Goal: Task Accomplishment & Management: Complete application form

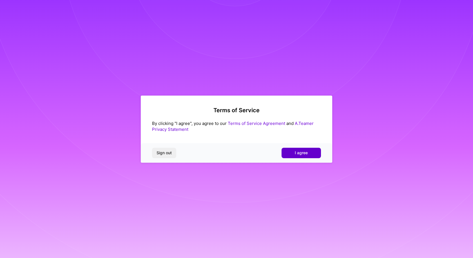
click at [309, 154] on button "I agree" at bounding box center [301, 153] width 39 height 10
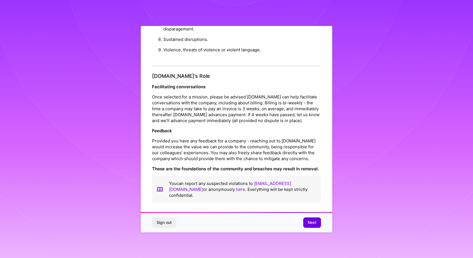
scroll to position [1, 0]
click at [313, 223] on span "Next" at bounding box center [312, 222] width 9 height 6
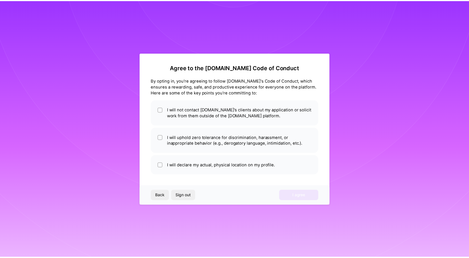
scroll to position [0, 0]
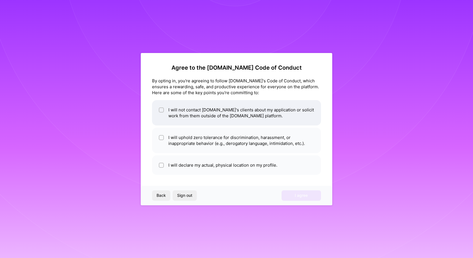
click at [161, 111] on input "checkbox" at bounding box center [162, 110] width 4 height 4
checkbox input "true"
click at [162, 139] on input "checkbox" at bounding box center [162, 138] width 4 height 4
checkbox input "true"
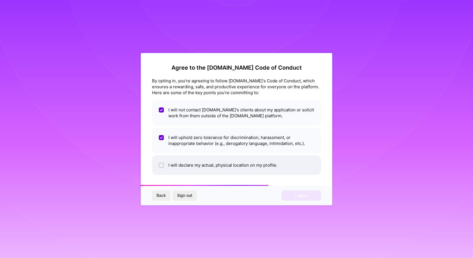
click at [161, 165] on input "checkbox" at bounding box center [162, 165] width 4 height 4
checkbox input "true"
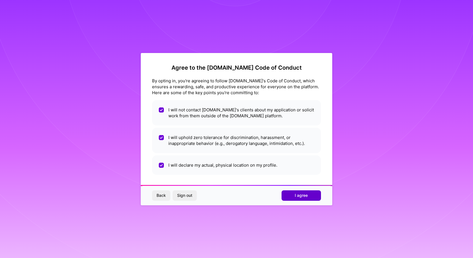
click at [313, 195] on button "I agree" at bounding box center [301, 195] width 39 height 10
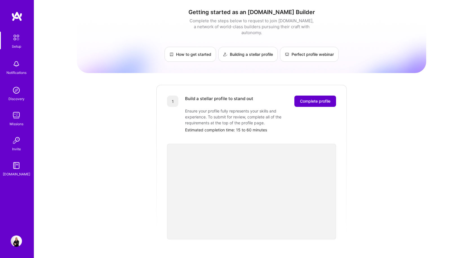
click at [312, 98] on span "Complete profile" at bounding box center [315, 101] width 30 height 6
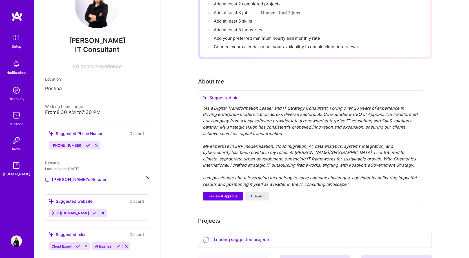
scroll to position [113, 0]
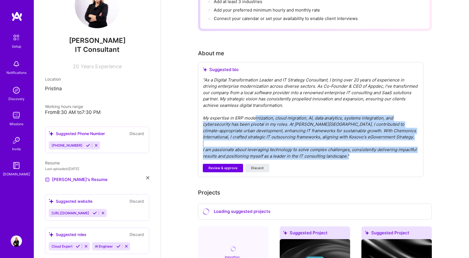
drag, startPoint x: 256, startPoint y: 110, endPoint x: 372, endPoint y: 147, distance: 121.9
click at [372, 147] on div "" As a Digital Transformation Leader and IT Strategy Consultant, I bring over 2…" at bounding box center [311, 118] width 216 height 83
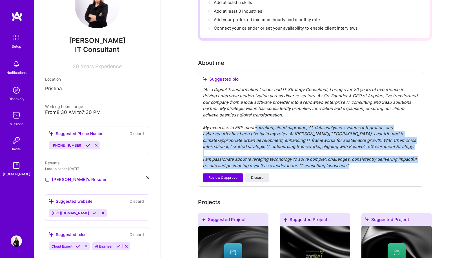
scroll to position [141, 0]
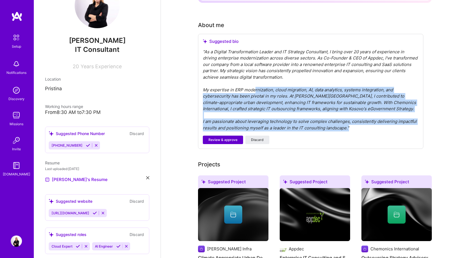
click at [222, 137] on span "Review & approve" at bounding box center [222, 139] width 29 height 5
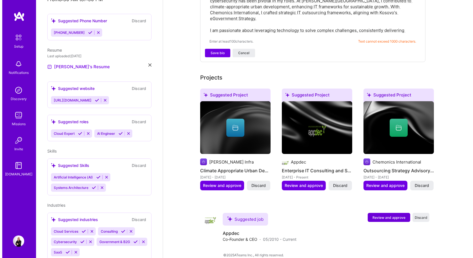
scroll to position [161, 0]
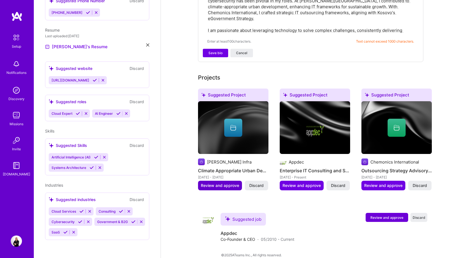
click at [215, 183] on span "Review and approve" at bounding box center [220, 186] width 38 height 6
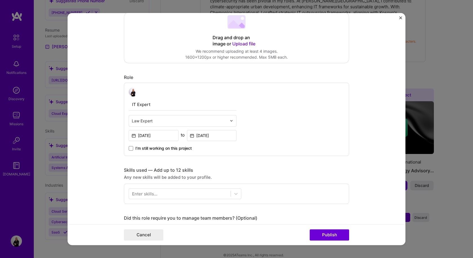
scroll to position [141, 0]
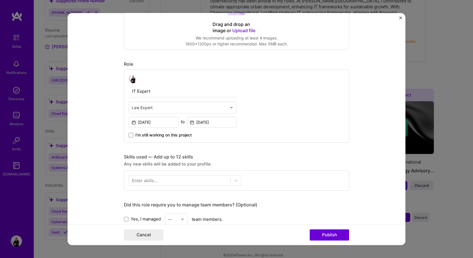
click at [159, 107] on input "text" at bounding box center [179, 108] width 95 height 6
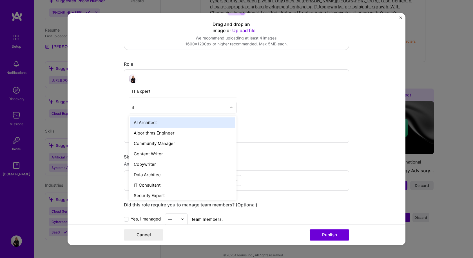
type input "i"
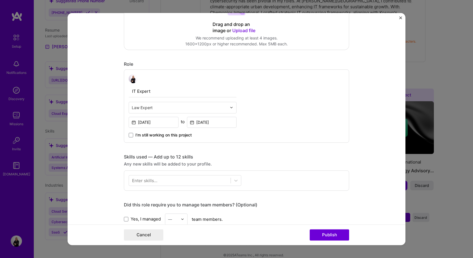
click at [308, 112] on div "IT Expert Law Expert Mar, 2024 to Apr, 2025 I’m still working on this project" at bounding box center [236, 105] width 225 height 73
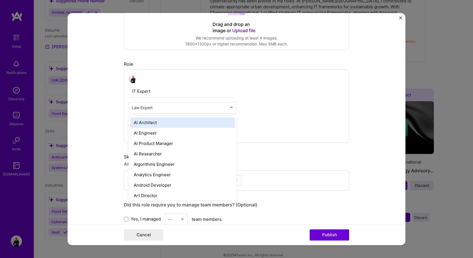
click at [230, 108] on img at bounding box center [231, 107] width 3 height 3
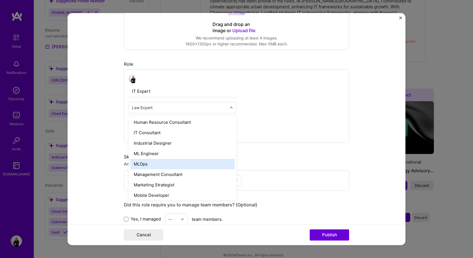
scroll to position [394, 0]
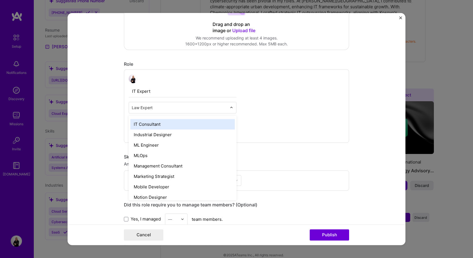
click at [182, 124] on div "IT Consultant" at bounding box center [182, 124] width 105 height 10
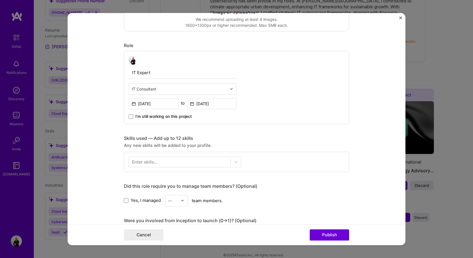
scroll to position [197, 0]
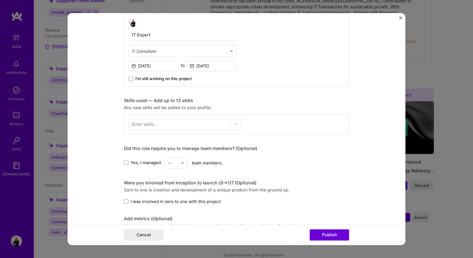
click at [153, 125] on div "Enter skills..." at bounding box center [144, 124] width 25 height 6
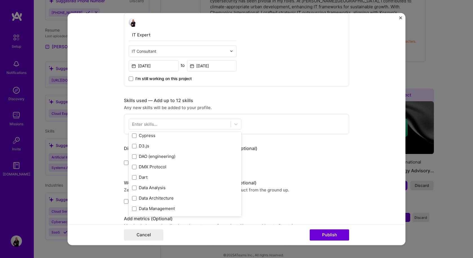
scroll to position [986, 0]
click at [328, 163] on div "Yes, I managed — team members." at bounding box center [236, 163] width 225 height 12
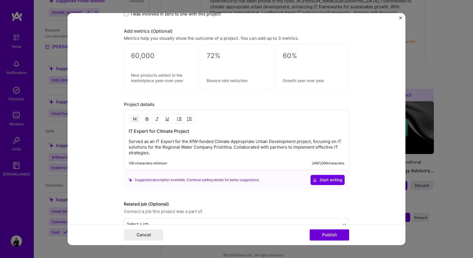
scroll to position [400, 0]
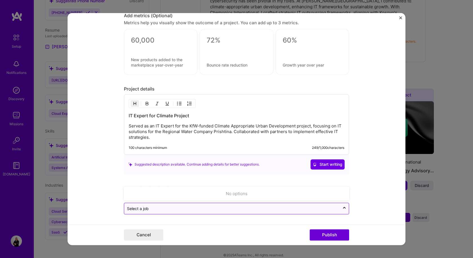
click at [170, 212] on div "Select a job" at bounding box center [232, 208] width 216 height 11
click at [387, 170] on form "Editing suggested project This project is suggested based on your LinkedIn, res…" at bounding box center [237, 129] width 338 height 232
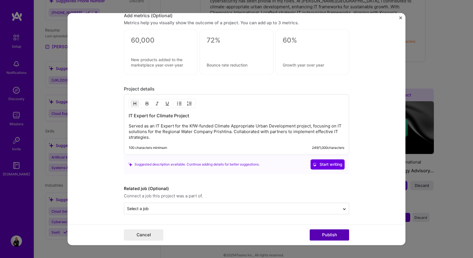
click at [332, 236] on button "Publish" at bounding box center [329, 234] width 39 height 11
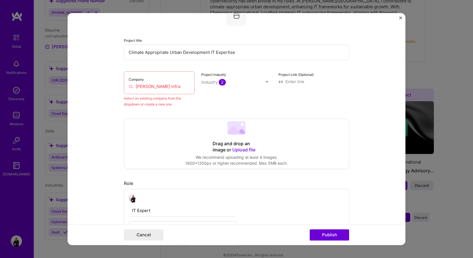
scroll to position [37, 0]
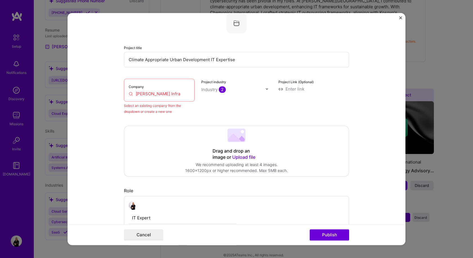
click at [151, 91] on input "GOPA Infra" at bounding box center [159, 94] width 61 height 6
drag, startPoint x: 170, startPoint y: 93, endPoint x: 145, endPoint y: 95, distance: 25.7
click at [145, 95] on input "GOPA Infra" at bounding box center [159, 94] width 61 height 6
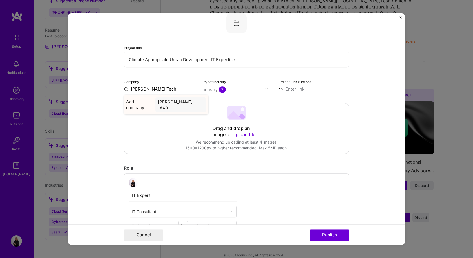
type input "[PERSON_NAME] Tech"
click at [139, 102] on span "Add company" at bounding box center [139, 105] width 27 height 12
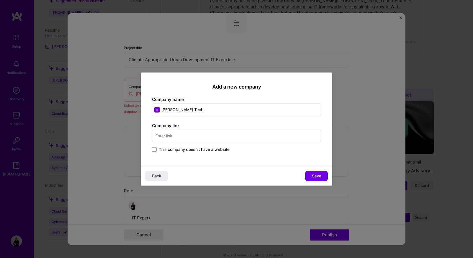
click at [180, 138] on input "text" at bounding box center [236, 136] width 169 height 12
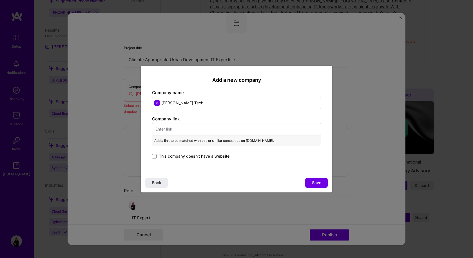
click at [189, 128] on input "text" at bounding box center [236, 129] width 169 height 12
paste input "https://www.gopa.eu/en/tech"
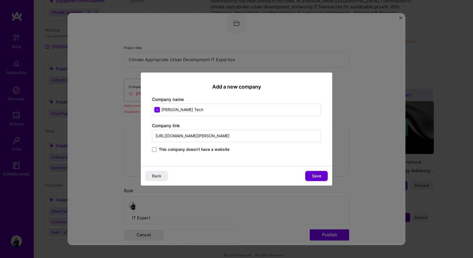
type input "https://www.gopa.eu/en/tech"
click at [318, 177] on span "Save" at bounding box center [316, 176] width 9 height 6
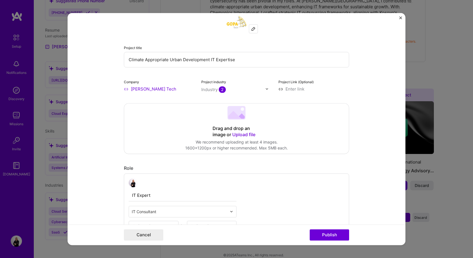
click at [219, 90] on span "2" at bounding box center [222, 89] width 7 height 6
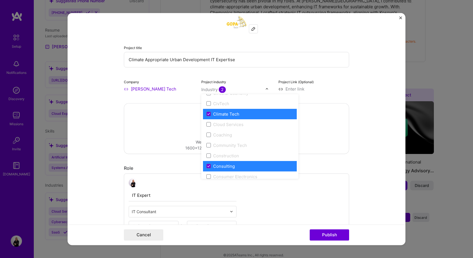
scroll to position [282, 0]
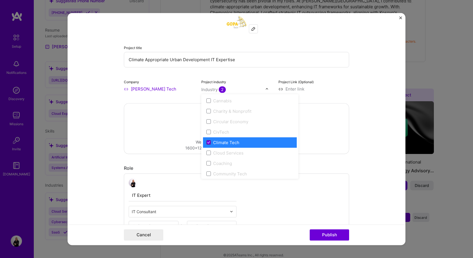
click at [207, 143] on icon at bounding box center [208, 142] width 3 height 2
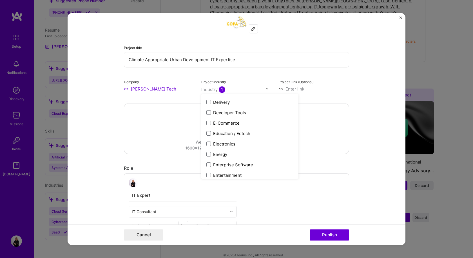
scroll to position [507, 0]
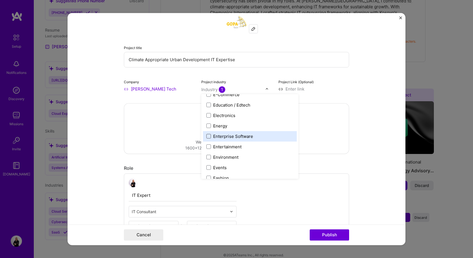
click at [207, 136] on span at bounding box center [209, 136] width 5 height 5
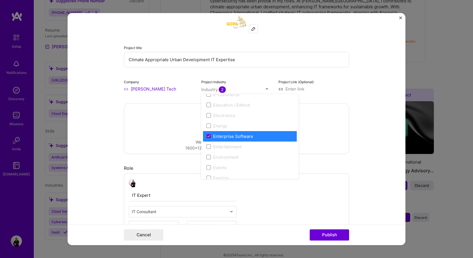
click at [371, 118] on form "Editing suggested project This project is suggested based on your LinkedIn, res…" at bounding box center [237, 129] width 338 height 232
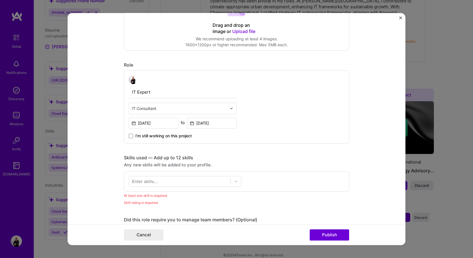
scroll to position [206, 0]
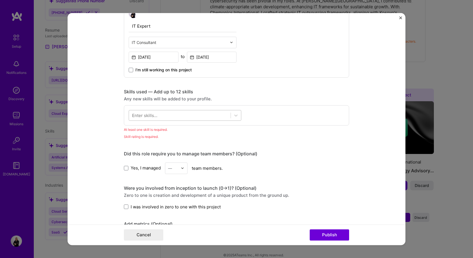
click at [201, 112] on div at bounding box center [180, 114] width 102 height 9
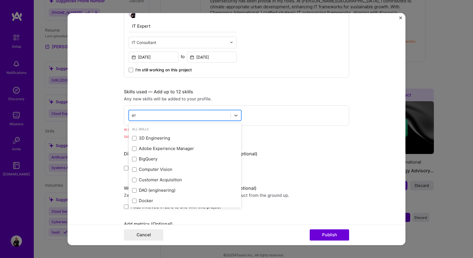
type input "e"
type input "E"
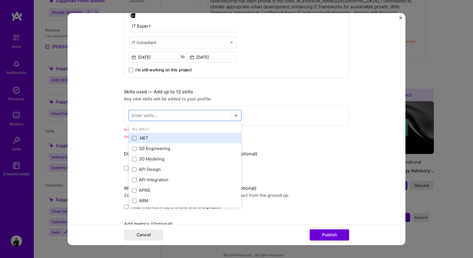
click at [132, 138] on span at bounding box center [134, 138] width 5 height 5
click at [0, 0] on input "checkbox" at bounding box center [0, 0] width 0 height 0
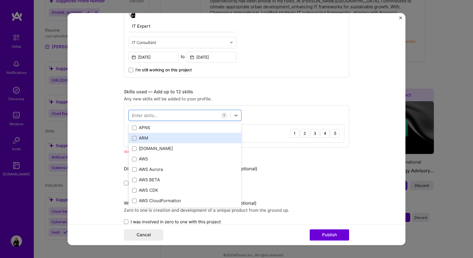
scroll to position [56, 0]
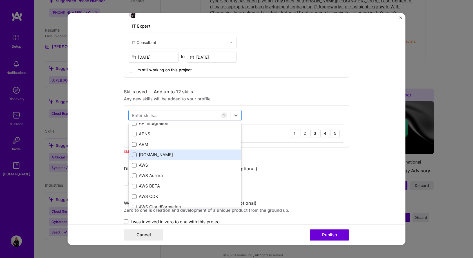
click at [133, 154] on span at bounding box center [134, 154] width 5 height 5
click at [0, 0] on input "checkbox" at bounding box center [0, 0] width 0 height 0
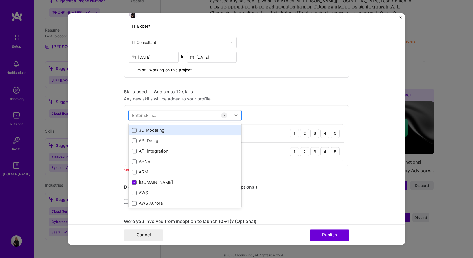
scroll to position [28, 0]
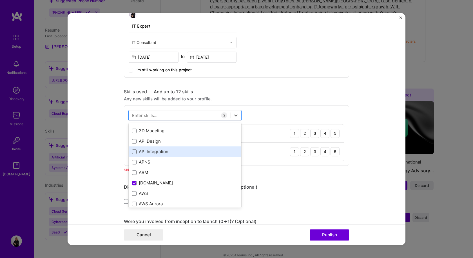
click at [133, 150] on span at bounding box center [134, 151] width 5 height 5
click at [0, 0] on input "checkbox" at bounding box center [0, 0] width 0 height 0
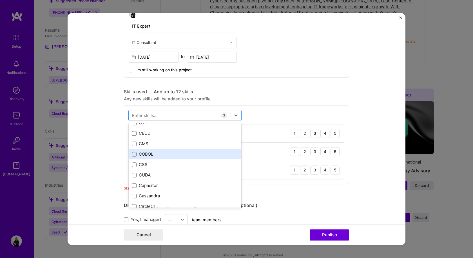
scroll to position [592, 0]
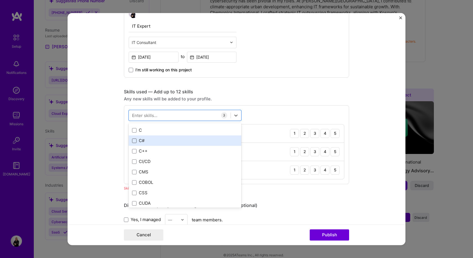
click at [133, 141] on span at bounding box center [134, 140] width 5 height 5
click at [0, 0] on input "checkbox" at bounding box center [0, 0] width 0 height 0
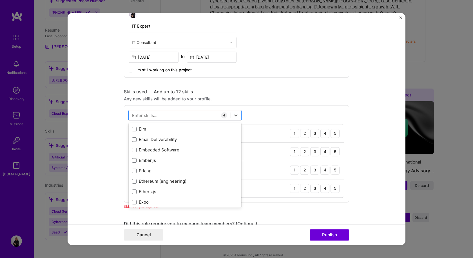
scroll to position [1240, 0]
click at [321, 235] on button "Publish" at bounding box center [329, 234] width 39 height 11
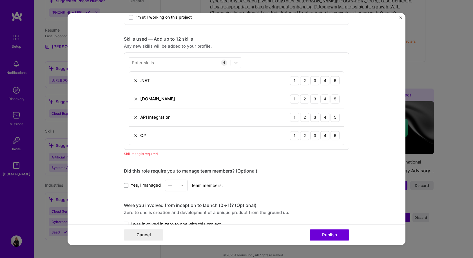
scroll to position [225, 0]
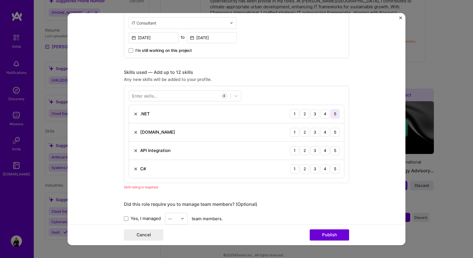
click at [333, 113] on div "5" at bounding box center [335, 113] width 9 height 9
click at [333, 133] on div "5" at bounding box center [335, 132] width 9 height 9
click at [134, 132] on img at bounding box center [136, 132] width 5 height 5
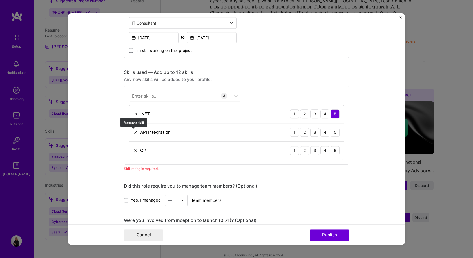
click at [134, 130] on img at bounding box center [136, 132] width 5 height 5
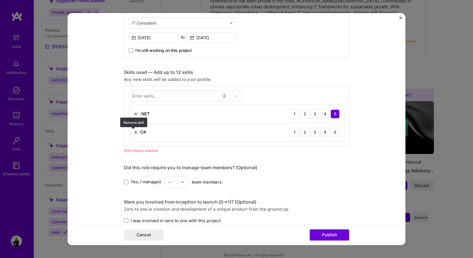
click at [134, 131] on img at bounding box center [136, 132] width 5 height 5
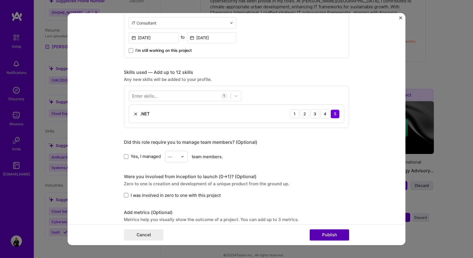
click at [331, 235] on button "Publish" at bounding box center [329, 234] width 39 height 11
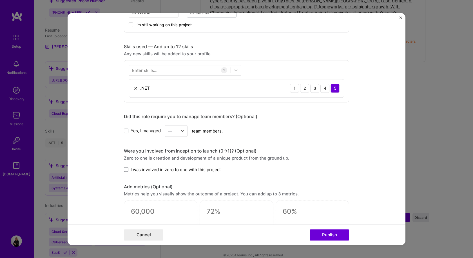
scroll to position [200, 0]
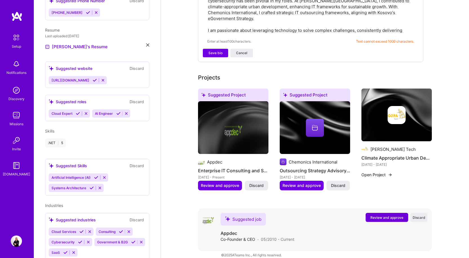
click at [387, 213] on button "Review and approve" at bounding box center [387, 217] width 43 height 9
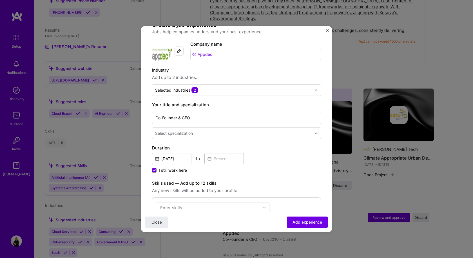
scroll to position [56, 0]
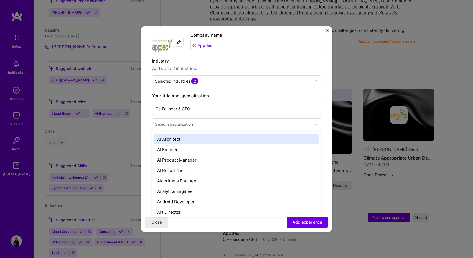
click at [210, 121] on input "text" at bounding box center [234, 124] width 158 height 6
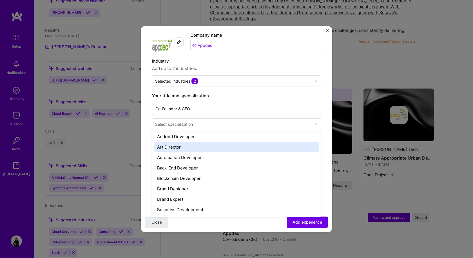
scroll to position [85, 0]
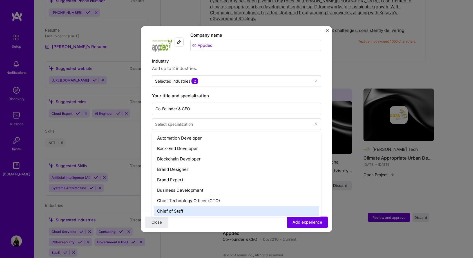
click at [214, 206] on div "Chief of Staff" at bounding box center [237, 211] width 166 height 10
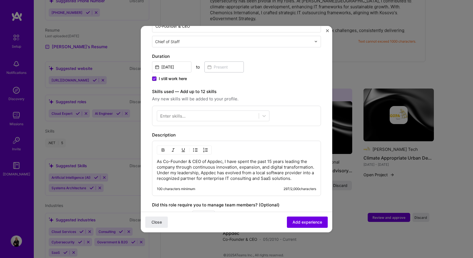
scroll to position [141, 0]
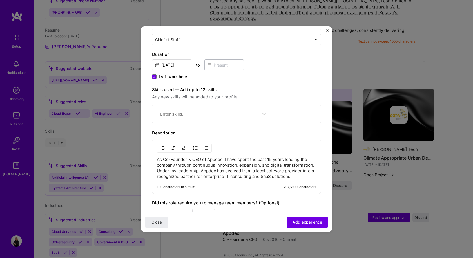
click at [215, 110] on div at bounding box center [208, 113] width 102 height 9
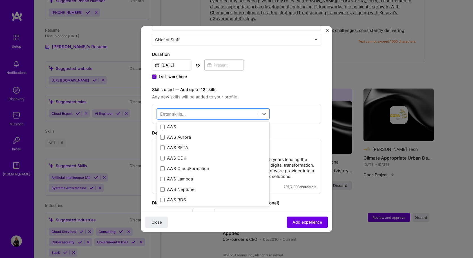
scroll to position [0, 0]
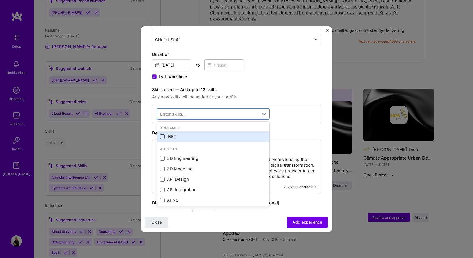
click at [163, 134] on span at bounding box center [162, 136] width 5 height 5
click at [0, 0] on input "checkbox" at bounding box center [0, 0] width 0 height 0
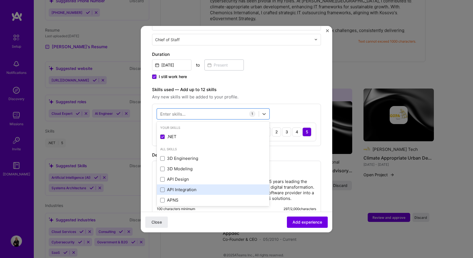
scroll to position [28, 0]
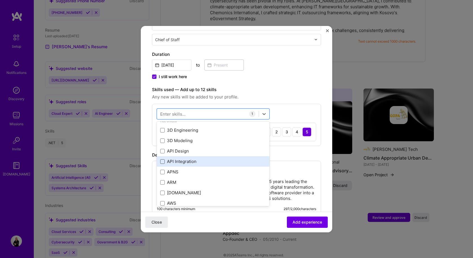
click at [162, 159] on span at bounding box center [162, 161] width 5 height 5
click at [0, 0] on input "checkbox" at bounding box center [0, 0] width 0 height 0
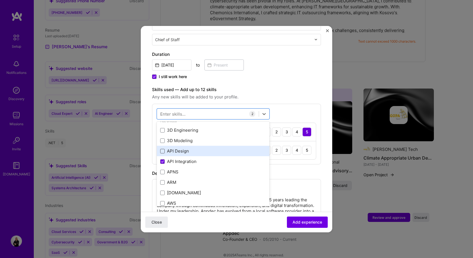
click at [162, 149] on span at bounding box center [162, 151] width 5 height 5
click at [0, 0] on input "checkbox" at bounding box center [0, 0] width 0 height 0
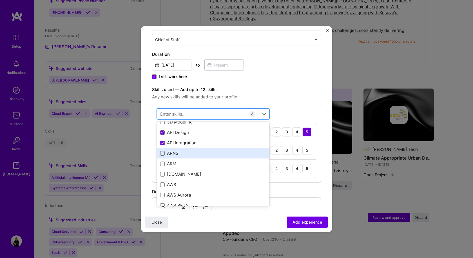
scroll to position [56, 0]
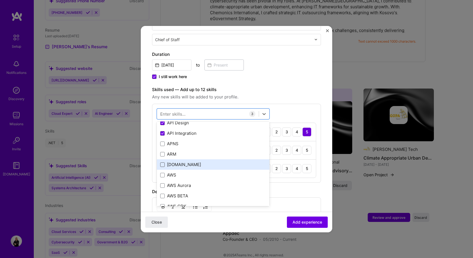
click at [163, 162] on span at bounding box center [162, 164] width 5 height 5
click at [0, 0] on input "checkbox" at bounding box center [0, 0] width 0 height 0
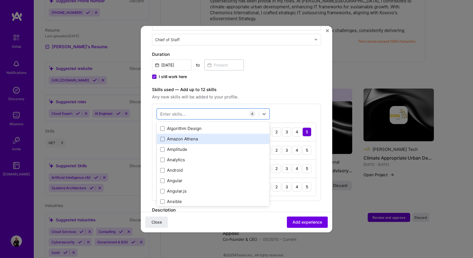
scroll to position [282, 0]
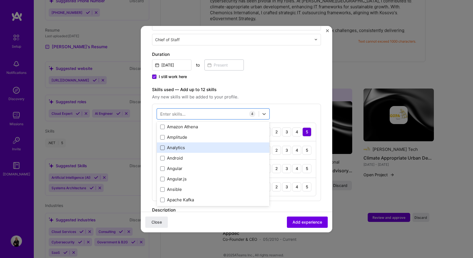
click at [162, 145] on span at bounding box center [162, 147] width 5 height 5
click at [0, 0] on input "checkbox" at bounding box center [0, 0] width 0 height 0
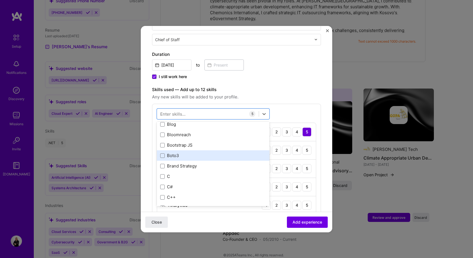
scroll to position [592, 0]
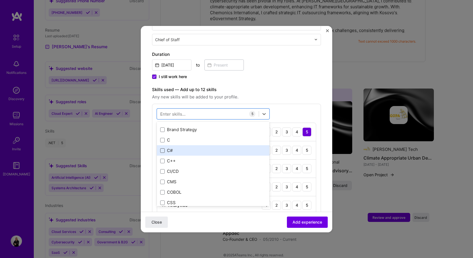
click at [162, 148] on span at bounding box center [162, 150] width 5 height 5
click at [0, 0] on input "checkbox" at bounding box center [0, 0] width 0 height 0
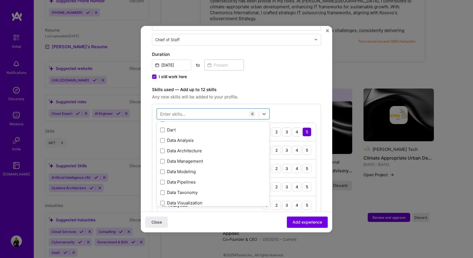
scroll to position [902, 0]
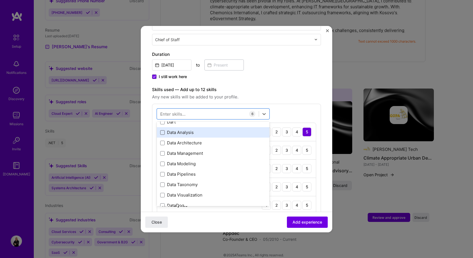
click at [163, 130] on span at bounding box center [162, 132] width 5 height 5
click at [0, 0] on input "checkbox" at bounding box center [0, 0] width 0 height 0
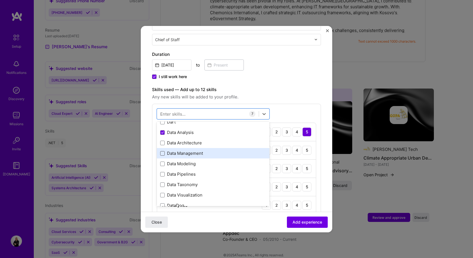
click at [161, 151] on span at bounding box center [162, 153] width 5 height 5
click at [0, 0] on input "checkbox" at bounding box center [0, 0] width 0 height 0
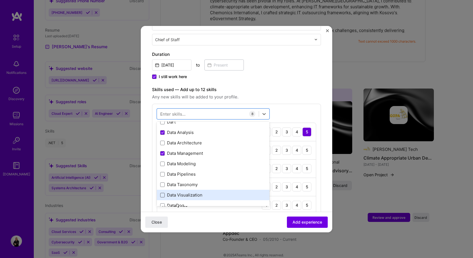
click at [163, 193] on span at bounding box center [162, 195] width 5 height 5
click at [0, 0] on input "checkbox" at bounding box center [0, 0] width 0 height 0
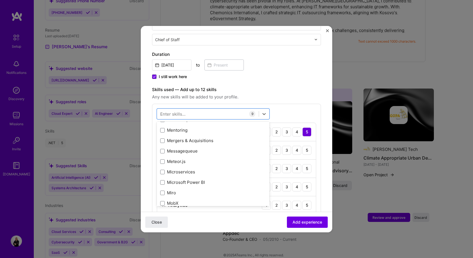
scroll to position [2141, 0]
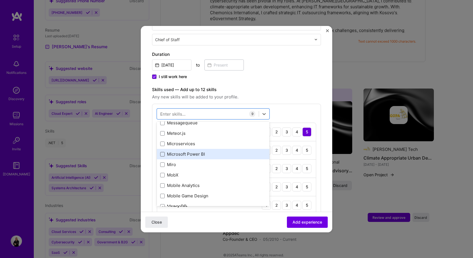
click at [162, 152] on span at bounding box center [162, 154] width 5 height 5
click at [0, 0] on input "checkbox" at bounding box center [0, 0] width 0 height 0
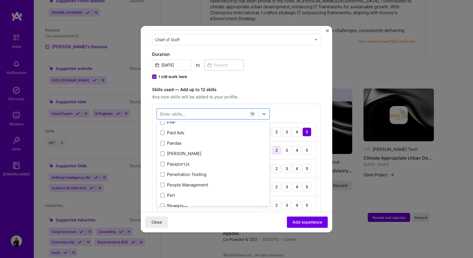
scroll to position [2508, 0]
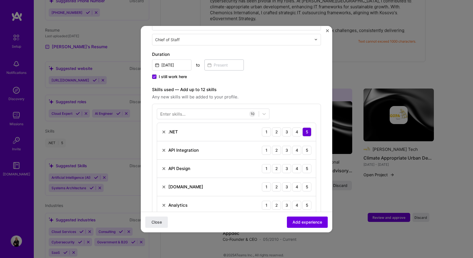
click at [323, 108] on form "Adding suggested job This job is suggested based on your LinkedIn, resume or A.…" at bounding box center [237, 199] width 192 height 606
click at [307, 146] on div "5" at bounding box center [307, 150] width 9 height 9
click at [303, 164] on div "5" at bounding box center [307, 168] width 9 height 9
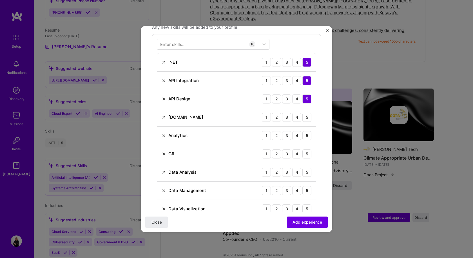
scroll to position [225, 0]
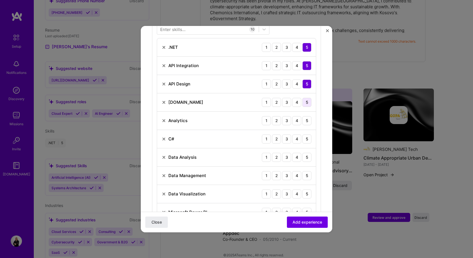
click at [304, 98] on div "5" at bounding box center [307, 102] width 9 height 9
click at [303, 116] on div "5" at bounding box center [307, 120] width 9 height 9
click at [303, 134] on div "5" at bounding box center [307, 138] width 9 height 9
click at [303, 153] on div "5" at bounding box center [307, 157] width 9 height 9
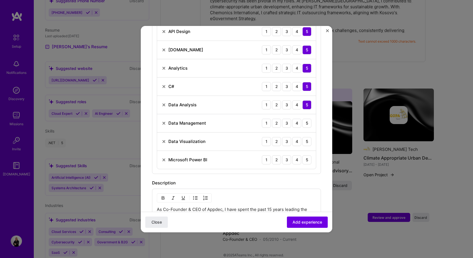
scroll to position [282, 0]
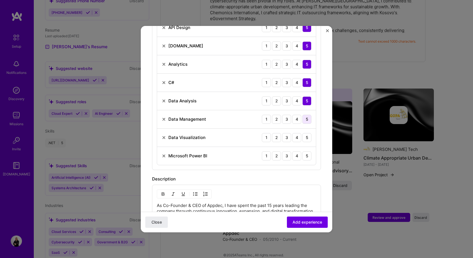
click at [303, 115] on div "5" at bounding box center [307, 119] width 9 height 9
click at [303, 133] on div "5" at bounding box center [307, 137] width 9 height 9
click at [303, 151] on div "5" at bounding box center [307, 155] width 9 height 9
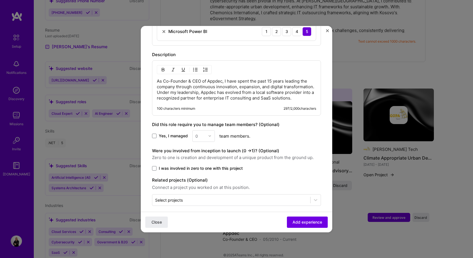
scroll to position [411, 0]
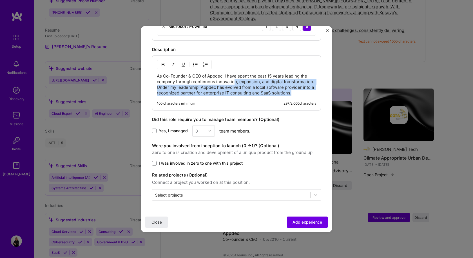
drag, startPoint x: 234, startPoint y: 74, endPoint x: 250, endPoint y: 100, distance: 30.3
click at [250, 100] on div "As Co-Founder & CEO of Appdec, I have spent the past 15 years leading the compa…" at bounding box center [236, 82] width 169 height 55
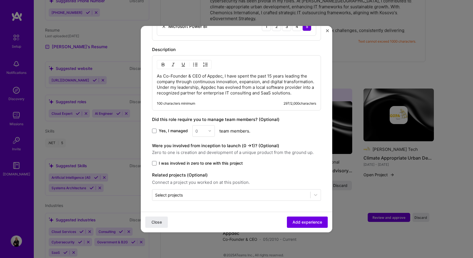
click at [217, 97] on div "As Co-Founder & CEO of Appdec, I have spent the past 15 years leading the compa…" at bounding box center [236, 82] width 169 height 55
click at [202, 94] on p "As Co-Founder & CEO of Appdec, I have spent the past 15 years leading the compa…" at bounding box center [236, 84] width 159 height 23
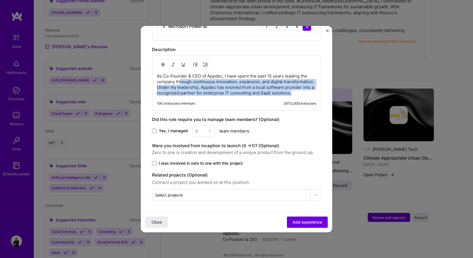
drag, startPoint x: 202, startPoint y: 92, endPoint x: 178, endPoint y: 74, distance: 29.9
click at [178, 74] on p "As Co-Founder & CEO of Appdec, I have spent the past 15 years leading the compa…" at bounding box center [236, 84] width 159 height 23
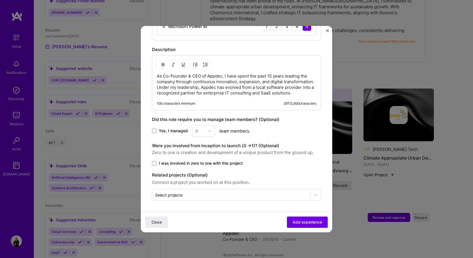
click at [175, 73] on p "As Co-Founder & CEO of Appdec, I have spent the past 15 years leading the compa…" at bounding box center [236, 84] width 159 height 23
click at [203, 81] on p "As Co-Founder & CEO of Appdec, I have spent the past 15 years leading the compa…" at bounding box center [236, 84] width 159 height 23
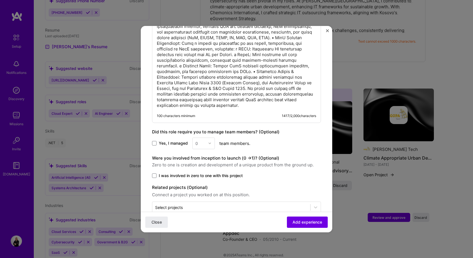
scroll to position [501, 0]
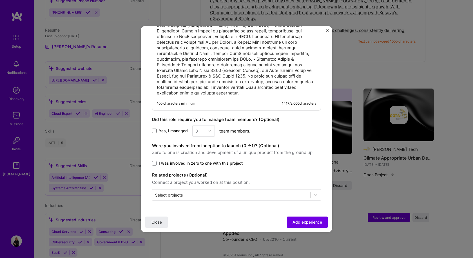
click at [155, 130] on span at bounding box center [154, 130] width 5 height 5
click at [0, 0] on input "Yes, I managed" at bounding box center [0, 0] width 0 height 0
click at [207, 133] on div "0" at bounding box center [200, 130] width 15 height 11
click at [203, 216] on div "25+" at bounding box center [203, 216] width 19 height 10
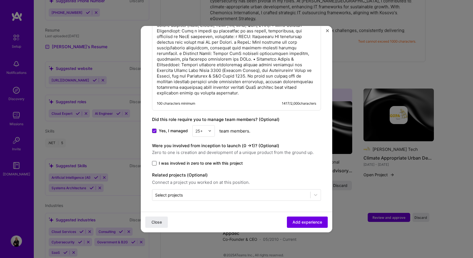
click at [154, 161] on span at bounding box center [154, 163] width 5 height 5
click at [0, 0] on input "I was involved in zero to one with this project" at bounding box center [0, 0] width 0 height 0
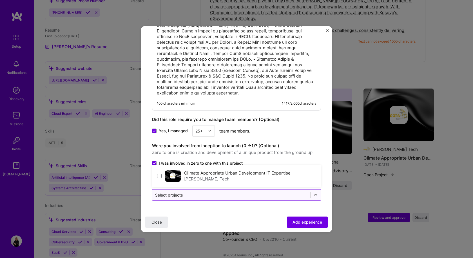
click at [231, 195] on input "text" at bounding box center [231, 195] width 152 height 6
click at [303, 131] on div "Yes, I managed 25+ team members." at bounding box center [236, 131] width 169 height 12
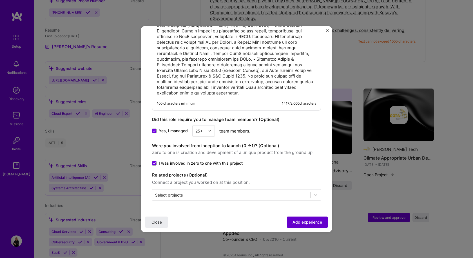
click at [307, 221] on span "Add experience" at bounding box center [308, 222] width 30 height 6
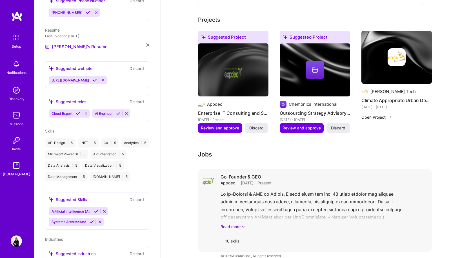
scroll to position [288, 0]
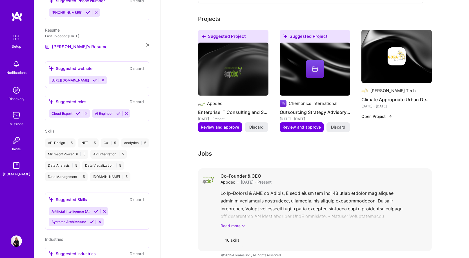
click at [230, 223] on link "Read more" at bounding box center [324, 226] width 207 height 6
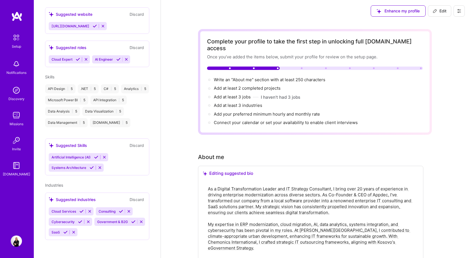
scroll to position [0, 0]
click at [408, 10] on div "Enhance my profile" at bounding box center [398, 11] width 55 height 11
click at [255, 77] on span "Write an "About me" section with at least 250 characters →" at bounding box center [273, 79] width 118 height 5
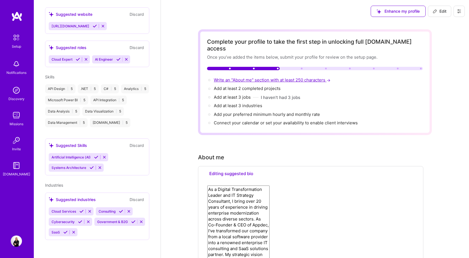
select select "US"
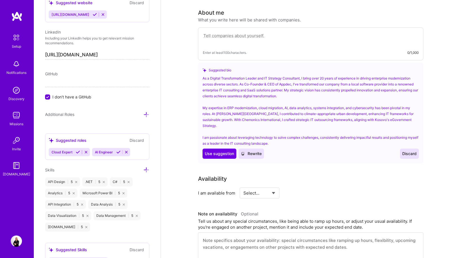
scroll to position [146, 0]
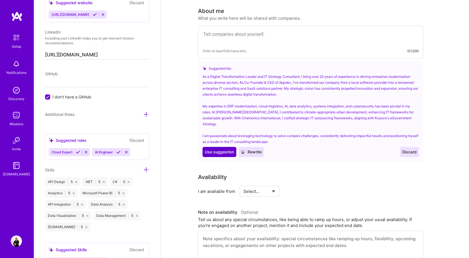
click at [215, 149] on span "Use suggestion" at bounding box center [219, 152] width 29 height 6
type textarea "As a Digital Transformation Leader and IT Strategy Consultant, I bring over 20 …"
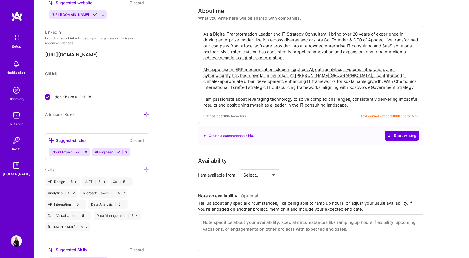
click at [370, 94] on textarea "As a Digital Transformation Leader and IT Strategy Consultant, I bring over 20 …" at bounding box center [311, 69] width 216 height 78
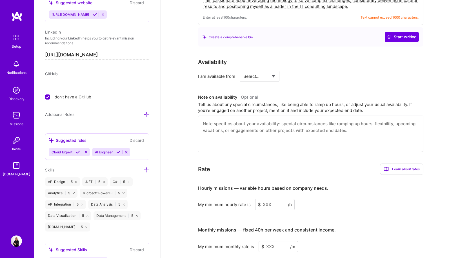
scroll to position [259, 0]
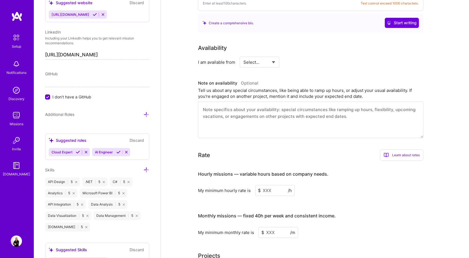
click at [265, 57] on select "Select... Right Now Future Date Not Available" at bounding box center [259, 62] width 32 height 14
select select "Right Now"
click at [243, 55] on select "Select... Right Now Future Date Not Available" at bounding box center [259, 62] width 32 height 14
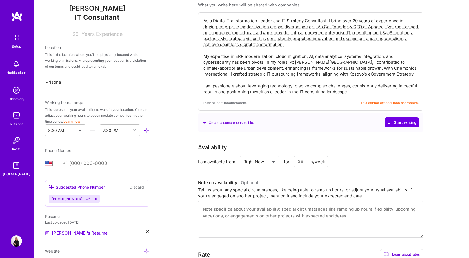
scroll to position [56, 0]
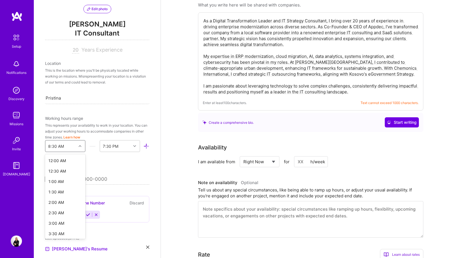
click at [79, 145] on icon at bounding box center [80, 146] width 3 height 3
click at [59, 208] on div "5:00 AM" at bounding box center [65, 208] width 40 height 10
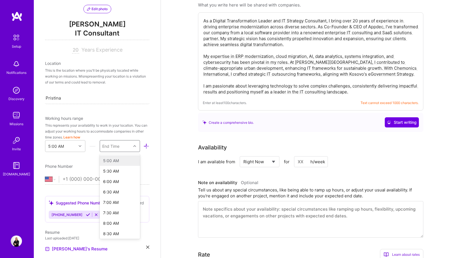
click at [131, 146] on div at bounding box center [135, 145] width 9 height 7
click at [121, 218] on div "12:00 AM" at bounding box center [120, 218] width 40 height 10
click at [49, 180] on select "Afghanistan Åland Islands Albania Algeria American Samoa Andorra Angola Anguill…" at bounding box center [52, 179] width 14 height 7
click at [64, 214] on span "[PHONE_NUMBER]" at bounding box center [67, 214] width 31 height 4
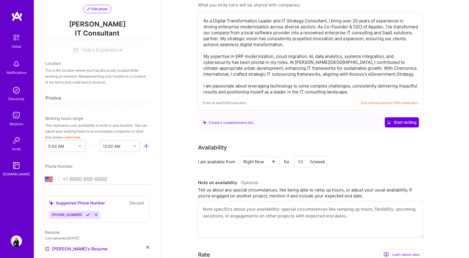
click at [86, 214] on icon at bounding box center [88, 214] width 4 height 4
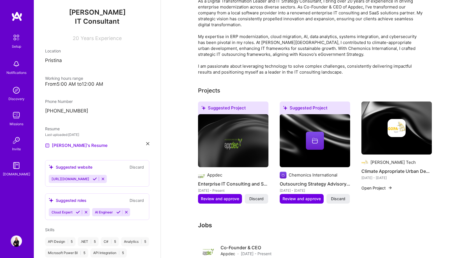
click at [105, 180] on icon at bounding box center [103, 179] width 4 height 4
click at [132, 167] on button "Discard" at bounding box center [137, 167] width 18 height 6
click at [133, 214] on div "Cloud Expert AI Engineer" at bounding box center [97, 212] width 97 height 8
click at [74, 200] on div "Suggested roles" at bounding box center [68, 200] width 38 height 6
click at [86, 212] on icon at bounding box center [86, 212] width 4 height 4
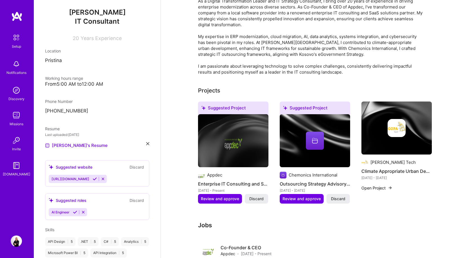
click at [93, 212] on div "AI Engineer" at bounding box center [97, 212] width 97 height 8
click at [84, 213] on icon at bounding box center [83, 212] width 4 height 4
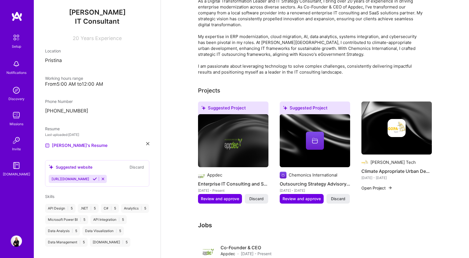
click at [105, 179] on icon at bounding box center [103, 179] width 4 height 4
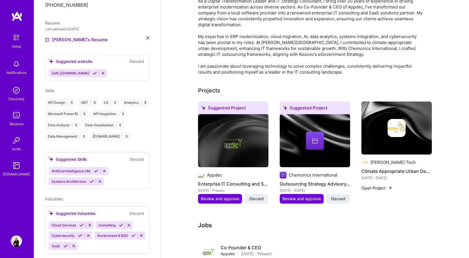
scroll to position [169, 0]
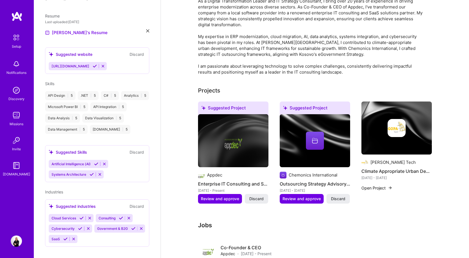
click at [96, 166] on icon at bounding box center [96, 164] width 4 height 4
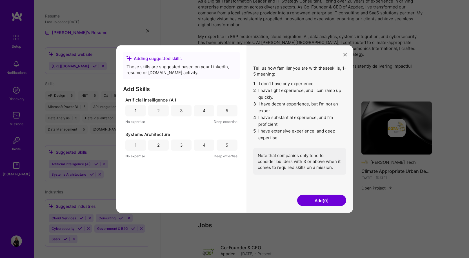
click at [228, 108] on div "5" at bounding box center [227, 111] width 3 height 6
click at [227, 147] on div "5" at bounding box center [227, 145] width 3 height 6
click at [324, 199] on button "Add (2)" at bounding box center [321, 200] width 49 height 11
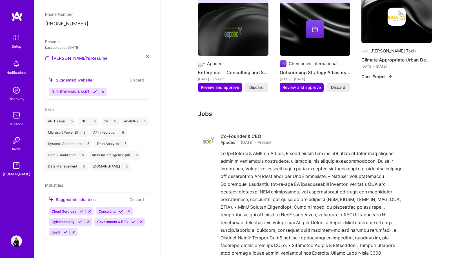
scroll to position [272, 0]
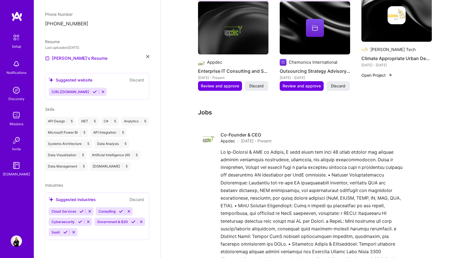
click at [121, 212] on icon at bounding box center [121, 211] width 4 height 4
click at [81, 211] on icon at bounding box center [81, 211] width 4 height 4
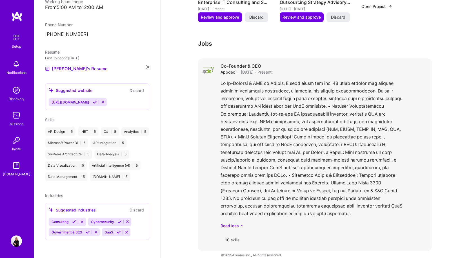
scroll to position [144, 0]
click at [73, 222] on icon at bounding box center [74, 221] width 4 height 4
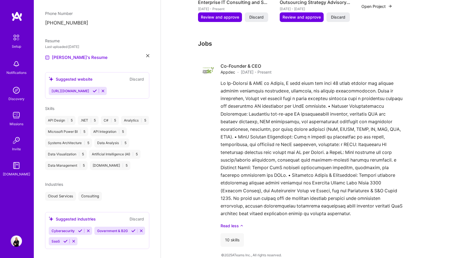
click at [80, 233] on icon at bounding box center [80, 231] width 4 height 4
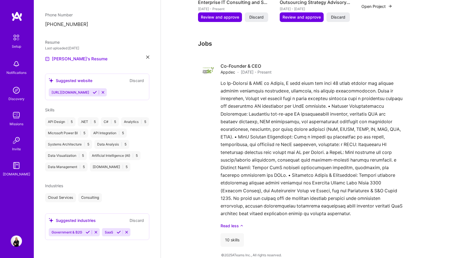
scroll to position [154, 0]
click at [88, 231] on icon at bounding box center [88, 232] width 4 height 4
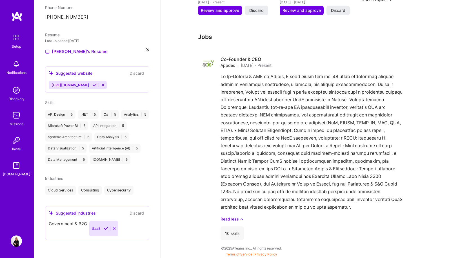
scroll to position [332, 0]
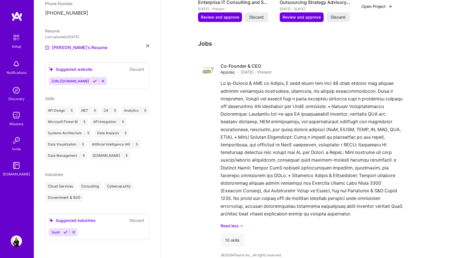
click at [66, 234] on icon at bounding box center [65, 232] width 4 height 4
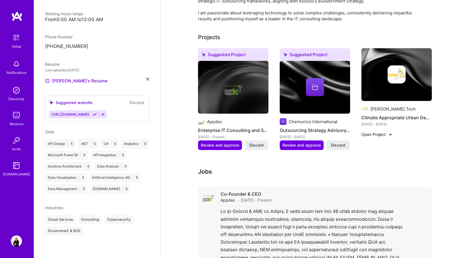
scroll to position [142, 0]
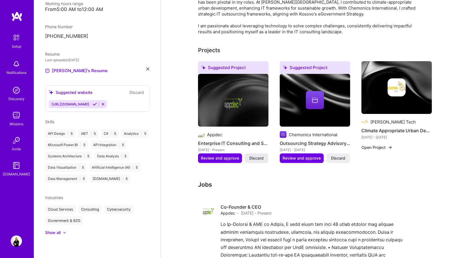
click at [255, 155] on span "Discard" at bounding box center [256, 158] width 14 height 6
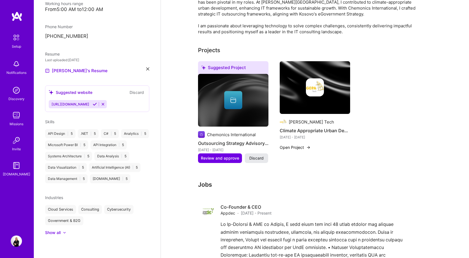
click at [257, 155] on span "Discard" at bounding box center [256, 158] width 14 height 6
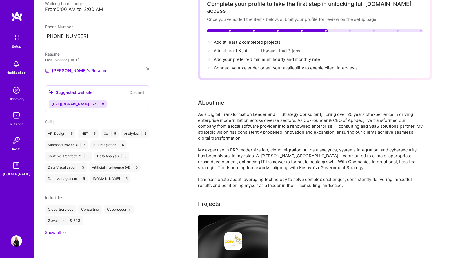
scroll to position [0, 0]
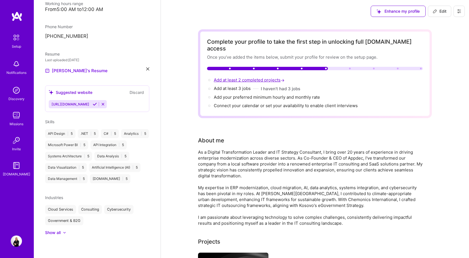
click at [265, 77] on span "Add at least 2 completed projects →" at bounding box center [250, 79] width 72 height 5
select select "XK"
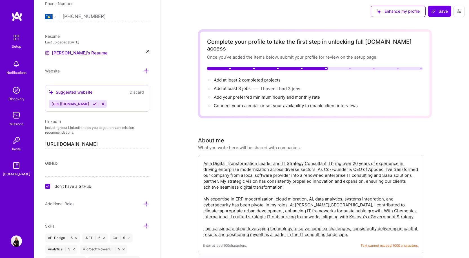
click at [97, 104] on icon at bounding box center [95, 104] width 4 height 4
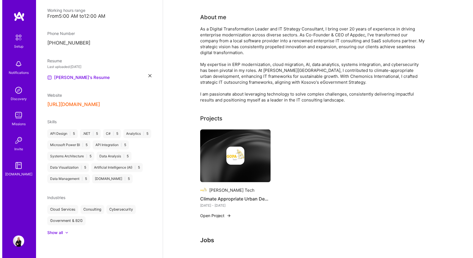
scroll to position [141, 0]
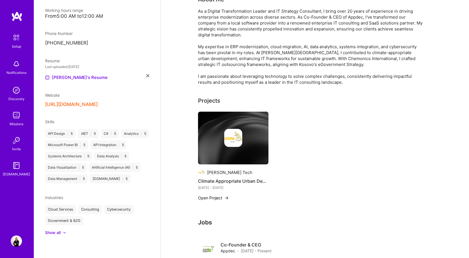
click at [217, 195] on button "Open Project" at bounding box center [213, 198] width 31 height 6
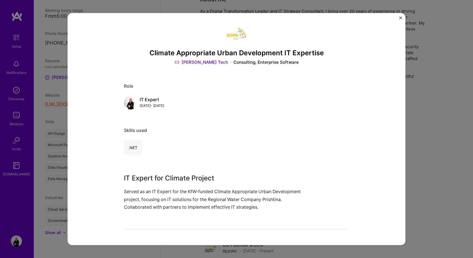
click at [400, 18] on img "Close" at bounding box center [401, 17] width 3 height 3
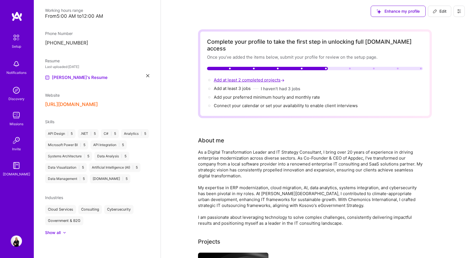
click at [221, 77] on span "Add at least 2 completed projects →" at bounding box center [250, 79] width 72 height 5
select select "XK"
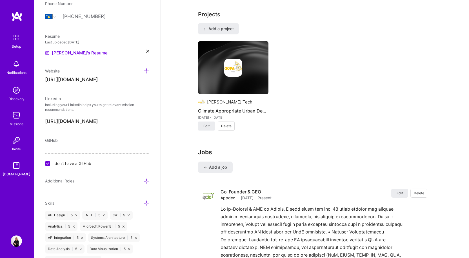
scroll to position [486, 0]
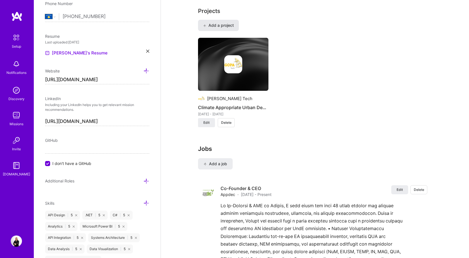
click at [218, 23] on span "Add a project" at bounding box center [218, 26] width 31 height 6
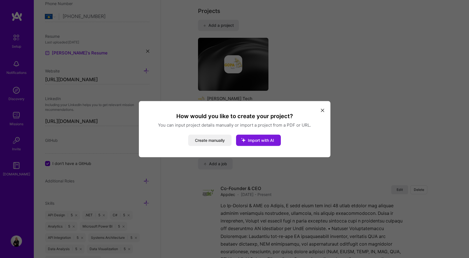
click at [255, 141] on span "Import with AI" at bounding box center [261, 139] width 26 height 5
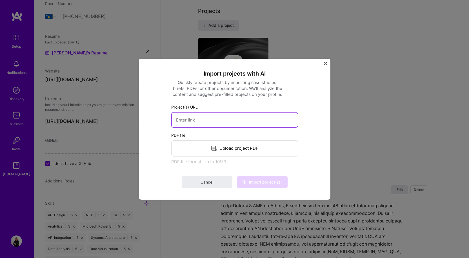
click at [244, 124] on input at bounding box center [234, 119] width 127 height 15
click at [242, 150] on div "Upload project PDF" at bounding box center [234, 148] width 127 height 16
click at [324, 65] on img "Close" at bounding box center [325, 63] width 3 height 3
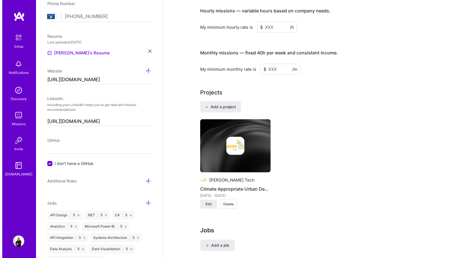
scroll to position [402, 0]
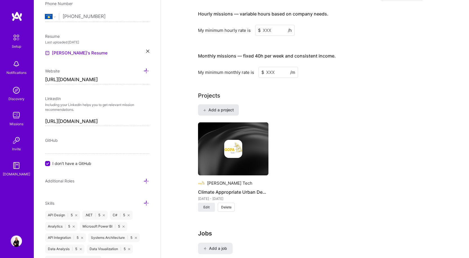
click at [215, 107] on span "Add a project" at bounding box center [218, 110] width 31 height 6
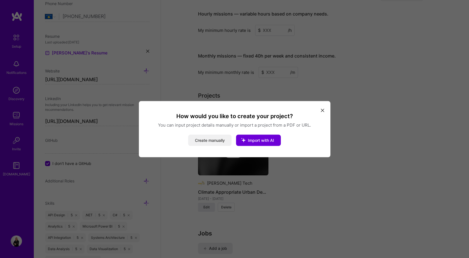
click at [209, 140] on button "Create manually" at bounding box center [209, 139] width 43 height 11
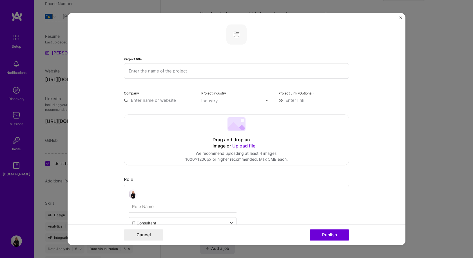
click at [176, 70] on input "text" at bounding box center [236, 70] width 225 height 15
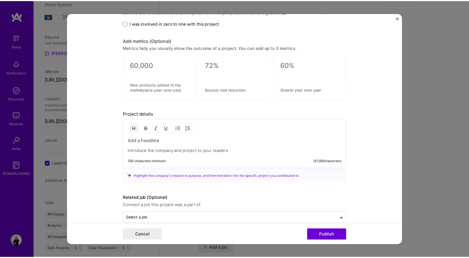
scroll to position [359, 0]
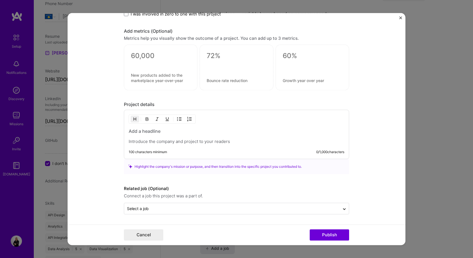
click at [402, 18] on img "Close" at bounding box center [401, 17] width 3 height 3
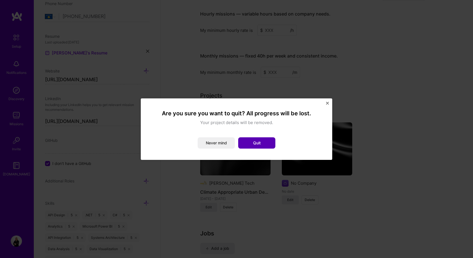
click at [257, 145] on button "Quit" at bounding box center [256, 142] width 37 height 11
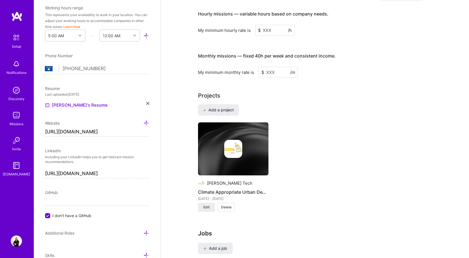
scroll to position [163, 0]
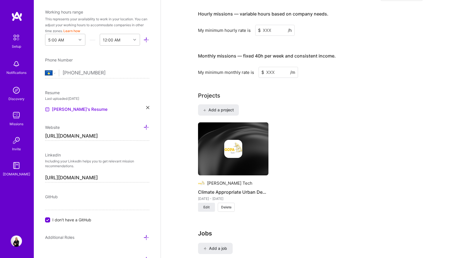
click at [18, 39] on img at bounding box center [16, 38] width 12 height 12
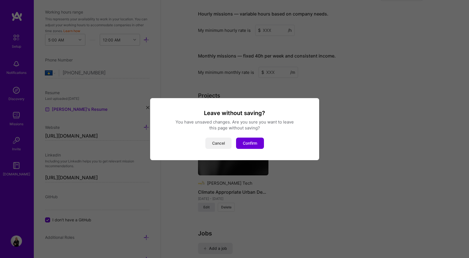
click at [208, 141] on button "Cancel" at bounding box center [218, 142] width 26 height 11
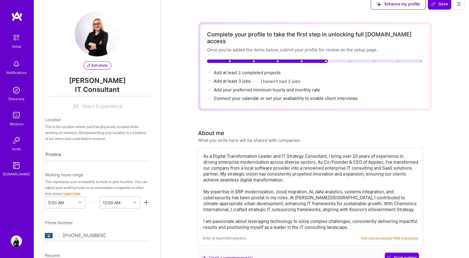
scroll to position [0, 0]
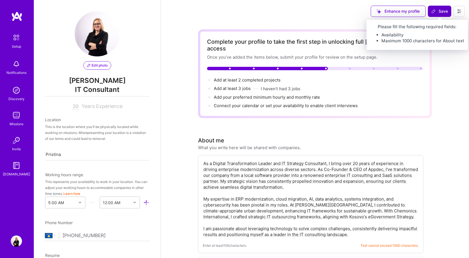
click at [443, 10] on span "Save" at bounding box center [439, 11] width 17 height 6
click at [441, 12] on span "Save" at bounding box center [439, 11] width 17 height 6
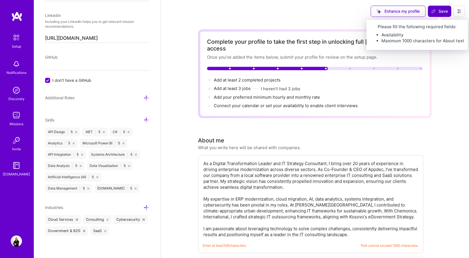
click at [447, 10] on span "Save" at bounding box center [439, 11] width 17 height 6
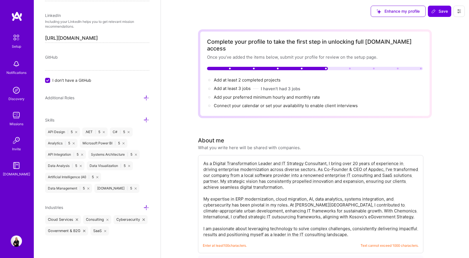
click at [11, 40] on img at bounding box center [16, 38] width 12 height 12
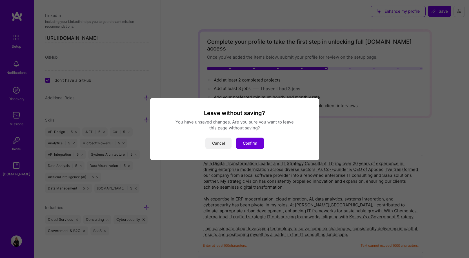
click at [213, 143] on button "Cancel" at bounding box center [218, 142] width 26 height 11
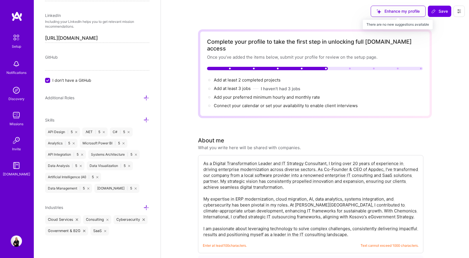
click at [409, 12] on div "Enhance my profile" at bounding box center [398, 11] width 55 height 11
click at [410, 10] on div "Enhance my profile" at bounding box center [398, 11] width 55 height 11
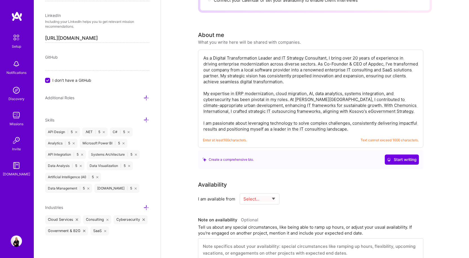
scroll to position [113, 0]
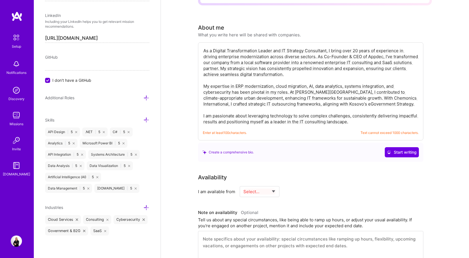
click at [340, 99] on textarea "As a Digital Transformation Leader and IT Strategy Consultant, I bring over 20 …" at bounding box center [311, 86] width 216 height 78
click at [248, 122] on div "As a Digital Transformation Leader and IT Strategy Consultant, I bring over 20 …" at bounding box center [310, 91] width 225 height 98
click at [272, 101] on textarea "As a Digital Transformation Leader and IT Strategy Consultant, I bring over 20 …" at bounding box center [311, 86] width 216 height 78
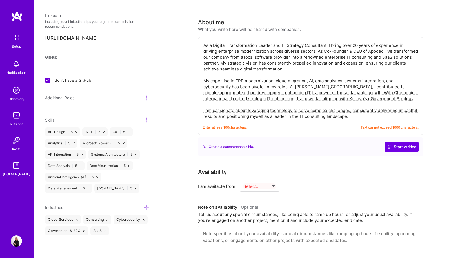
scroll to position [56, 0]
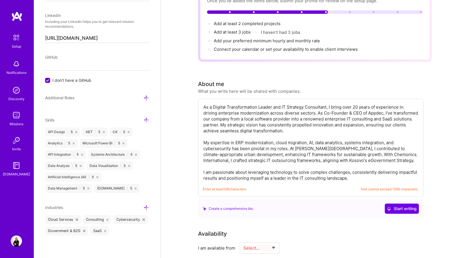
drag, startPoint x: 216, startPoint y: 100, endPoint x: 317, endPoint y: 140, distance: 108.4
click at [317, 140] on textarea "As a Digital Transformation Leader and IT Strategy Consultant, I bring over 20 …" at bounding box center [311, 142] width 216 height 78
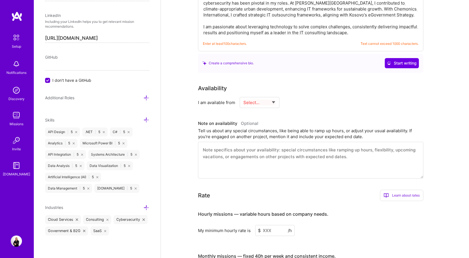
scroll to position [225, 0]
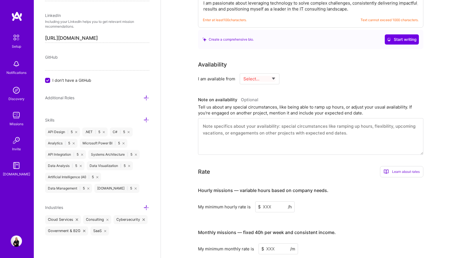
click at [261, 72] on select "Select... Right Now Future Date Not Available" at bounding box center [259, 79] width 32 height 14
select select "Right Now"
click at [243, 72] on select "Select... Right Now Future Date Not Available" at bounding box center [259, 79] width 32 height 14
click at [305, 73] on input at bounding box center [311, 78] width 34 height 11
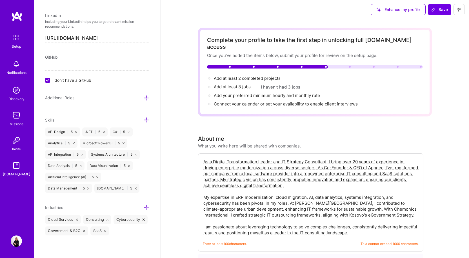
scroll to position [0, 0]
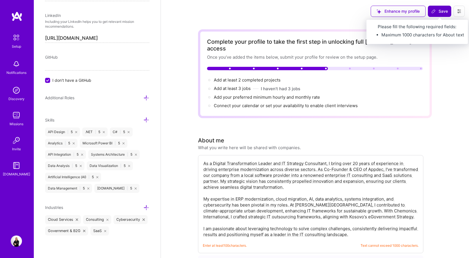
type input "20"
click at [444, 11] on span "Save" at bounding box center [439, 11] width 17 height 6
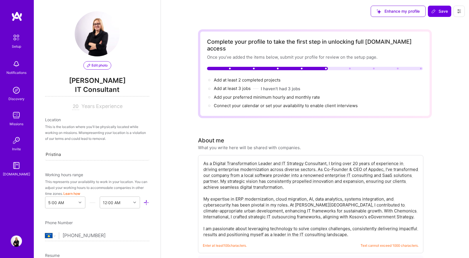
click at [98, 88] on span "IT Consultant" at bounding box center [97, 91] width 104 height 12
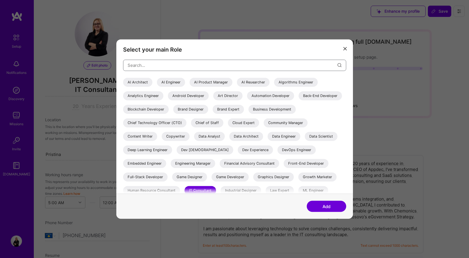
click at [171, 65] on input "modal" at bounding box center [233, 65] width 210 height 14
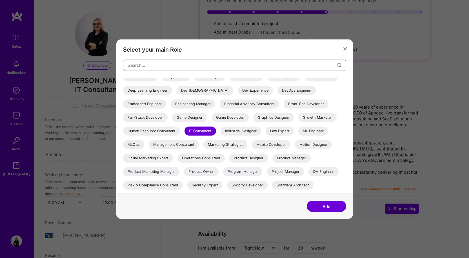
scroll to position [56, 0]
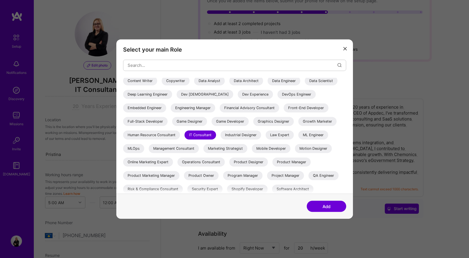
click at [199, 147] on div "Management Consultant" at bounding box center [174, 148] width 50 height 9
click at [216, 132] on div "IT Consultant" at bounding box center [201, 134] width 32 height 9
click at [345, 47] on icon "modal" at bounding box center [344, 48] width 3 height 3
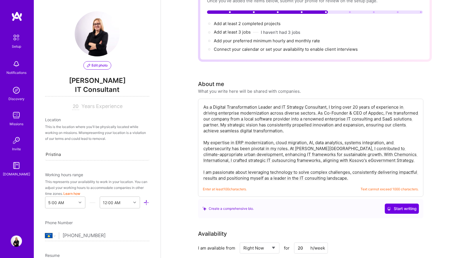
click at [90, 108] on span "Years Experience" at bounding box center [101, 106] width 41 height 6
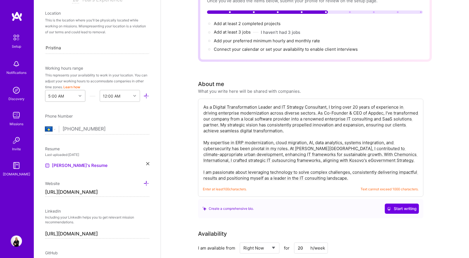
scroll to position [113, 0]
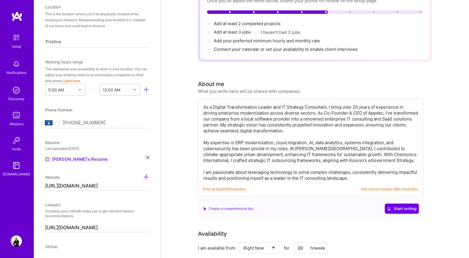
click at [132, 90] on div at bounding box center [135, 89] width 9 height 7
click at [56, 147] on div "Last uploaded: Aug 28, 2025" at bounding box center [97, 148] width 104 height 6
click at [131, 88] on div at bounding box center [135, 89] width 9 height 7
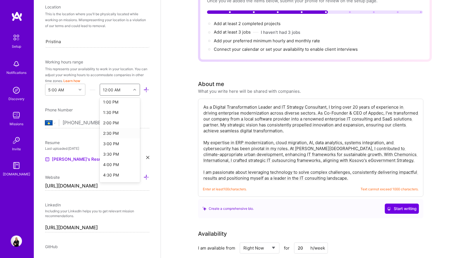
click at [52, 145] on div "Last uploaded: Aug 28, 2025" at bounding box center [97, 148] width 104 height 6
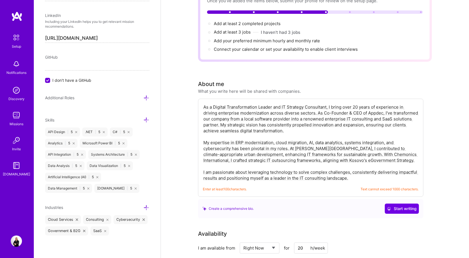
scroll to position [310, 0]
click at [144, 95] on icon at bounding box center [146, 98] width 6 height 6
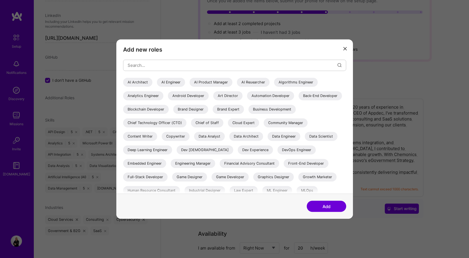
click at [249, 114] on div "Business Development" at bounding box center [272, 109] width 47 height 9
click at [223, 121] on div "Chief of Staff" at bounding box center [207, 122] width 32 height 9
click at [187, 122] on div "Chief Technology Officer (CTO)" at bounding box center [154, 122] width 63 height 9
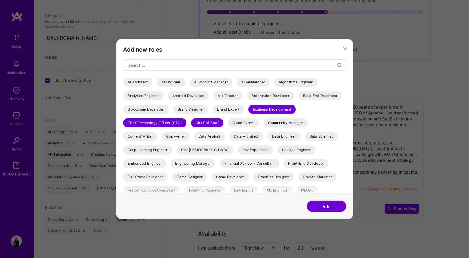
scroll to position [28, 0]
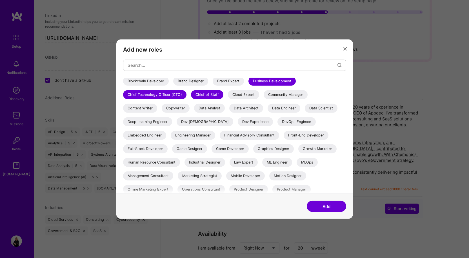
click at [225, 109] on div "Data Analyst" at bounding box center [209, 107] width 31 height 9
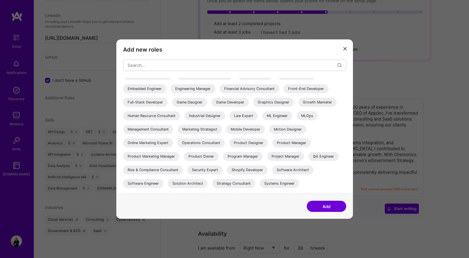
scroll to position [85, 0]
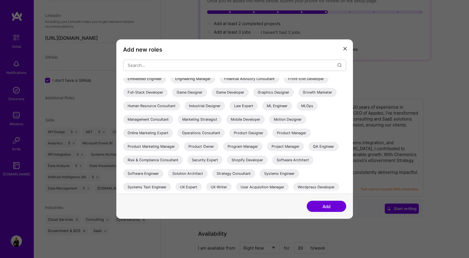
click at [173, 118] on div "Management Consultant" at bounding box center [148, 119] width 50 height 9
click at [225, 134] on div "Operations Consultant" at bounding box center [201, 132] width 47 height 9
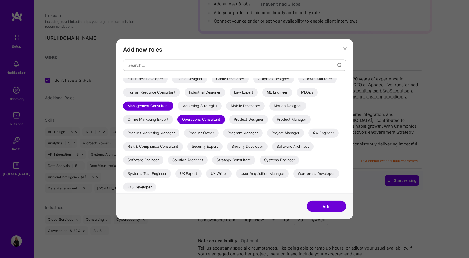
click at [219, 132] on div "Product Owner" at bounding box center [201, 132] width 35 height 9
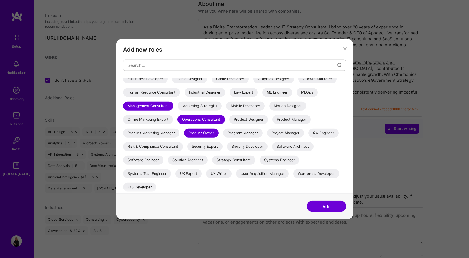
scroll to position [141, 0]
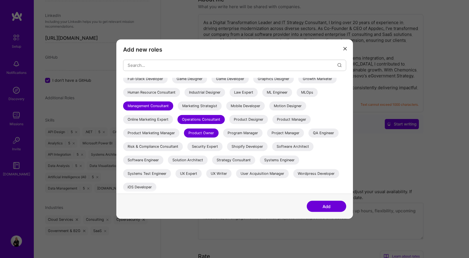
click at [212, 164] on div "Strategy Consultant" at bounding box center [233, 159] width 43 height 9
click at [326, 206] on button "Add" at bounding box center [326, 206] width 39 height 11
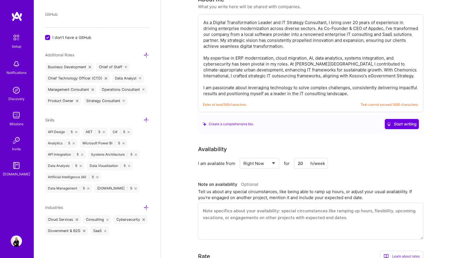
scroll to position [366, 0]
click at [143, 117] on icon at bounding box center [146, 120] width 6 height 6
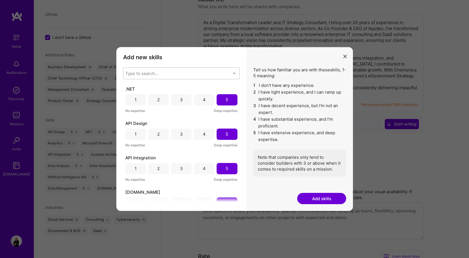
click at [174, 70] on div "Type to search..." at bounding box center [176, 73] width 107 height 11
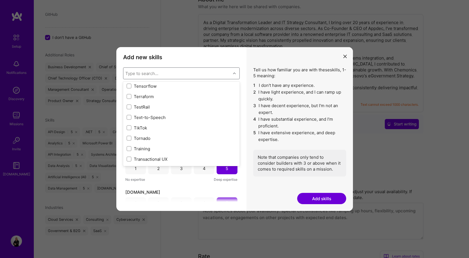
scroll to position [3421, 0]
click at [129, 96] on input "modal" at bounding box center [130, 97] width 4 height 4
checkbox input "true"
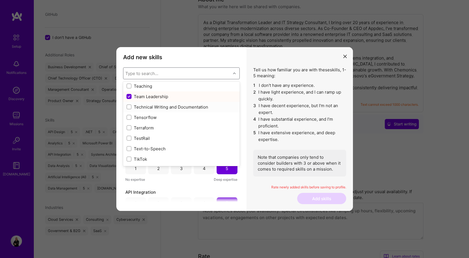
click at [129, 107] on input "modal" at bounding box center [130, 107] width 4 height 4
checkbox input "true"
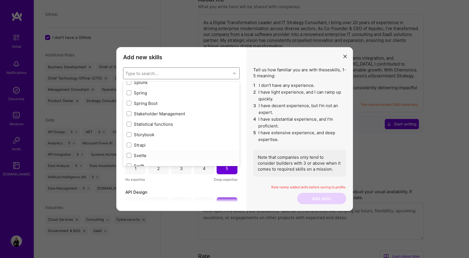
scroll to position [3280, 0]
click at [128, 122] on input "modal" at bounding box center [130, 123] width 4 height 4
checkbox input "true"
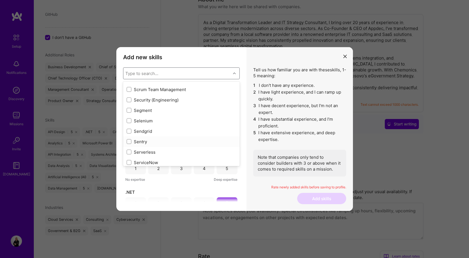
scroll to position [3055, 0]
click at [130, 98] on input "modal" at bounding box center [130, 98] width 4 height 4
checkbox input "true"
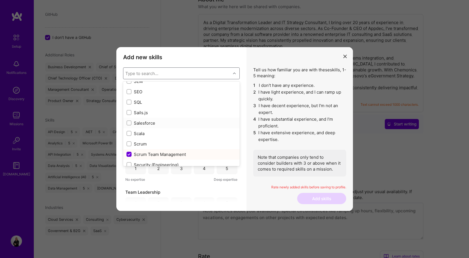
scroll to position [2970, 0]
click at [128, 130] on input "modal" at bounding box center [130, 130] width 4 height 4
checkbox input "true"
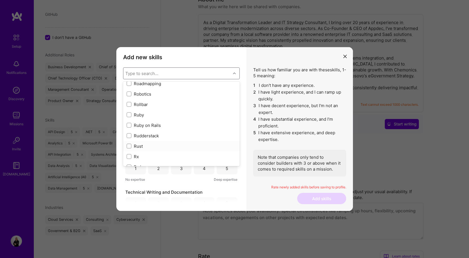
scroll to position [2858, 0]
click at [129, 97] on input "modal" at bounding box center [130, 97] width 4 height 4
checkbox input "true"
click at [129, 129] on input "modal" at bounding box center [130, 131] width 4 height 4
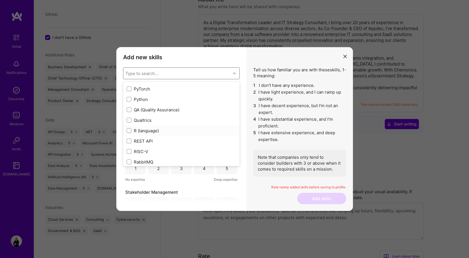
checkbox input "true"
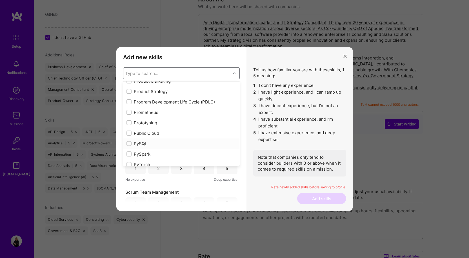
scroll to position [2604, 0]
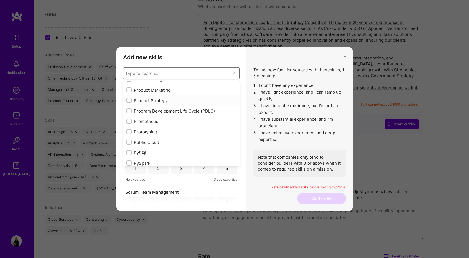
click at [130, 100] on input "modal" at bounding box center [130, 101] width 4 height 4
checkbox input "true"
click at [128, 111] on input "modal" at bounding box center [130, 111] width 4 height 4
checkbox input "true"
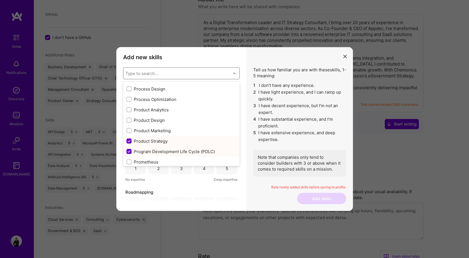
scroll to position [2548, 0]
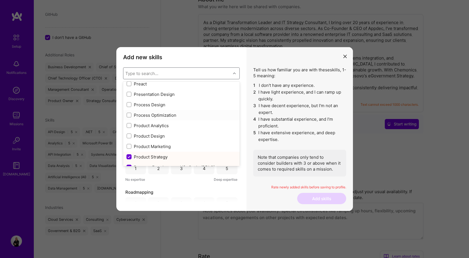
click at [128, 114] on input "modal" at bounding box center [130, 115] width 4 height 4
checkbox input "true"
click at [129, 93] on input "modal" at bounding box center [130, 94] width 4 height 4
checkbox input "true"
click at [128, 125] on input "modal" at bounding box center [130, 126] width 4 height 4
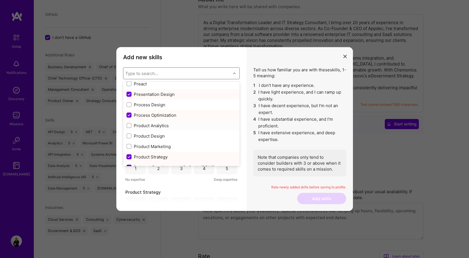
checkbox input "true"
click at [129, 135] on input "modal" at bounding box center [130, 136] width 4 height 4
checkbox input "true"
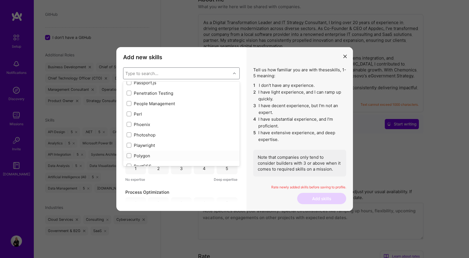
scroll to position [2435, 0]
click at [128, 112] on input "modal" at bounding box center [130, 113] width 4 height 4
checkbox input "true"
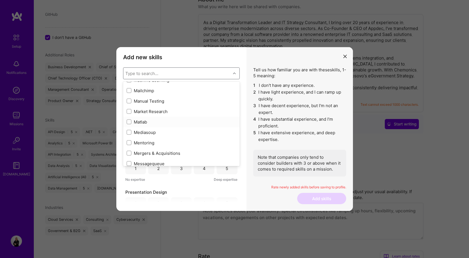
scroll to position [2012, 0]
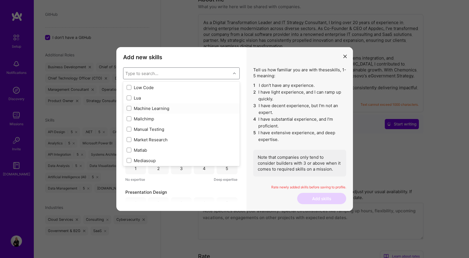
click at [128, 109] on input "modal" at bounding box center [130, 109] width 4 height 4
checkbox input "true"
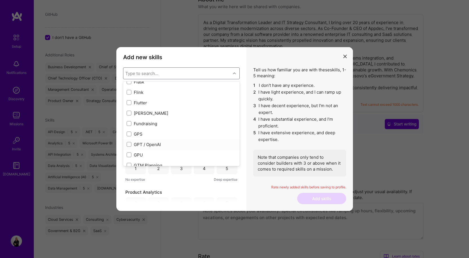
click at [129, 145] on input "modal" at bounding box center [130, 145] width 4 height 4
checkbox input "true"
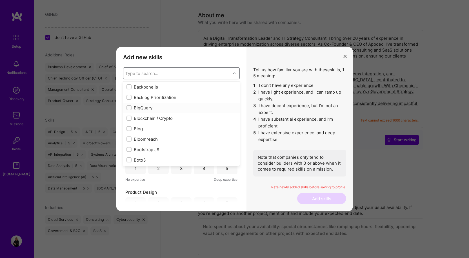
scroll to position [113, 0]
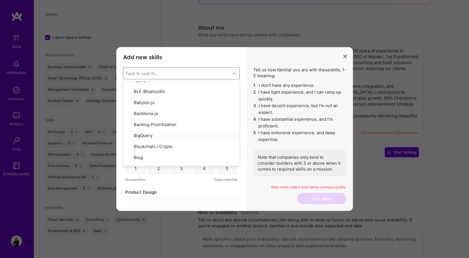
click at [234, 74] on icon "modal" at bounding box center [234, 73] width 3 height 3
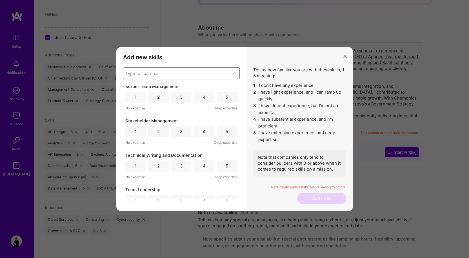
scroll to position [423, 0]
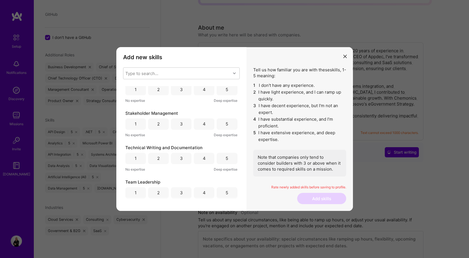
click at [223, 91] on div "5" at bounding box center [227, 89] width 21 height 11
click at [228, 119] on div "5" at bounding box center [227, 123] width 21 height 11
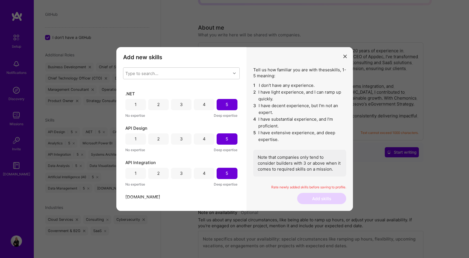
scroll to position [502, 0]
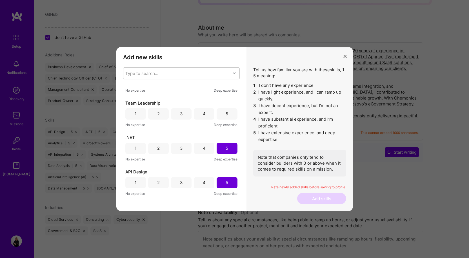
click at [227, 114] on div "5" at bounding box center [227, 113] width 21 height 11
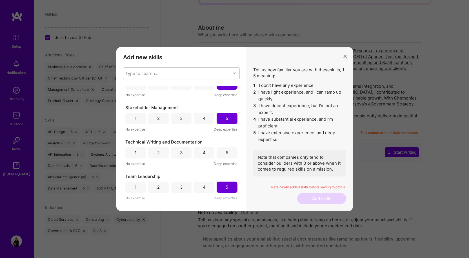
scroll to position [417, 0]
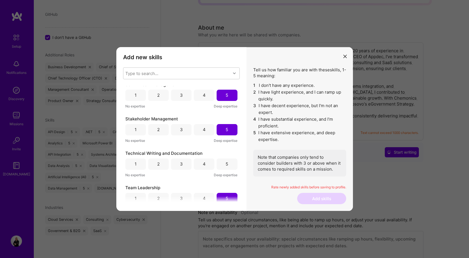
click at [226, 164] on div "5" at bounding box center [227, 164] width 3 height 6
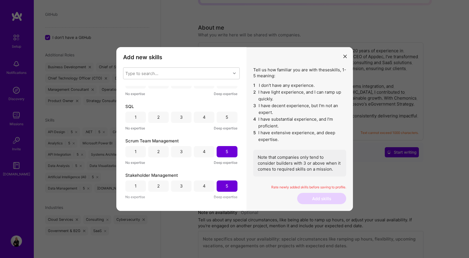
click at [226, 118] on div "5" at bounding box center [227, 117] width 3 height 6
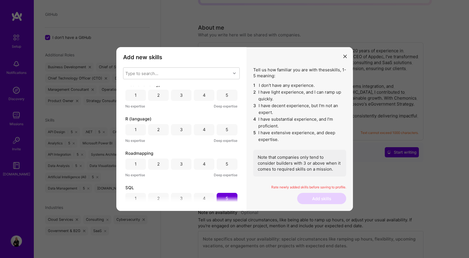
scroll to position [276, 0]
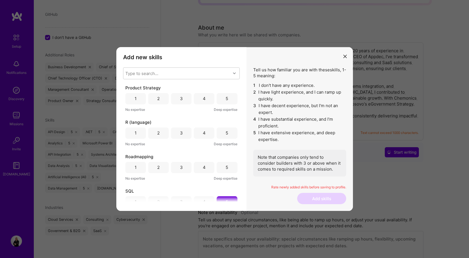
click at [226, 135] on div "5" at bounding box center [227, 133] width 3 height 6
click at [227, 133] on div "5" at bounding box center [227, 132] width 21 height 11
click at [180, 134] on div "3" at bounding box center [181, 133] width 3 height 6
click at [230, 100] on div "5" at bounding box center [227, 98] width 21 height 11
click at [223, 167] on div "5" at bounding box center [227, 167] width 21 height 11
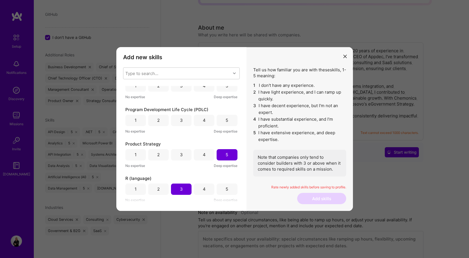
scroll to position [220, 0]
click at [227, 118] on div "5" at bounding box center [227, 120] width 21 height 11
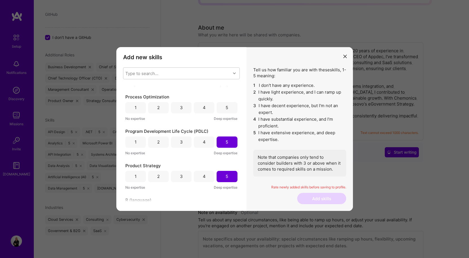
scroll to position [163, 0]
click at [226, 144] on div "5" at bounding box center [227, 142] width 3 height 6
click at [230, 110] on div "5" at bounding box center [227, 108] width 21 height 11
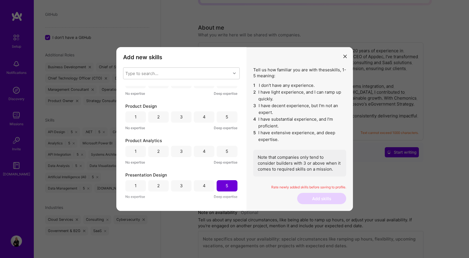
scroll to position [79, 0]
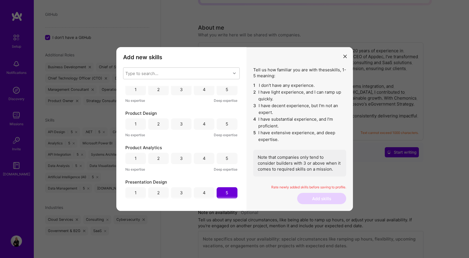
click at [226, 157] on div "5" at bounding box center [227, 158] width 3 height 6
click at [226, 122] on div "5" at bounding box center [227, 124] width 3 height 6
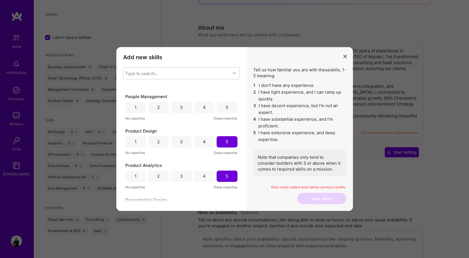
scroll to position [23, 0]
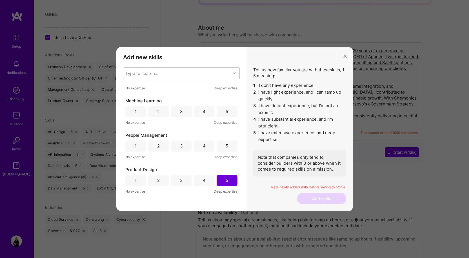
click at [227, 147] on div "5" at bounding box center [227, 145] width 21 height 11
click at [226, 113] on div "5" at bounding box center [227, 111] width 3 height 6
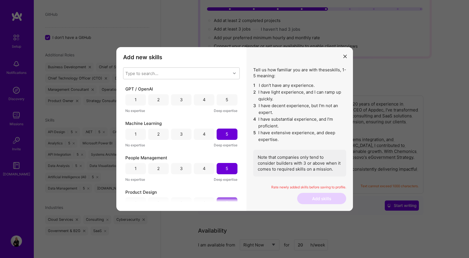
scroll to position [56, 0]
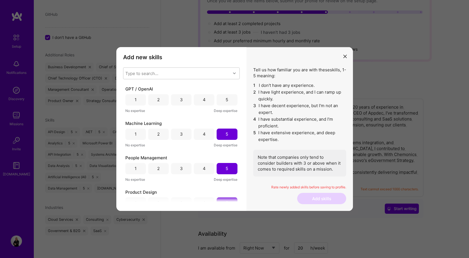
click at [226, 99] on div "5" at bounding box center [227, 100] width 3 height 6
click at [319, 198] on button "Add skills" at bounding box center [321, 198] width 49 height 11
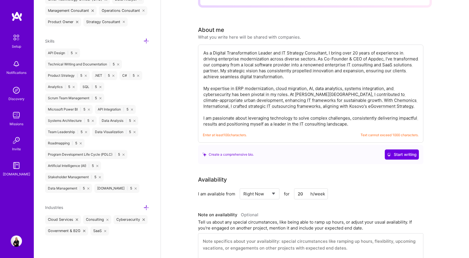
scroll to position [113, 0]
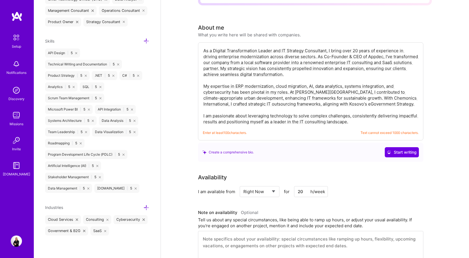
click at [313, 106] on textarea "As a Digital Transformation Leader and IT Strategy Consultant, I bring over 20 …" at bounding box center [311, 86] width 216 height 78
drag, startPoint x: 353, startPoint y: 114, endPoint x: 199, endPoint y: 40, distance: 171.1
click at [199, 42] on div "As a Digital Transformation Leader and IT Strategy Consultant, I bring over 20 …" at bounding box center [310, 91] width 225 height 98
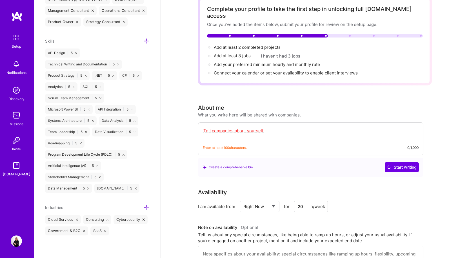
scroll to position [28, 0]
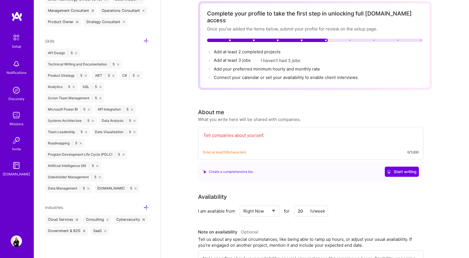
click at [234, 132] on textarea at bounding box center [311, 138] width 216 height 13
paste textarea "As Co-Founder & CEO of Appdec, I’ve spent 15 years driving innovation, digital …"
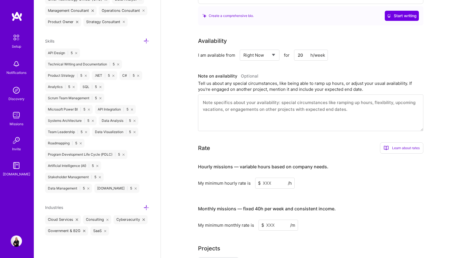
scroll to position [282, 0]
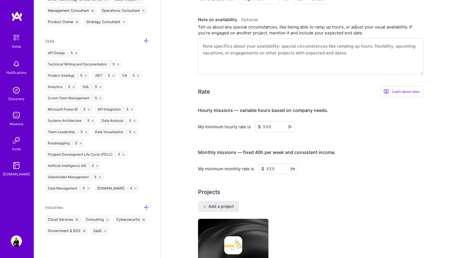
type textarea "As Co-Founder & CEO of Appdec, I’ve spent 15 years driving innovation, digital …"
click at [273, 121] on input at bounding box center [274, 126] width 39 height 11
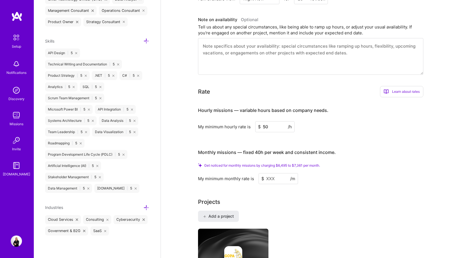
drag, startPoint x: 270, startPoint y: 120, endPoint x: 263, endPoint y: 119, distance: 7.4
click at [263, 121] on input "50" at bounding box center [274, 126] width 39 height 11
type input "70"
drag, startPoint x: 308, startPoint y: 158, endPoint x: 297, endPoint y: 158, distance: 10.7
click at [297, 163] on span "Get noticed for monthly missions by charging $9,093 to $10,305 per month." at bounding box center [263, 165] width 118 height 4
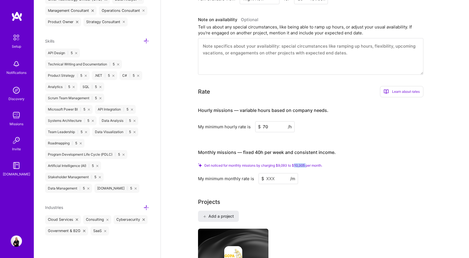
copy span "10,305"
click at [272, 173] on input at bounding box center [278, 178] width 39 height 11
paste input
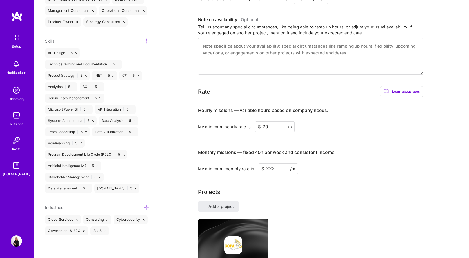
click at [273, 163] on input at bounding box center [278, 168] width 39 height 11
paste input
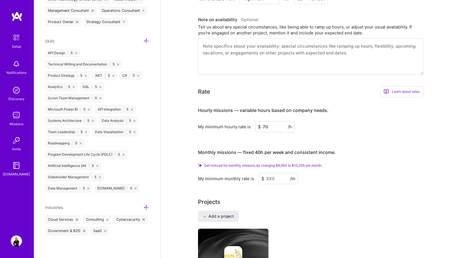
click at [275, 121] on input "70" at bounding box center [274, 126] width 39 height 11
drag, startPoint x: 271, startPoint y: 119, endPoint x: 263, endPoint y: 120, distance: 7.9
click at [263, 121] on input "70" at bounding box center [274, 126] width 39 height 11
type input "100"
click at [289, 173] on input at bounding box center [278, 178] width 39 height 11
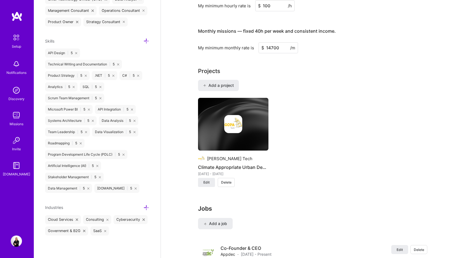
scroll to position [394, 0]
type input "14700"
click at [230, 179] on span "Delete" at bounding box center [226, 181] width 10 height 5
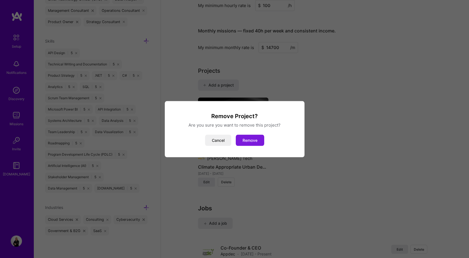
click at [250, 142] on button "Remove" at bounding box center [250, 139] width 28 height 11
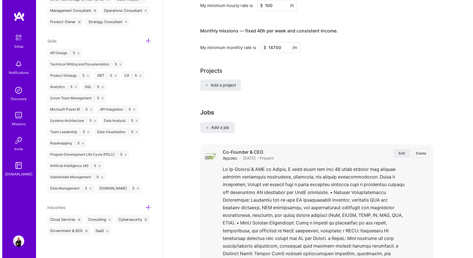
scroll to position [479, 0]
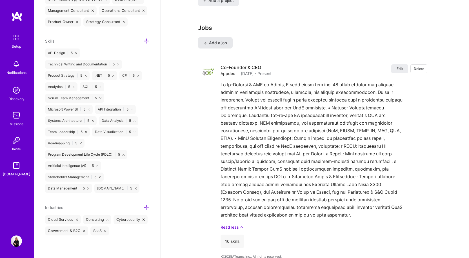
click at [217, 40] on span "Add a job" at bounding box center [215, 43] width 23 height 6
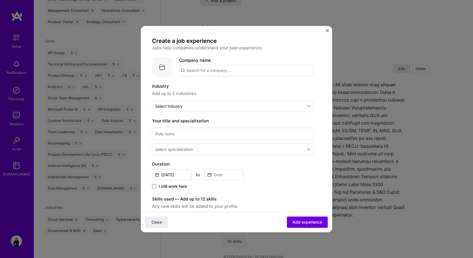
click at [226, 72] on input "text" at bounding box center [246, 70] width 135 height 11
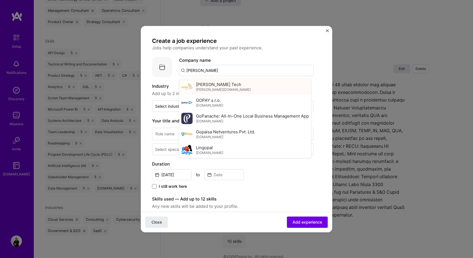
click at [207, 85] on span "[PERSON_NAME] Tech" at bounding box center [218, 84] width 45 height 6
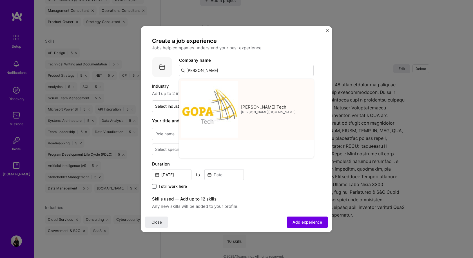
type input "[PERSON_NAME] Tech"
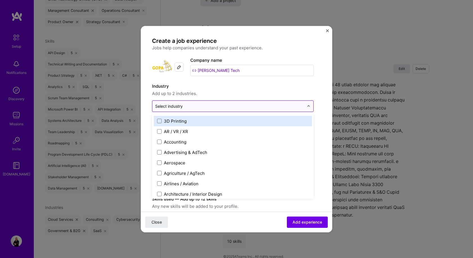
click at [222, 110] on div "Select industry 0" at bounding box center [229, 106] width 155 height 11
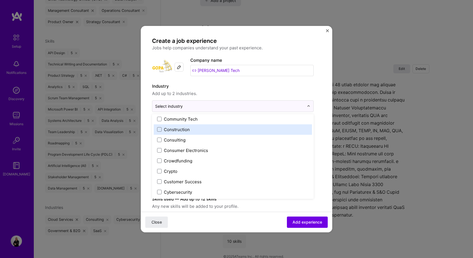
scroll to position [366, 0]
click at [217, 130] on label "Consulting" at bounding box center [233, 130] width 152 height 6
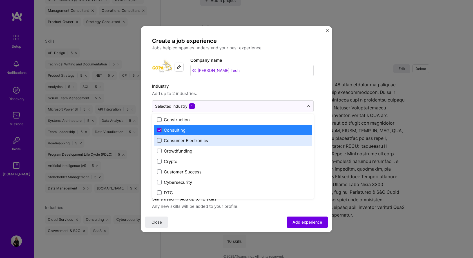
click at [326, 122] on form "Create a job experience Jobs help companies understand your past experience. Co…" at bounding box center [237, 222] width 192 height 371
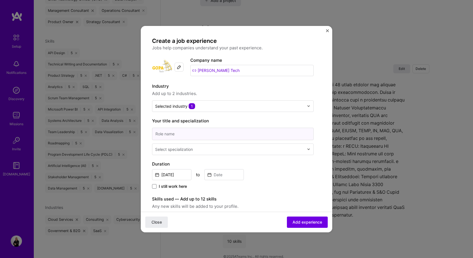
click at [177, 133] on input at bounding box center [233, 134] width 162 height 12
click at [179, 136] on input at bounding box center [233, 134] width 162 height 12
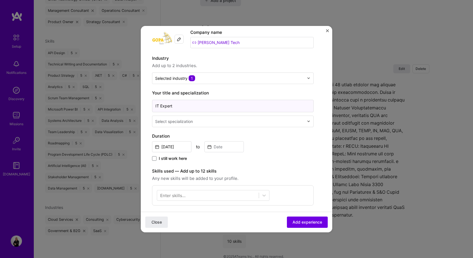
scroll to position [28, 0]
type input "IT Expert"
click at [195, 120] on input "text" at bounding box center [230, 121] width 150 height 6
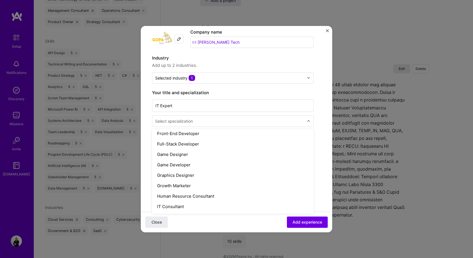
scroll to position [338, 0]
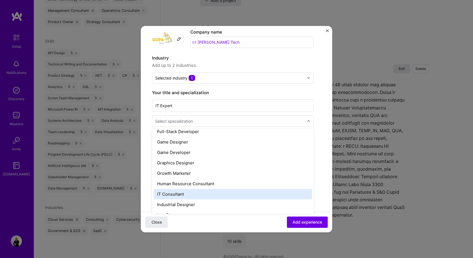
click at [202, 196] on div "IT Consultant" at bounding box center [233, 194] width 158 height 10
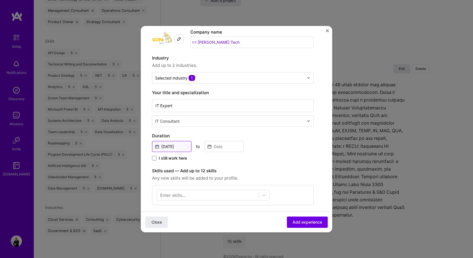
click at [181, 147] on input "Aug, 2025" at bounding box center [171, 146] width 39 height 11
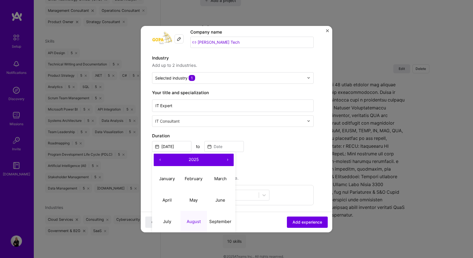
click at [160, 160] on button "‹" at bounding box center [160, 160] width 12 height 12
click at [221, 178] on abbr "March" at bounding box center [220, 178] width 12 height 5
type input "Mar, 2024"
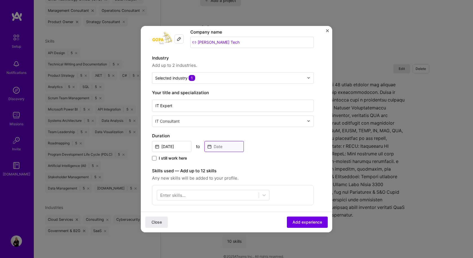
click at [229, 146] on input at bounding box center [224, 146] width 39 height 11
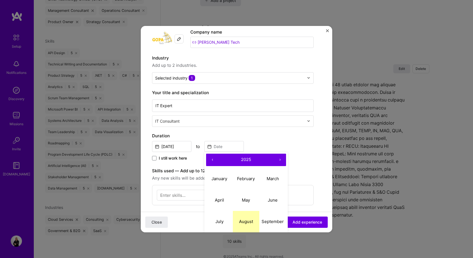
click at [243, 221] on abbr "August" at bounding box center [246, 221] width 14 height 5
type input "Aug, 2025"
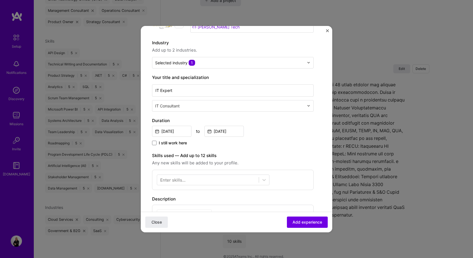
scroll to position [56, 0]
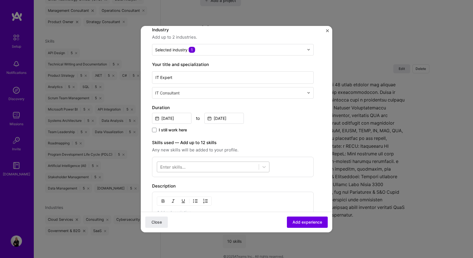
click at [215, 168] on div at bounding box center [208, 166] width 102 height 9
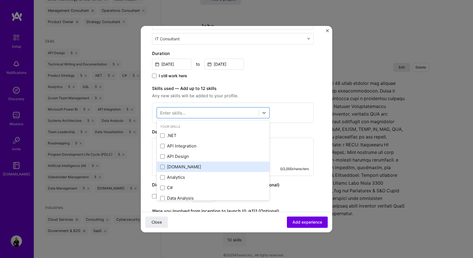
scroll to position [113, 0]
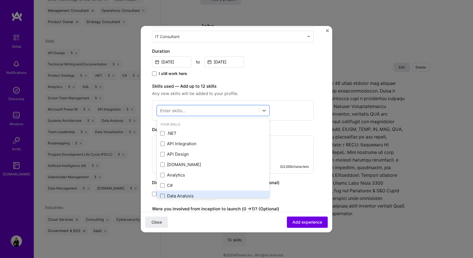
click at [163, 196] on span at bounding box center [162, 196] width 5 height 5
click at [0, 0] on input "checkbox" at bounding box center [0, 0] width 0 height 0
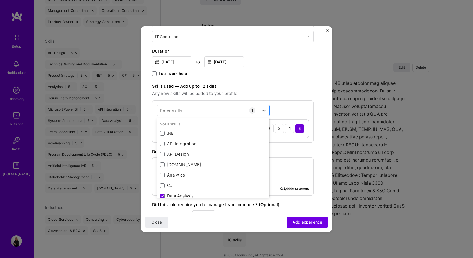
click at [183, 111] on div "Enter skills..." at bounding box center [172, 110] width 25 height 6
click at [182, 111] on div "Enter skills..." at bounding box center [172, 110] width 25 height 6
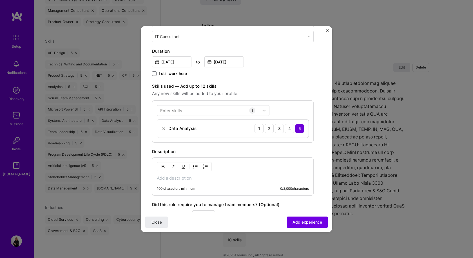
click at [182, 111] on div "Enter skills..." at bounding box center [172, 110] width 25 height 6
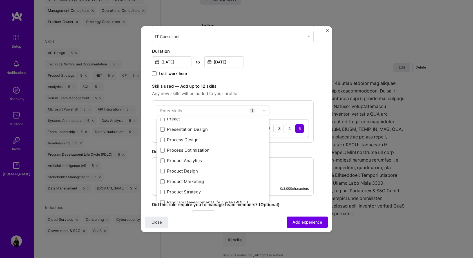
scroll to position [2592, 0]
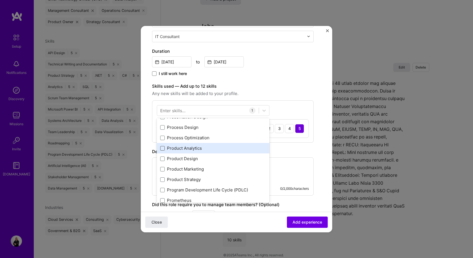
click at [161, 150] on div "Your Skills .NET API Integration API Design ASP.NET Analytics C# Data Analysis …" at bounding box center [213, 160] width 113 height 85
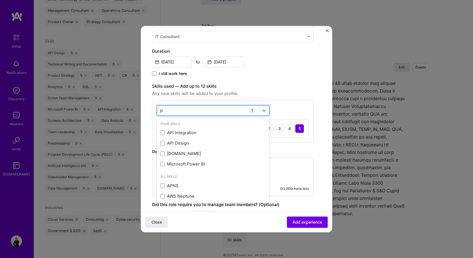
scroll to position [0, 0]
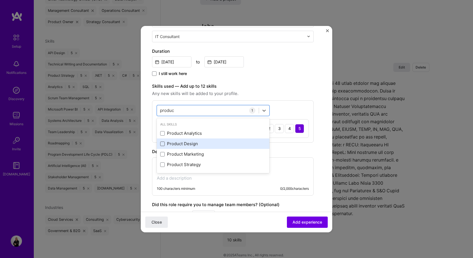
click at [163, 143] on span at bounding box center [162, 143] width 5 height 5
click at [0, 0] on input "checkbox" at bounding box center [0, 0] width 0 height 0
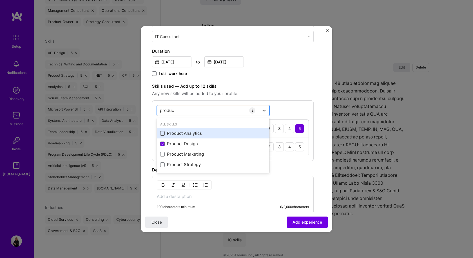
click at [163, 132] on span at bounding box center [162, 133] width 5 height 5
click at [0, 0] on input "checkbox" at bounding box center [0, 0] width 0 height 0
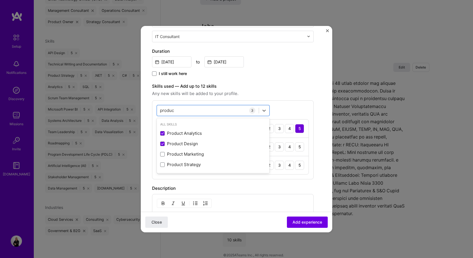
type input "produc"
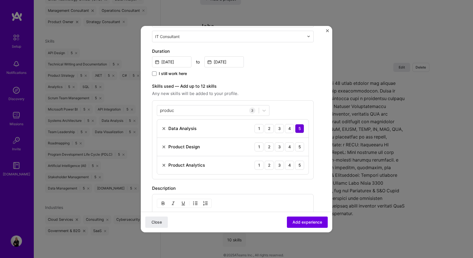
click at [314, 100] on div "Skills used — Add up to 12 skills Any new skills will be added to your profile.…" at bounding box center [233, 131] width 162 height 96
click at [299, 145] on div "5" at bounding box center [299, 146] width 9 height 9
click at [299, 166] on div "5" at bounding box center [299, 165] width 9 height 9
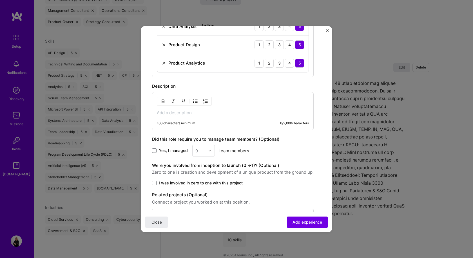
scroll to position [235, 0]
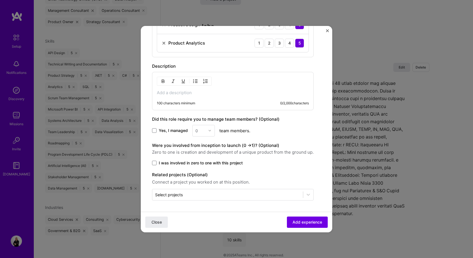
click at [198, 91] on p at bounding box center [233, 93] width 152 height 6
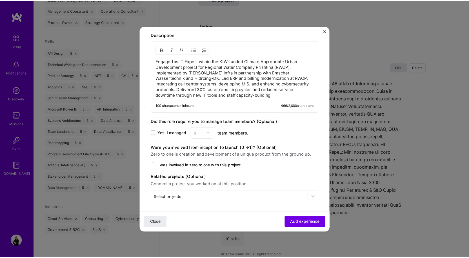
scroll to position [269, 0]
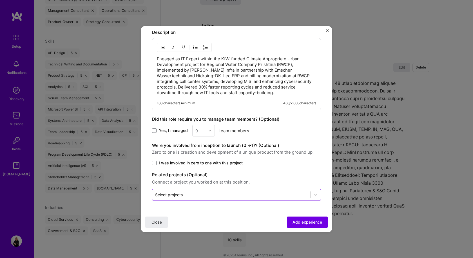
click at [204, 193] on input "text" at bounding box center [231, 195] width 152 height 6
click at [313, 191] on div at bounding box center [316, 194] width 10 height 10
click at [306, 222] on span "Add experience" at bounding box center [308, 222] width 30 height 6
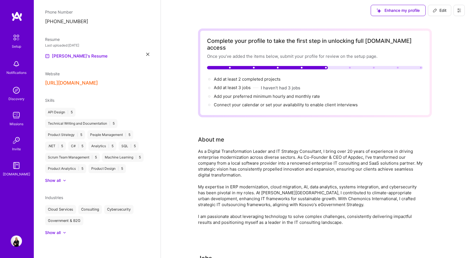
scroll to position [0, 0]
click at [445, 13] on span "Edit" at bounding box center [440, 11] width 14 height 6
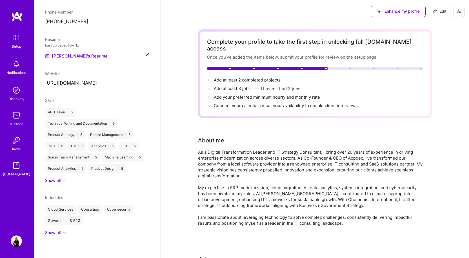
select select "XK"
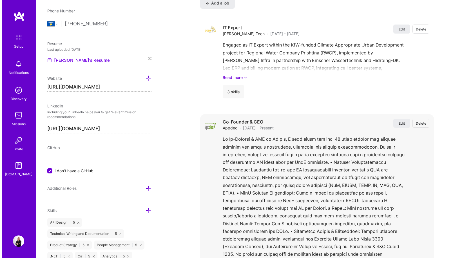
scroll to position [466, 0]
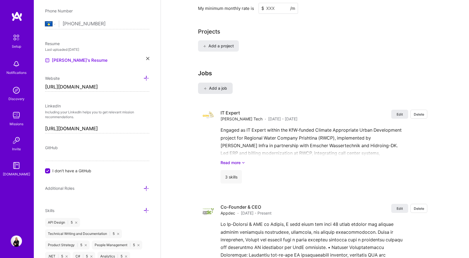
click at [218, 85] on span "Add a job" at bounding box center [215, 88] width 23 height 6
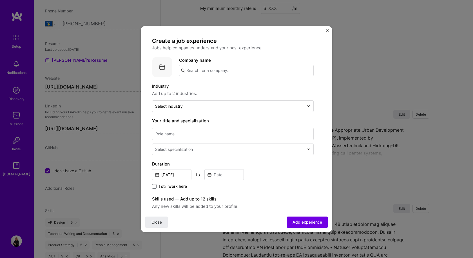
click at [236, 69] on input "text" at bounding box center [246, 70] width 135 height 11
type input "W"
type input "Chemonics International"
click at [196, 86] on span "Add company" at bounding box center [194, 86] width 27 height 6
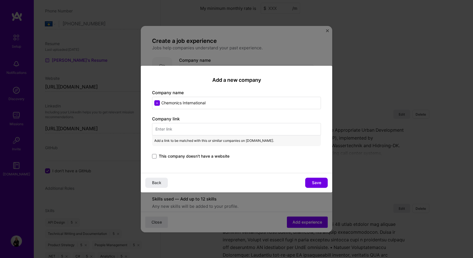
click at [193, 128] on input "text" at bounding box center [236, 129] width 169 height 12
paste input "https://www.chemonics.com/"
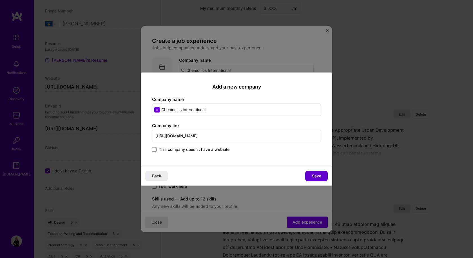
type input "https://www.chemonics.com/"
click at [318, 176] on span "Save" at bounding box center [316, 176] width 9 height 6
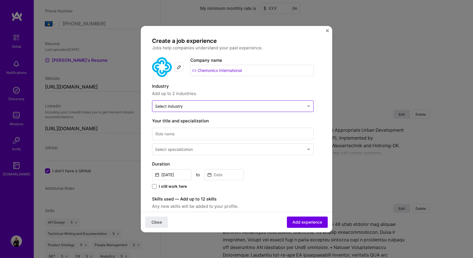
click at [308, 105] on img at bounding box center [308, 105] width 3 height 3
type input "e"
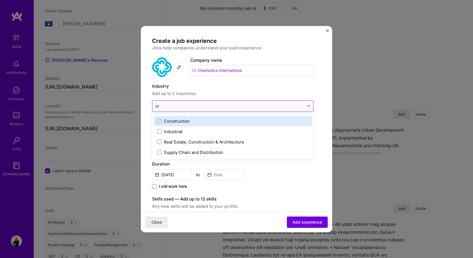
type input "s"
type input "gov"
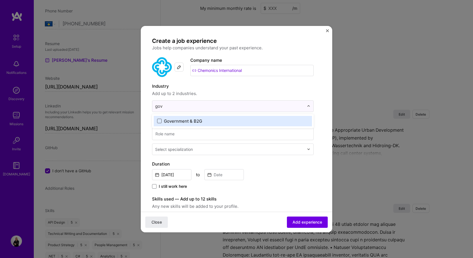
click at [159, 122] on span at bounding box center [159, 121] width 5 height 5
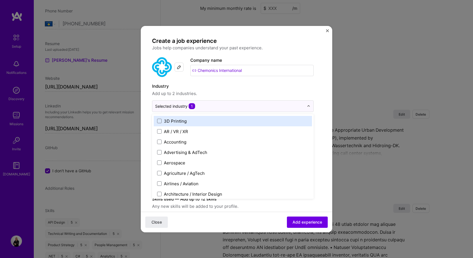
click at [315, 89] on div "Create a job experience Jobs help companies understand your past experience. Co…" at bounding box center [236, 206] width 169 height 339
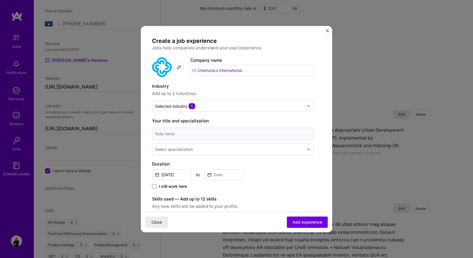
click at [216, 135] on input at bounding box center [233, 134] width 162 height 12
type input "IT Expert"
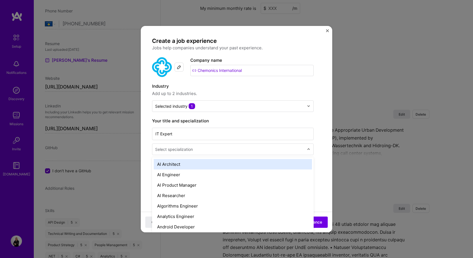
click at [217, 148] on input "text" at bounding box center [230, 149] width 150 height 6
type input "IT"
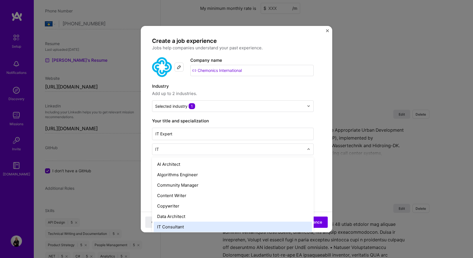
click at [198, 225] on div "IT Consultant" at bounding box center [233, 226] width 158 height 10
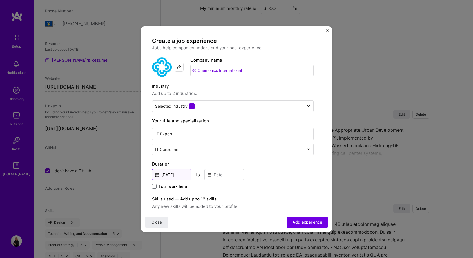
click at [180, 174] on input "Aug, 2025" at bounding box center [171, 174] width 39 height 11
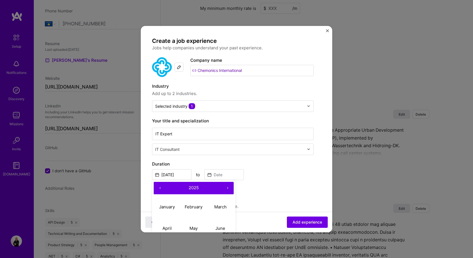
click at [196, 187] on span "2025" at bounding box center [194, 187] width 10 height 5
click at [167, 227] on button "2024" at bounding box center [167, 228] width 27 height 21
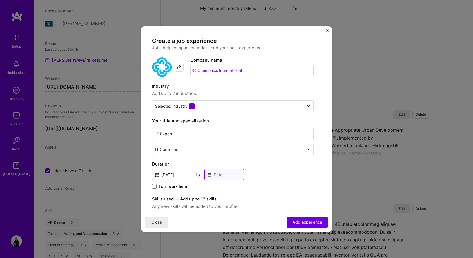
click at [228, 174] on input at bounding box center [224, 174] width 39 height 11
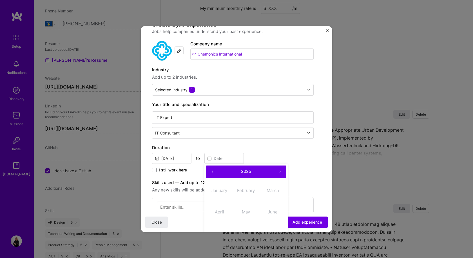
scroll to position [56, 0]
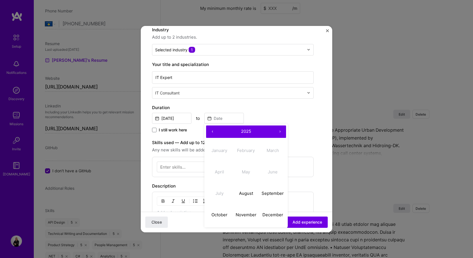
click at [245, 130] on span "2025" at bounding box center [246, 130] width 10 height 5
click at [178, 113] on input "Aug, 2025" at bounding box center [171, 118] width 39 height 11
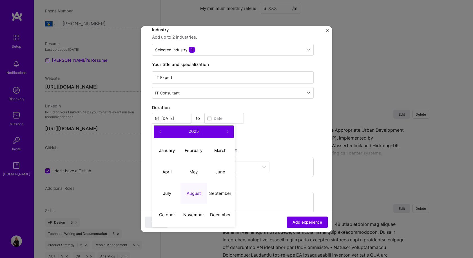
click at [194, 132] on span "2025" at bounding box center [194, 130] width 10 height 5
click at [167, 173] on button "2024" at bounding box center [167, 171] width 27 height 21
click at [196, 191] on abbr "August" at bounding box center [194, 192] width 14 height 5
type input "Aug, 2024"
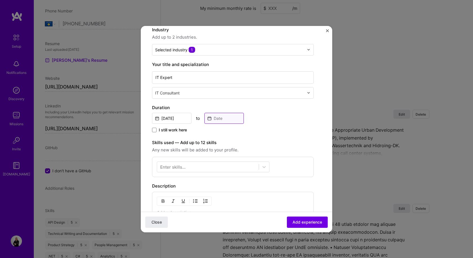
click at [231, 117] on input at bounding box center [224, 118] width 39 height 11
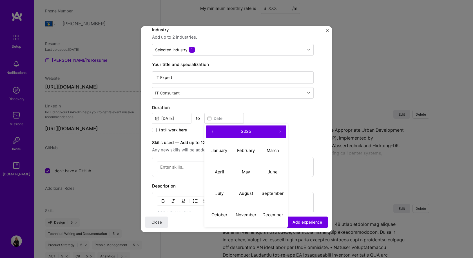
click at [213, 132] on button "‹" at bounding box center [212, 131] width 12 height 12
click at [271, 215] on abbr "December" at bounding box center [273, 214] width 21 height 5
type input "Dec, 2024"
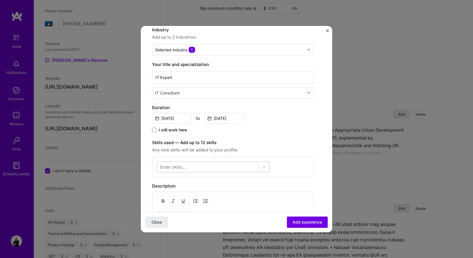
click at [196, 168] on div at bounding box center [208, 166] width 102 height 9
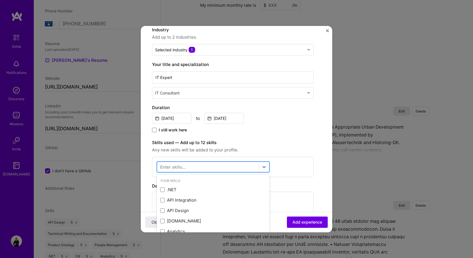
scroll to position [469, 0]
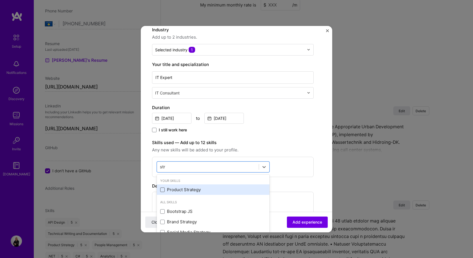
click at [163, 190] on span at bounding box center [162, 189] width 5 height 5
click at [0, 0] on input "checkbox" at bounding box center [0, 0] width 0 height 0
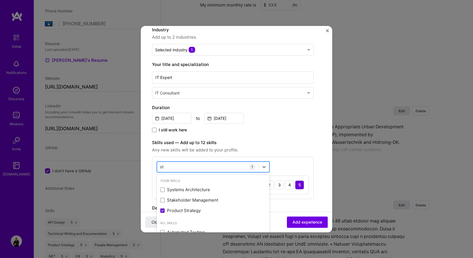
type input "s"
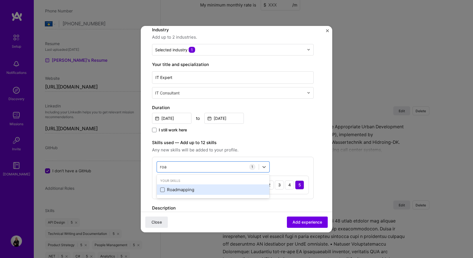
click at [163, 190] on span at bounding box center [162, 189] width 5 height 5
click at [0, 0] on input "checkbox" at bounding box center [0, 0] width 0 height 0
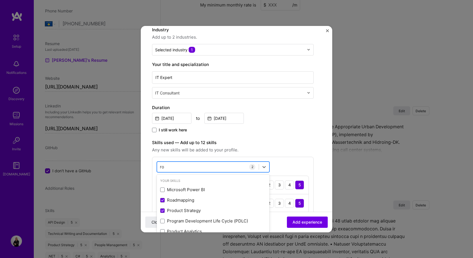
type input "r"
type input "g"
type input "b"
type input "o"
click at [311, 141] on label "Skills used — Add up to 12 skills" at bounding box center [233, 142] width 162 height 7
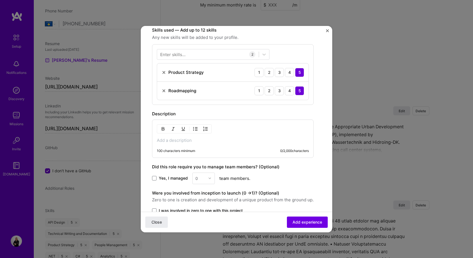
scroll to position [169, 0]
click at [202, 142] on p at bounding box center [233, 140] width 152 height 6
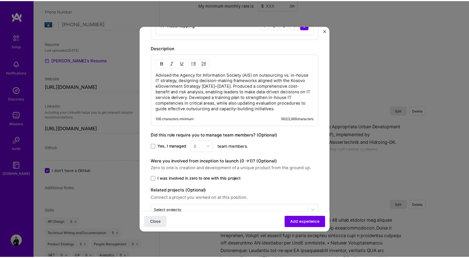
scroll to position [250, 0]
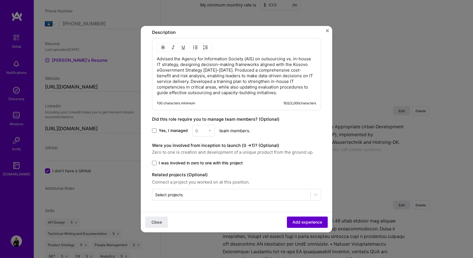
click at [298, 223] on span "Add experience" at bounding box center [308, 222] width 30 height 6
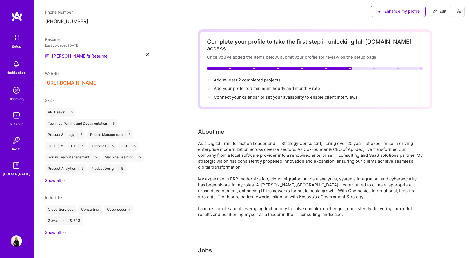
scroll to position [0, 0]
click at [444, 12] on span "Edit" at bounding box center [440, 11] width 14 height 6
select select "XK"
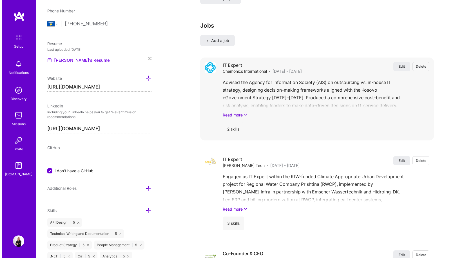
scroll to position [495, 0]
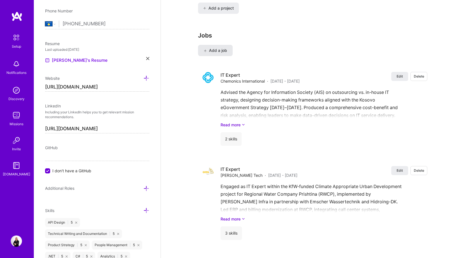
click at [219, 48] on span "Add a job" at bounding box center [215, 51] width 23 height 6
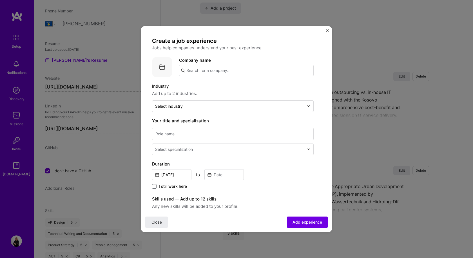
click at [245, 72] on input "text" at bounding box center [246, 70] width 135 height 11
type input "WYG Consulting"
click at [198, 86] on span "Add company" at bounding box center [194, 86] width 27 height 6
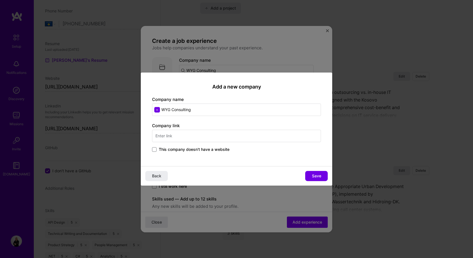
click at [200, 138] on input "text" at bounding box center [236, 136] width 169 height 12
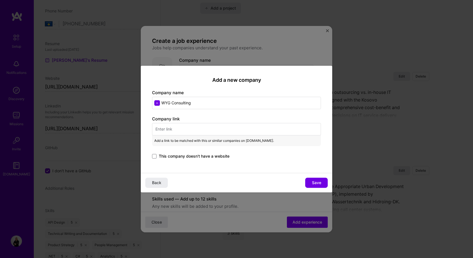
paste input "https://wyg-c.eu/"
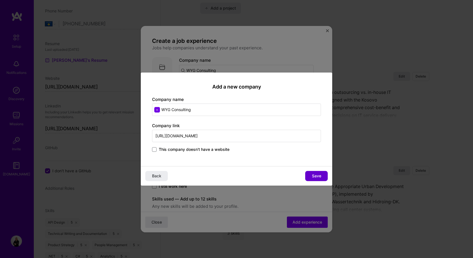
type input "https://wyg-c.eu/"
click at [320, 176] on span "Save" at bounding box center [316, 176] width 9 height 6
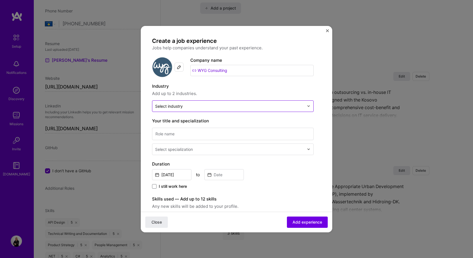
click at [311, 108] on div at bounding box center [310, 106] width 6 height 11
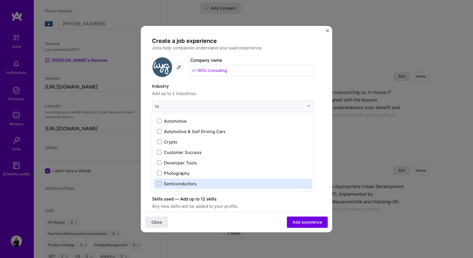
type input "t"
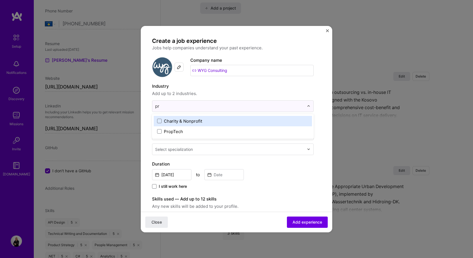
type input "p"
type input "d"
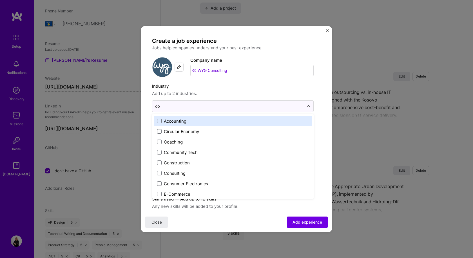
type input "con"
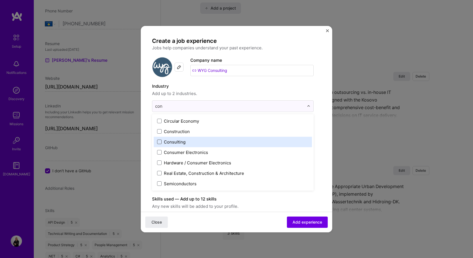
click at [159, 140] on span at bounding box center [159, 141] width 5 height 5
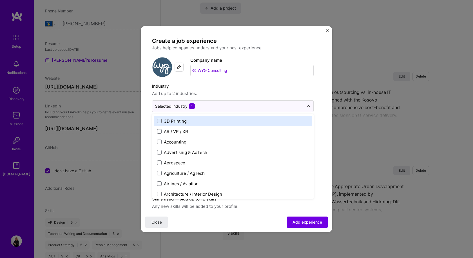
click at [324, 86] on form "Create a job experience Jobs help companies understand your past experience. Co…" at bounding box center [237, 222] width 192 height 371
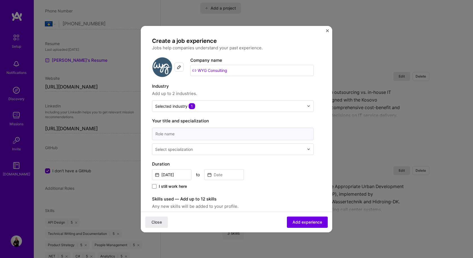
click at [222, 135] on input at bounding box center [233, 134] width 162 height 12
type input "IT Expert"
click at [198, 151] on input "text" at bounding box center [230, 149] width 150 height 6
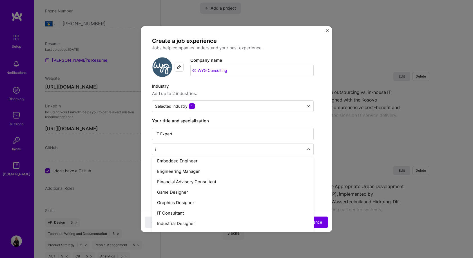
scroll to position [44, 0]
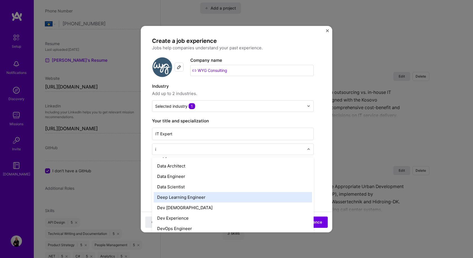
type input "it"
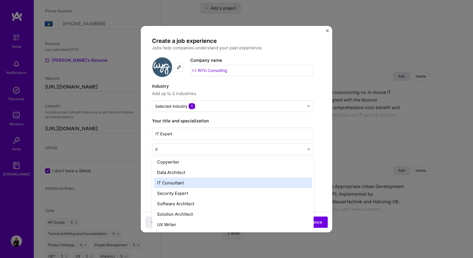
click at [187, 184] on div "IT Consultant" at bounding box center [233, 183] width 158 height 10
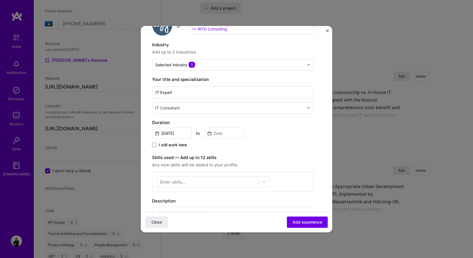
scroll to position [56, 0]
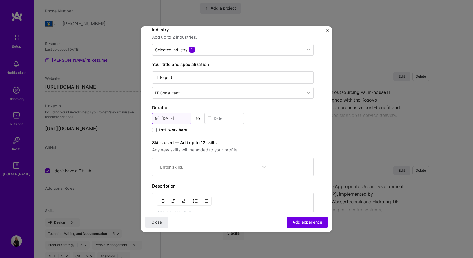
click at [167, 117] on input "Aug, 2025" at bounding box center [171, 118] width 39 height 11
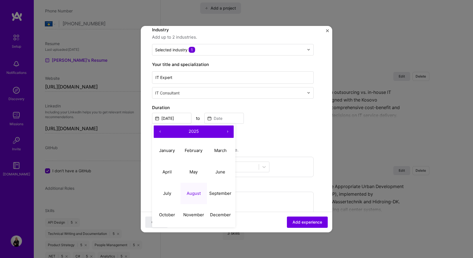
click at [161, 131] on button "‹" at bounding box center [160, 131] width 12 height 12
click at [194, 214] on abbr "November" at bounding box center [193, 214] width 21 height 5
type input "Nov, 2023"
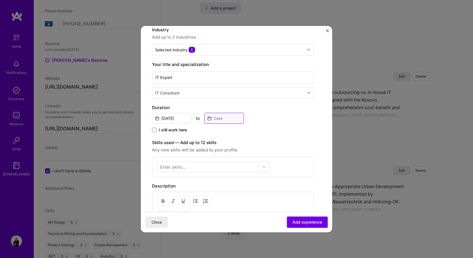
click at [224, 117] on input at bounding box center [224, 118] width 39 height 11
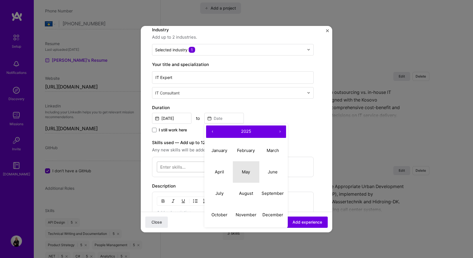
click at [243, 172] on abbr "May" at bounding box center [246, 171] width 8 height 5
type input "May, 2025"
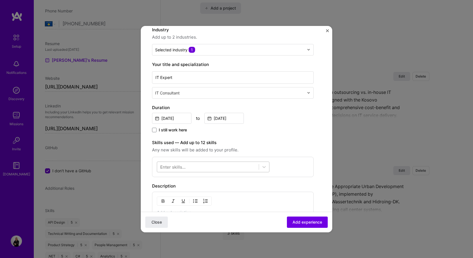
click at [231, 167] on div at bounding box center [208, 166] width 102 height 9
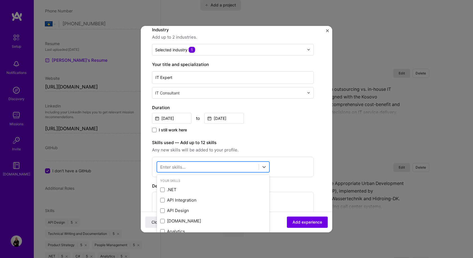
scroll to position [498, 0]
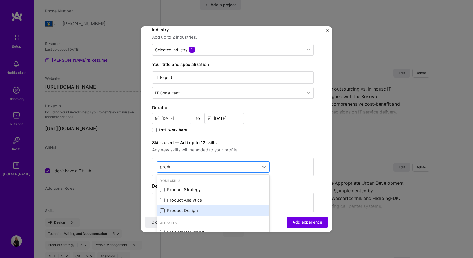
click at [162, 212] on span at bounding box center [162, 210] width 5 height 5
click at [0, 0] on input "checkbox" at bounding box center [0, 0] width 0 height 0
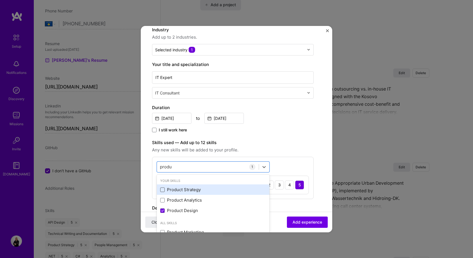
click at [163, 189] on span at bounding box center [162, 189] width 5 height 5
click at [0, 0] on input "checkbox" at bounding box center [0, 0] width 0 height 0
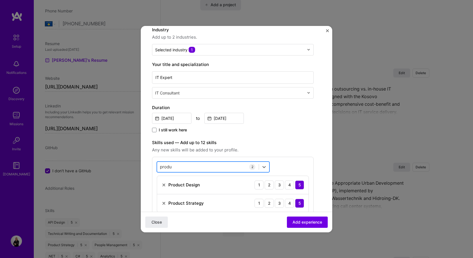
drag, startPoint x: 183, startPoint y: 166, endPoint x: 158, endPoint y: 166, distance: 25.1
click at [158, 166] on div "produ produ" at bounding box center [208, 166] width 102 height 9
click at [165, 167] on input "produ" at bounding box center [166, 167] width 12 height 6
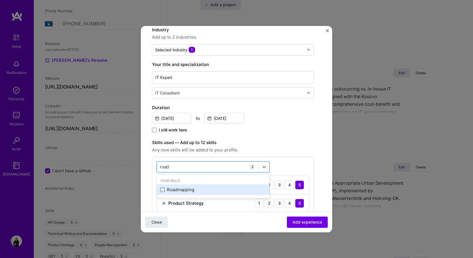
click at [162, 188] on span at bounding box center [162, 189] width 5 height 5
click at [0, 0] on input "checkbox" at bounding box center [0, 0] width 0 height 0
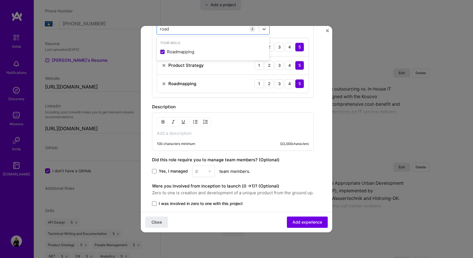
scroll to position [197, 0]
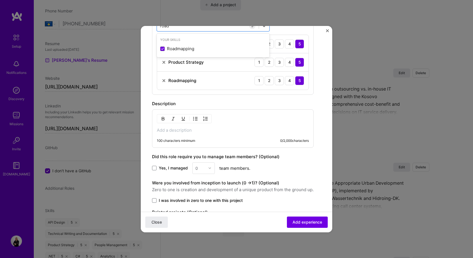
type input "road"
click at [187, 131] on p at bounding box center [233, 130] width 152 height 6
click at [184, 131] on p at bounding box center [233, 130] width 152 height 6
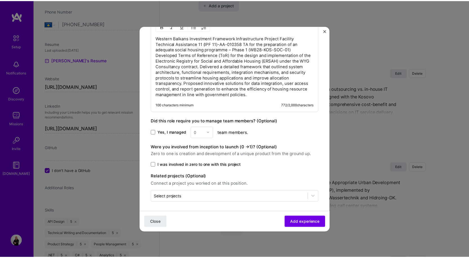
scroll to position [291, 0]
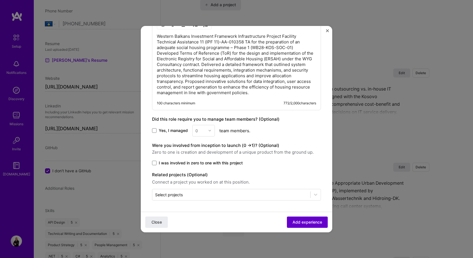
click at [301, 224] on span "Add experience" at bounding box center [308, 222] width 30 height 6
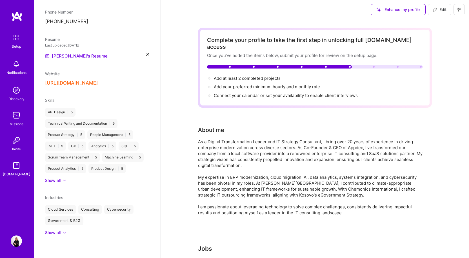
scroll to position [0, 0]
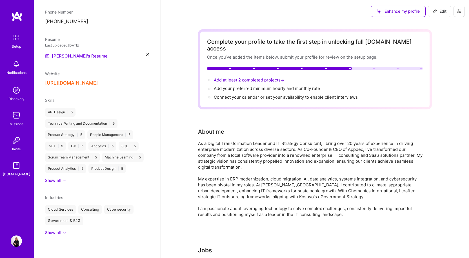
click at [254, 77] on span "Add at least 2 completed projects →" at bounding box center [250, 79] width 72 height 5
select select "XK"
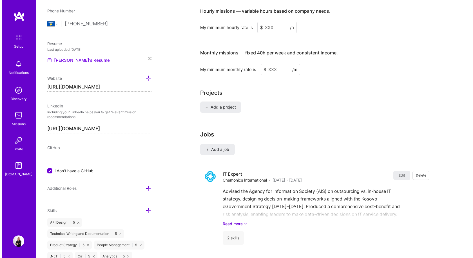
scroll to position [393, 0]
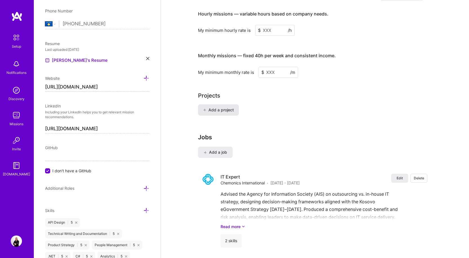
click at [225, 107] on span "Add a project" at bounding box center [218, 110] width 31 height 6
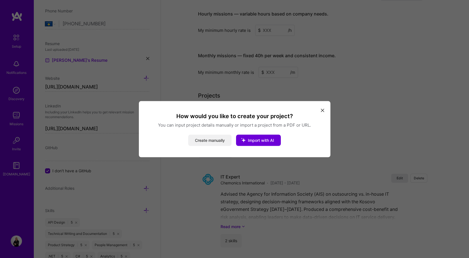
click at [208, 141] on button "Create manually" at bounding box center [209, 139] width 43 height 11
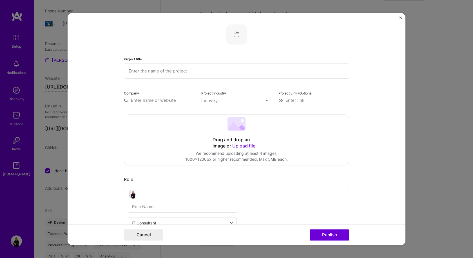
click at [180, 74] on input "text" at bounding box center [236, 70] width 225 height 15
click at [224, 73] on input "text" at bounding box center [236, 70] width 225 height 15
type input "ITMS (Integrated Task Managment System)"
click at [150, 101] on input "text" at bounding box center [159, 100] width 71 height 6
paste input "https://itms.uk/"
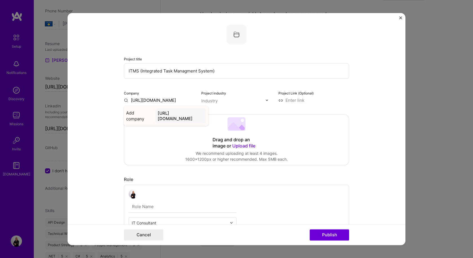
type input "https://itms.uk/"
click at [132, 114] on span "Add company" at bounding box center [139, 116] width 27 height 12
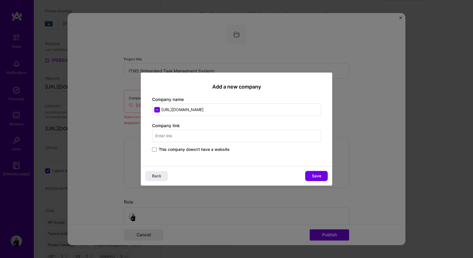
drag, startPoint x: 197, startPoint y: 109, endPoint x: 158, endPoint y: 109, distance: 39.7
click at [158, 109] on input "https://itms.uk/" at bounding box center [236, 109] width 169 height 12
click at [168, 134] on input "text" at bounding box center [236, 136] width 169 height 12
paste input "https://itms.uk/"
type input "https://itms.uk/"
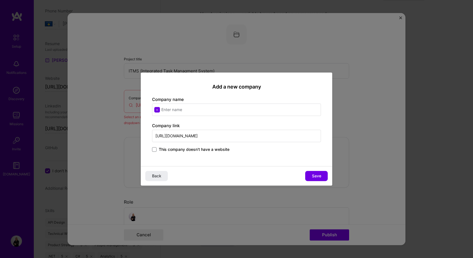
click at [174, 111] on input "text" at bounding box center [236, 109] width 169 height 12
click at [215, 108] on input "text" at bounding box center [236, 109] width 169 height 12
type input "ITMS [GEOGRAPHIC_DATA]"
click at [314, 176] on span "Save" at bounding box center [316, 176] width 9 height 6
type input "ITMS [GEOGRAPHIC_DATA]"
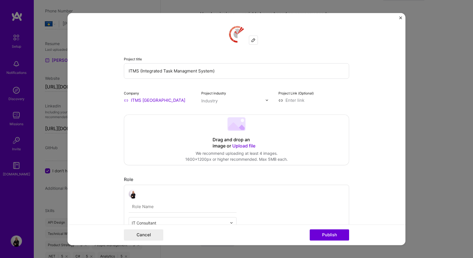
click at [210, 100] on div "Industry" at bounding box center [209, 101] width 16 height 6
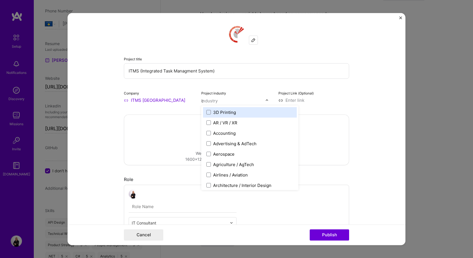
type input "co"
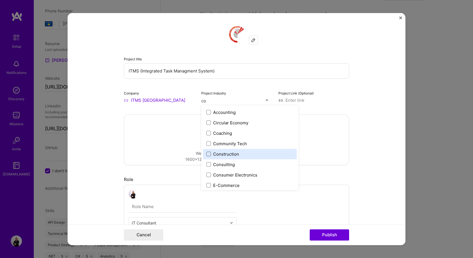
click at [207, 153] on span at bounding box center [209, 154] width 5 height 5
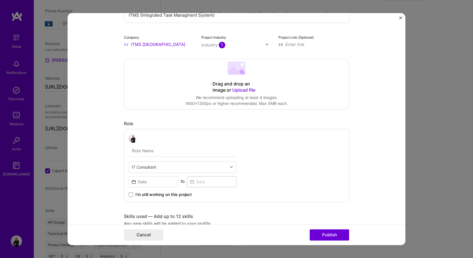
scroll to position [85, 0]
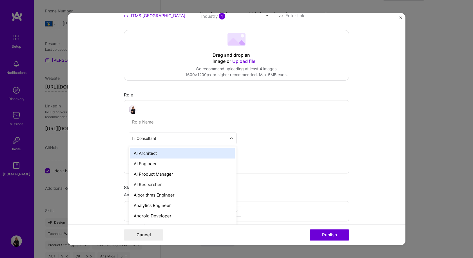
click at [165, 137] on input "text" at bounding box center [179, 138] width 95 height 6
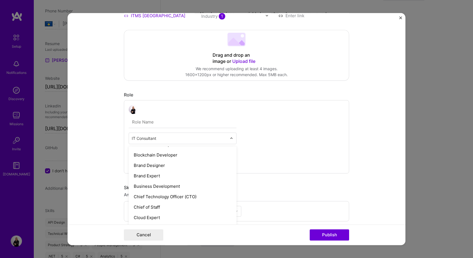
scroll to position [113, 0]
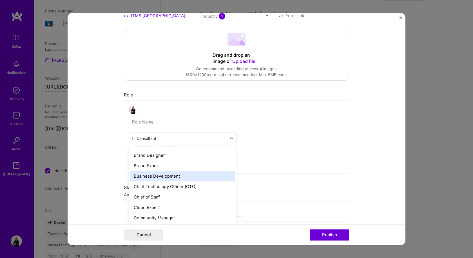
click at [187, 176] on div "Business Development" at bounding box center [182, 176] width 105 height 10
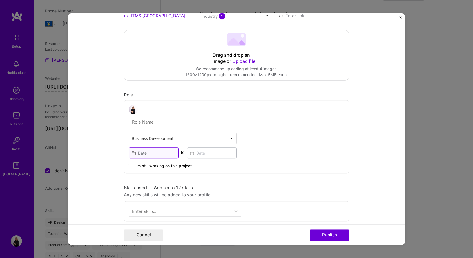
click at [163, 155] on input at bounding box center [154, 152] width 50 height 11
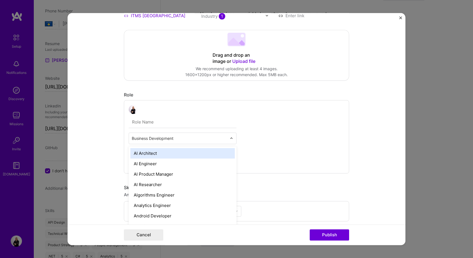
click at [172, 137] on input "text" at bounding box center [179, 138] width 95 height 6
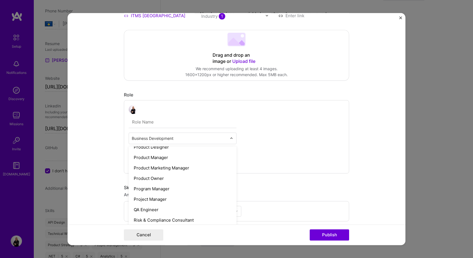
scroll to position [507, 0]
click at [159, 188] on div "Program Manager" at bounding box center [182, 188] width 105 height 10
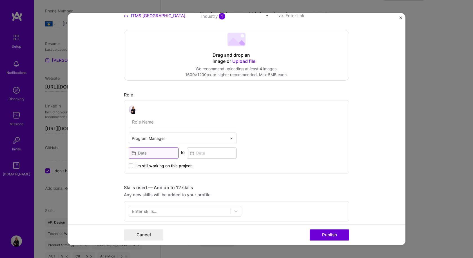
click at [145, 151] on input at bounding box center [154, 152] width 50 height 11
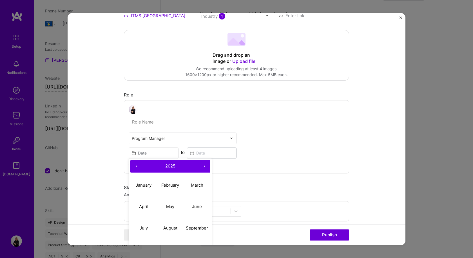
click at [173, 165] on span "2025" at bounding box center [170, 165] width 10 height 5
click at [134, 165] on button "‹" at bounding box center [136, 166] width 12 height 12
click at [173, 205] on button "2015" at bounding box center [170, 206] width 27 height 21
click at [194, 227] on abbr "September" at bounding box center [197, 227] width 22 height 5
type input "Sep, 2015"
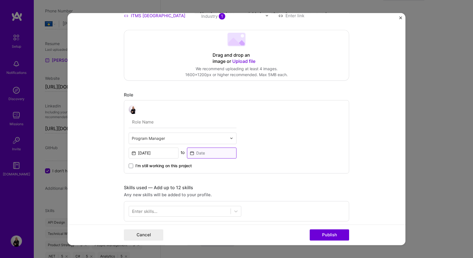
click at [203, 155] on input at bounding box center [212, 152] width 50 height 11
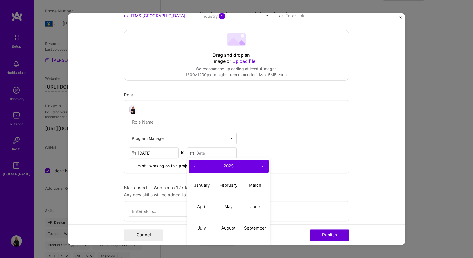
click at [194, 165] on button "‹" at bounding box center [195, 166] width 12 height 12
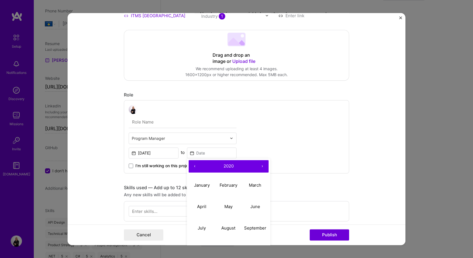
click at [194, 165] on button "‹" at bounding box center [195, 166] width 12 height 12
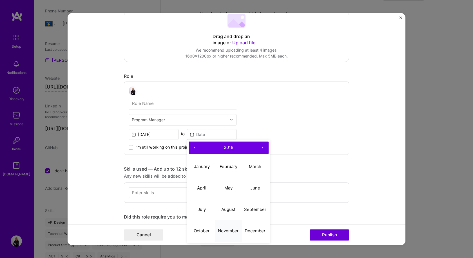
scroll to position [113, 0]
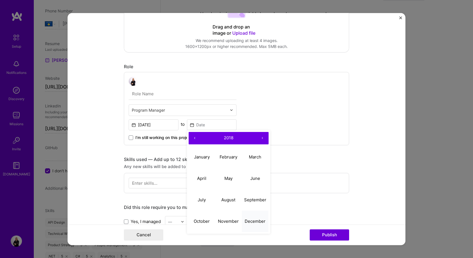
click at [253, 219] on abbr "December" at bounding box center [255, 220] width 21 height 5
type input "Dec, 2018"
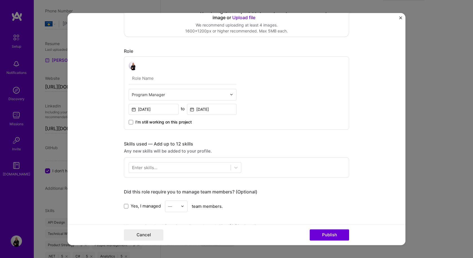
scroll to position [141, 0]
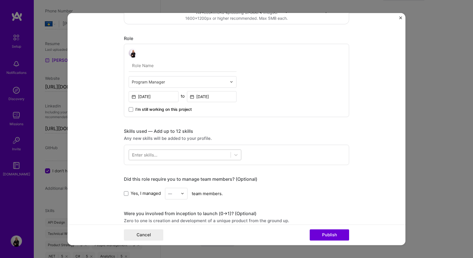
click at [178, 158] on div at bounding box center [180, 154] width 102 height 9
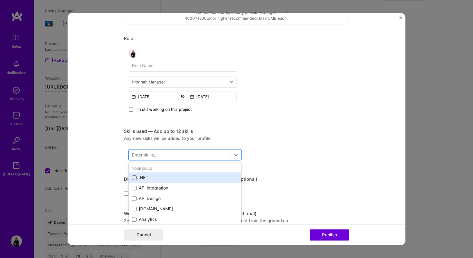
click at [133, 176] on span at bounding box center [134, 177] width 5 height 5
click at [0, 0] on input "checkbox" at bounding box center [0, 0] width 0 height 0
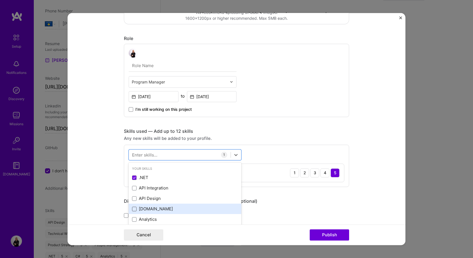
click at [134, 208] on span at bounding box center [134, 209] width 5 height 5
click at [0, 0] on input "checkbox" at bounding box center [0, 0] width 0 height 0
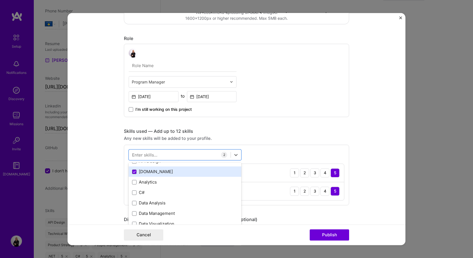
scroll to position [28, 0]
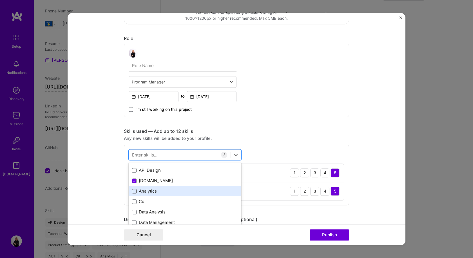
click at [132, 191] on span at bounding box center [134, 191] width 5 height 5
click at [0, 0] on input "checkbox" at bounding box center [0, 0] width 0 height 0
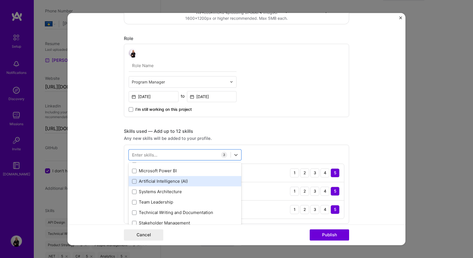
scroll to position [113, 0]
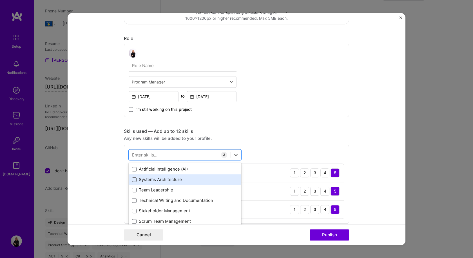
click at [132, 179] on span at bounding box center [134, 179] width 5 height 5
click at [0, 0] on input "checkbox" at bounding box center [0, 0] width 0 height 0
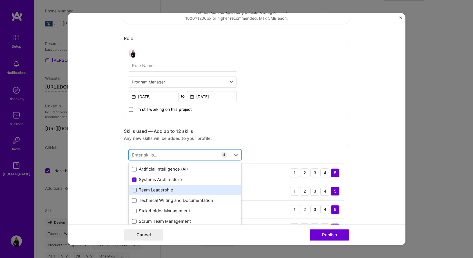
click at [132, 190] on span at bounding box center [134, 190] width 5 height 5
click at [0, 0] on input "checkbox" at bounding box center [0, 0] width 0 height 0
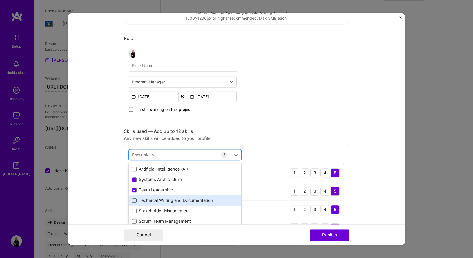
click at [132, 200] on span at bounding box center [134, 200] width 5 height 5
click at [0, 0] on input "checkbox" at bounding box center [0, 0] width 0 height 0
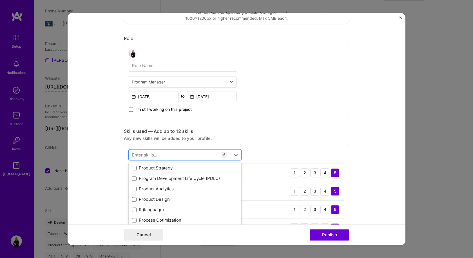
click at [367, 129] on form "Project title ITMS (Integrated Task Managment System) Company ITMS UK Project i…" at bounding box center [237, 129] width 338 height 232
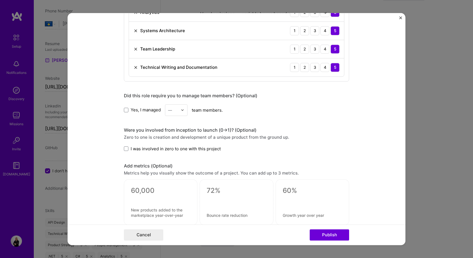
scroll to position [338, 0]
click at [125, 108] on span at bounding box center [126, 109] width 5 height 5
click at [0, 0] on input "Yes, I managed" at bounding box center [0, 0] width 0 height 0
click at [181, 110] on img at bounding box center [182, 109] width 3 height 3
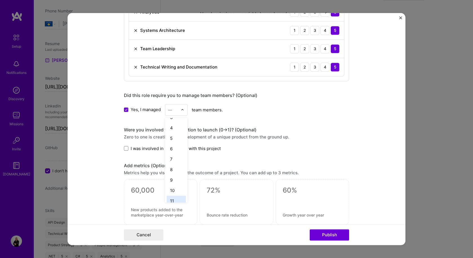
click at [171, 201] on div "11" at bounding box center [176, 201] width 19 height 10
click at [124, 147] on span at bounding box center [126, 148] width 5 height 5
click at [0, 0] on input "I was involved in zero to one with this project" at bounding box center [0, 0] width 0 height 0
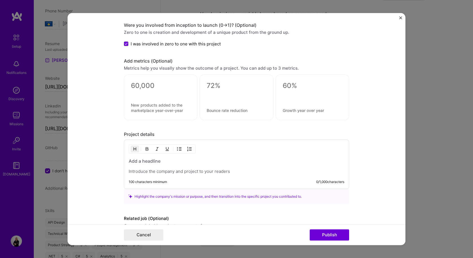
scroll to position [473, 0]
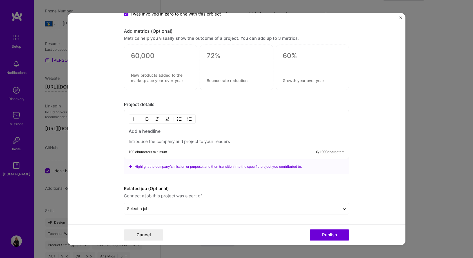
click at [216, 139] on p at bounding box center [237, 142] width 216 height 6
click at [210, 206] on input "text" at bounding box center [232, 208] width 210 height 6
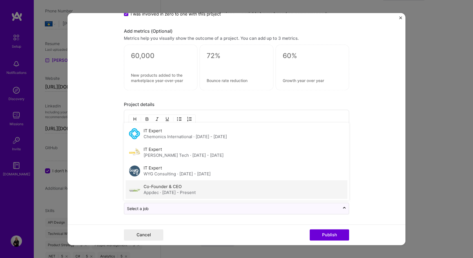
click at [195, 190] on span "· May 2010 - Present" at bounding box center [178, 192] width 36 height 5
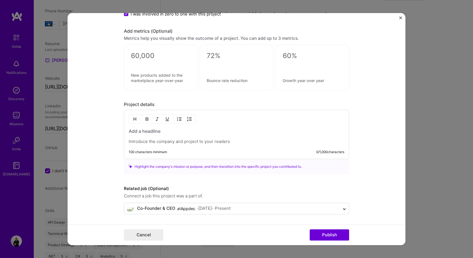
click at [194, 140] on p at bounding box center [237, 142] width 216 height 6
click at [148, 143] on p at bounding box center [237, 142] width 216 height 6
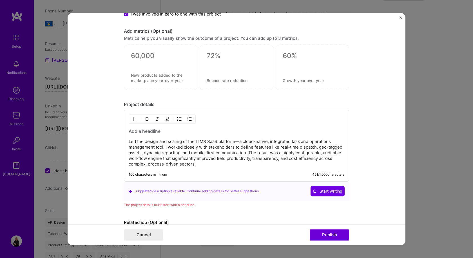
click at [237, 141] on p "Led the design and scaling of the ITMS SaaS platform—a cloud-native, integrated…" at bounding box center [237, 153] width 216 height 28
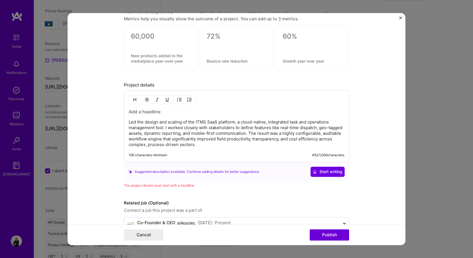
scroll to position [501, 0]
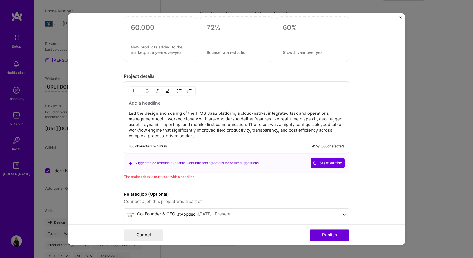
click at [149, 104] on h3 at bounding box center [237, 103] width 216 height 6
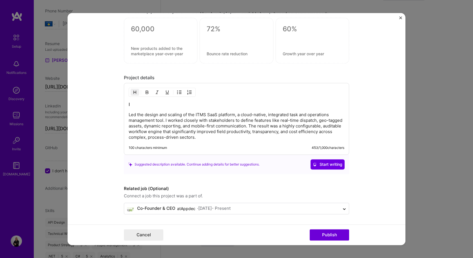
scroll to position [499, 0]
click at [327, 236] on button "Publish" at bounding box center [329, 234] width 39 height 11
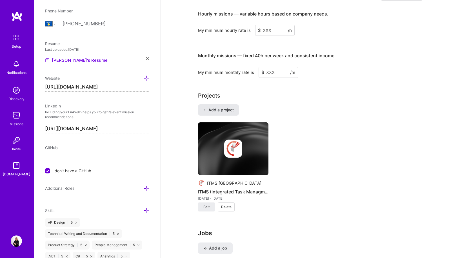
click at [220, 107] on span "Add a project" at bounding box center [218, 110] width 31 height 6
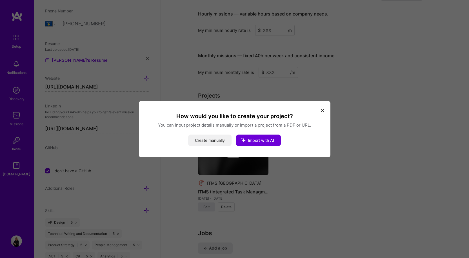
click at [212, 139] on button "Create manually" at bounding box center [209, 139] width 43 height 11
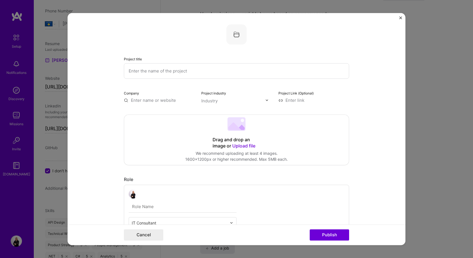
click at [167, 72] on input "text" at bounding box center [236, 70] width 225 height 15
click at [191, 74] on input "text" at bounding box center [236, 70] width 225 height 15
type input "Employment Agency - Job Portal"
click at [152, 101] on input "text" at bounding box center [159, 100] width 71 height 6
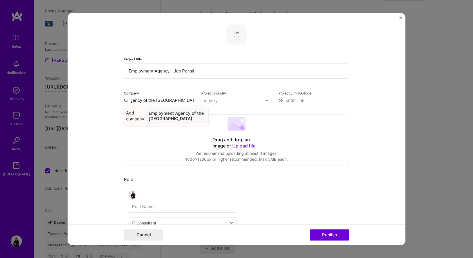
type input "Employment Agency of the [GEOGRAPHIC_DATA]"
click at [127, 117] on span "Add company" at bounding box center [135, 116] width 18 height 12
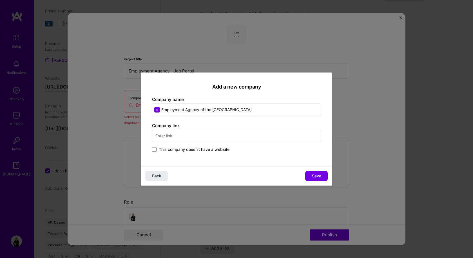
click at [212, 132] on input "text" at bounding box center [236, 136] width 169 height 12
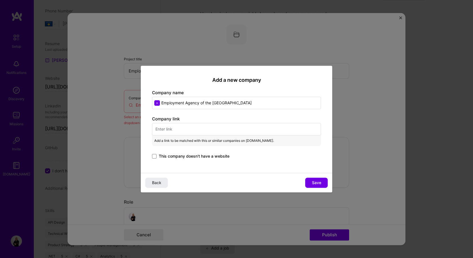
paste input "https://aprk.rks-gov.net/"
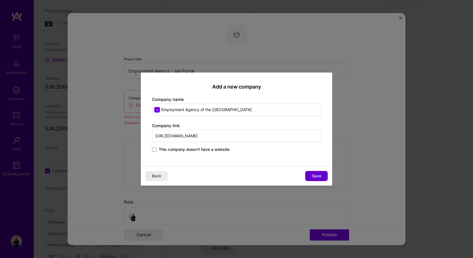
type input "https://aprk.rks-gov.net/"
click at [316, 176] on span "Save" at bounding box center [316, 176] width 9 height 6
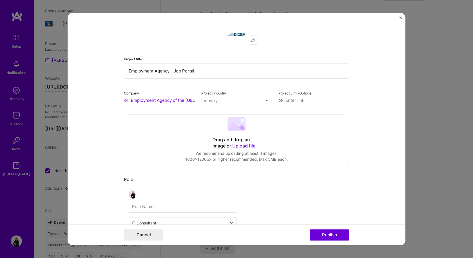
click at [216, 102] on input "text" at bounding box center [233, 101] width 64 height 6
type input "gov"
click at [207, 112] on span at bounding box center [209, 112] width 5 height 5
click at [374, 134] on form "Project title Employment Agency - Job Portal Company Employment Agency of the R…" at bounding box center [237, 129] width 338 height 232
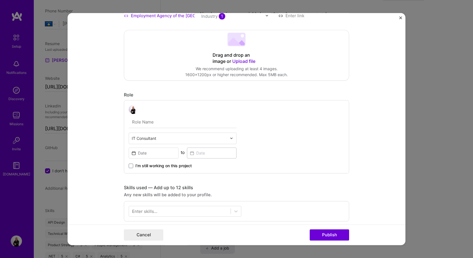
scroll to position [141, 0]
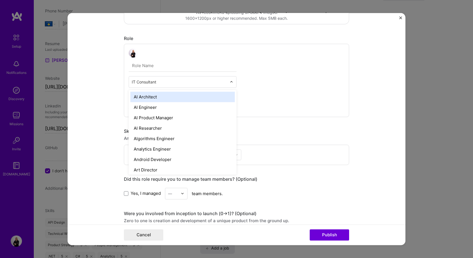
click at [230, 83] on img at bounding box center [231, 81] width 3 height 3
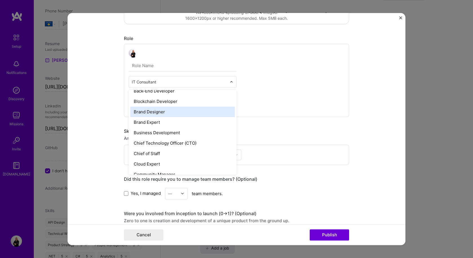
scroll to position [113, 0]
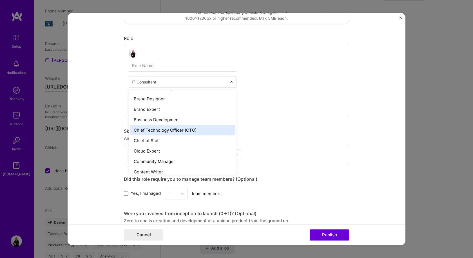
click at [195, 128] on div "Chief Technology Officer (CTO)" at bounding box center [182, 130] width 105 height 10
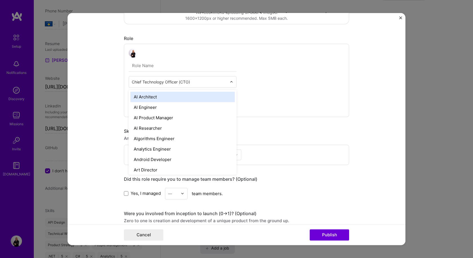
click at [220, 81] on input "text" at bounding box center [179, 82] width 95 height 6
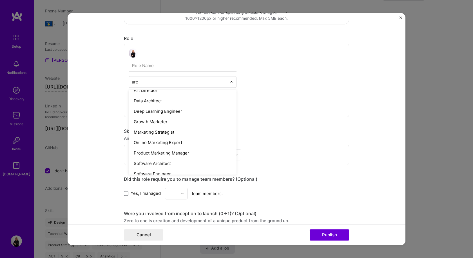
scroll to position [0, 0]
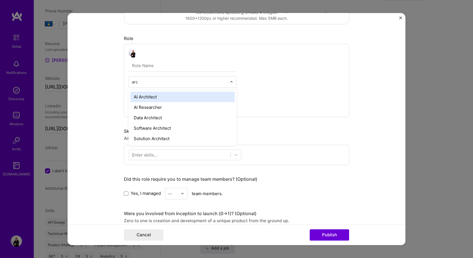
type input "arch"
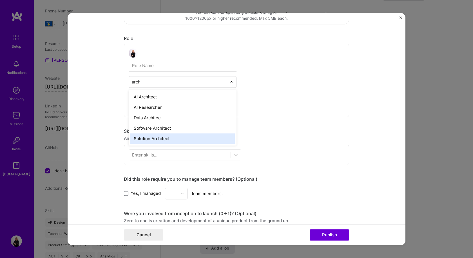
click at [172, 137] on div "Solution Architect" at bounding box center [182, 138] width 105 height 10
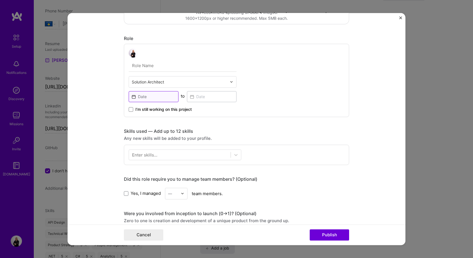
click at [154, 98] on input at bounding box center [154, 96] width 50 height 11
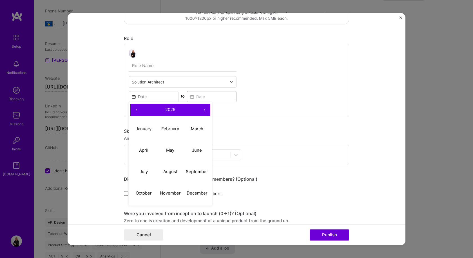
click at [134, 108] on button "‹" at bounding box center [136, 110] width 12 height 12
click at [140, 149] on abbr "April" at bounding box center [143, 149] width 9 height 5
type input "Apr, 2024"
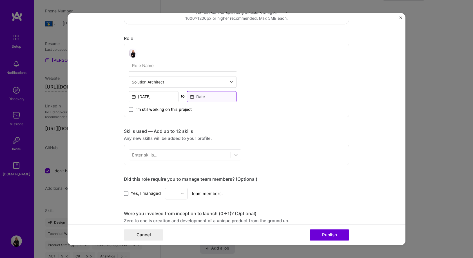
click at [213, 93] on input at bounding box center [212, 96] width 50 height 11
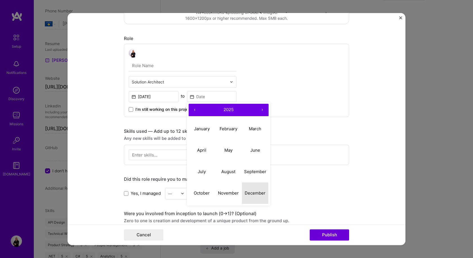
drag, startPoint x: 254, startPoint y: 192, endPoint x: 207, endPoint y: 88, distance: 114.1
click at [207, 88] on div "Solution Architect Apr, 2024 to ‹ 2025 › January February March April May June …" at bounding box center [183, 80] width 108 height 64
click at [192, 110] on button "‹" at bounding box center [195, 110] width 12 height 12
click at [250, 191] on abbr "December" at bounding box center [255, 192] width 21 height 5
type input "Dec, 2024"
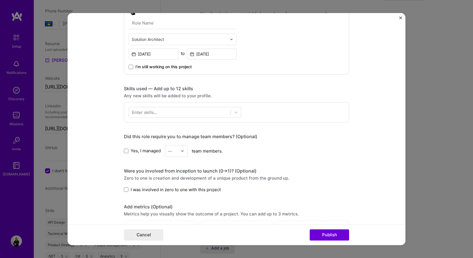
scroll to position [197, 0]
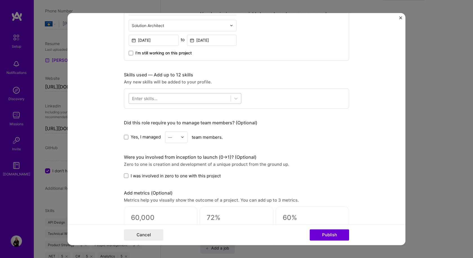
click at [191, 101] on div at bounding box center [180, 98] width 102 height 9
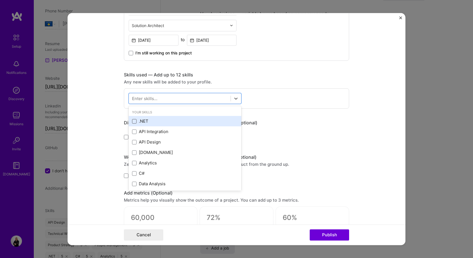
click at [132, 120] on span at bounding box center [134, 121] width 5 height 5
click at [0, 0] on input "checkbox" at bounding box center [0, 0] width 0 height 0
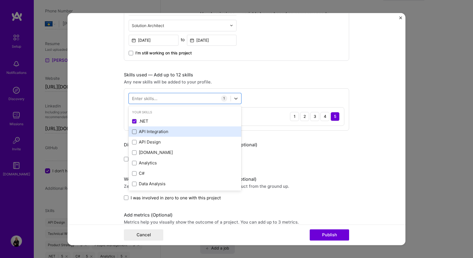
click at [132, 131] on span at bounding box center [134, 131] width 5 height 5
click at [0, 0] on input "checkbox" at bounding box center [0, 0] width 0 height 0
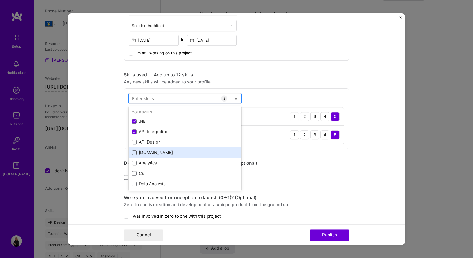
click at [132, 152] on span at bounding box center [134, 152] width 5 height 5
click at [0, 0] on input "checkbox" at bounding box center [0, 0] width 0 height 0
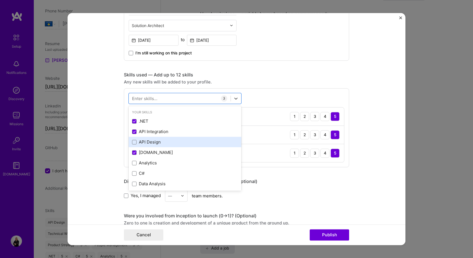
click at [132, 139] on div "API Design" at bounding box center [185, 142] width 106 height 6
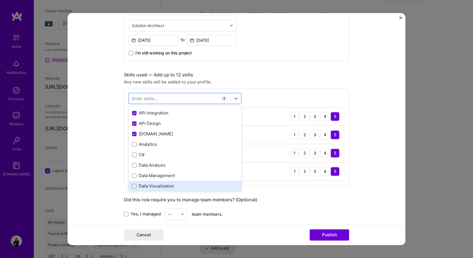
scroll to position [28, 0]
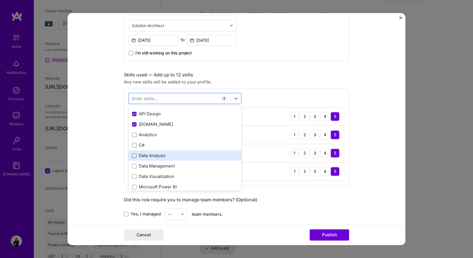
click at [133, 157] on span at bounding box center [134, 155] width 5 height 5
click at [0, 0] on input "checkbox" at bounding box center [0, 0] width 0 height 0
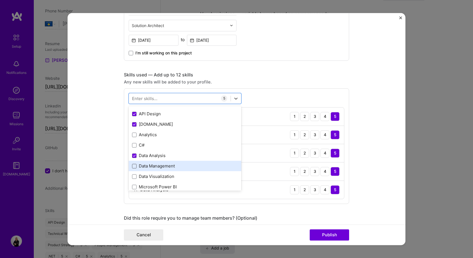
click at [133, 164] on span at bounding box center [134, 166] width 5 height 5
click at [0, 0] on input "checkbox" at bounding box center [0, 0] width 0 height 0
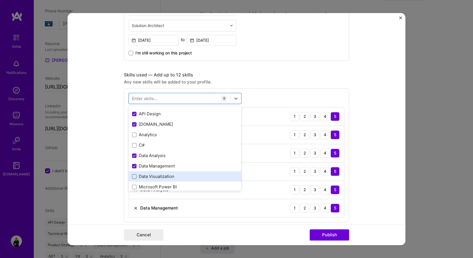
click at [133, 178] on span at bounding box center [134, 176] width 5 height 5
click at [0, 0] on input "checkbox" at bounding box center [0, 0] width 0 height 0
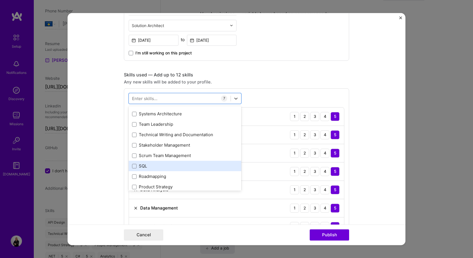
scroll to position [113, 0]
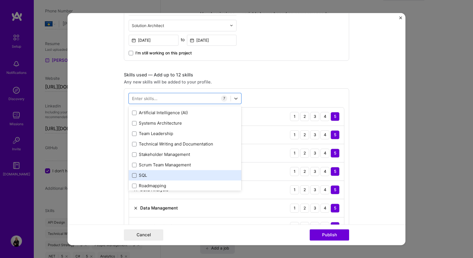
click at [132, 174] on span at bounding box center [134, 175] width 5 height 5
click at [0, 0] on input "checkbox" at bounding box center [0, 0] width 0 height 0
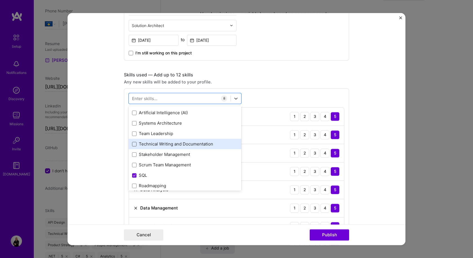
click at [132, 144] on span at bounding box center [134, 144] width 5 height 5
click at [0, 0] on input "checkbox" at bounding box center [0, 0] width 0 height 0
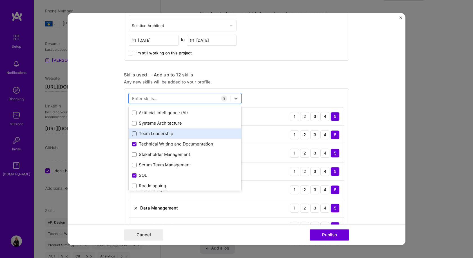
click at [132, 134] on span at bounding box center [134, 133] width 5 height 5
click at [0, 0] on input "checkbox" at bounding box center [0, 0] width 0 height 0
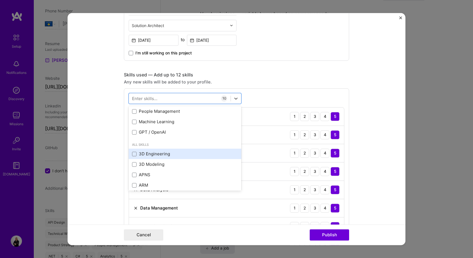
scroll to position [225, 0]
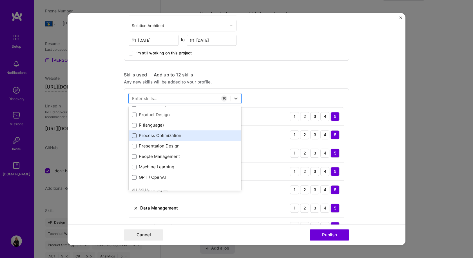
click at [132, 135] on span at bounding box center [134, 135] width 5 height 5
click at [0, 0] on input "checkbox" at bounding box center [0, 0] width 0 height 0
click at [391, 116] on form "Project title Employment Agency - Job Portal Company Employment Agency of the R…" at bounding box center [237, 129] width 338 height 232
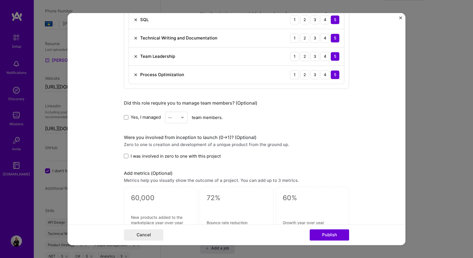
scroll to position [423, 0]
click at [124, 116] on span at bounding box center [126, 116] width 5 height 5
click at [0, 0] on input "Yes, I managed" at bounding box center [0, 0] width 0 height 0
click at [181, 118] on img at bounding box center [182, 116] width 3 height 3
click at [169, 193] on div "7" at bounding box center [176, 194] width 19 height 10
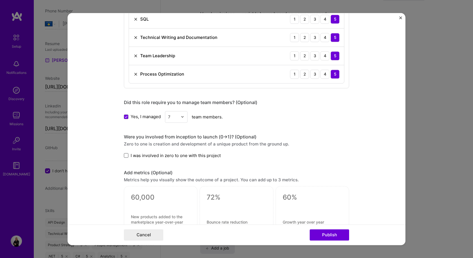
click at [124, 155] on span at bounding box center [126, 155] width 5 height 5
click at [0, 0] on input "I was involved in zero to one with this project" at bounding box center [0, 0] width 0 height 0
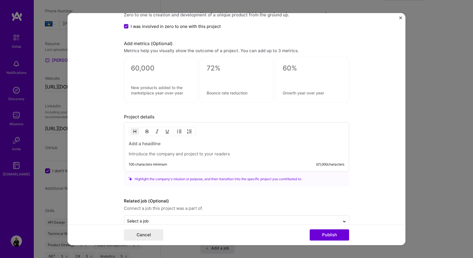
scroll to position [564, 0]
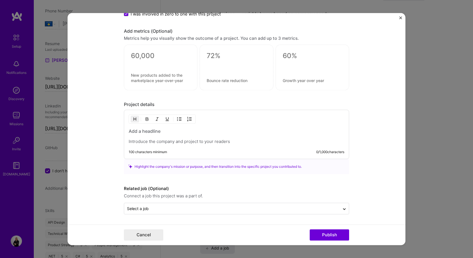
click at [147, 134] on div at bounding box center [237, 136] width 216 height 16
click at [145, 130] on h3 at bounding box center [237, 131] width 216 height 6
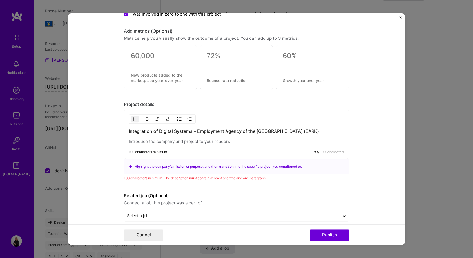
click at [161, 143] on p at bounding box center [237, 142] width 216 height 6
click at [152, 144] on p at bounding box center [237, 142] width 216 height 6
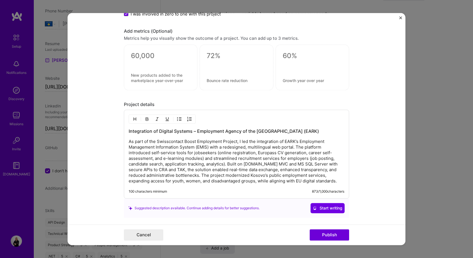
scroll to position [608, 0]
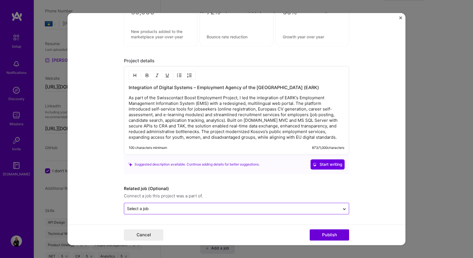
click at [200, 207] on input "text" at bounding box center [232, 208] width 210 height 6
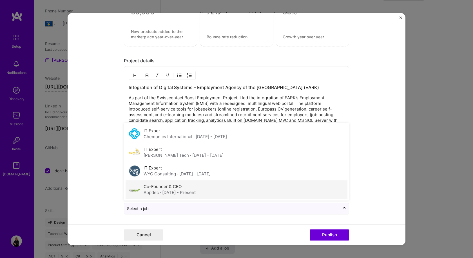
click at [203, 193] on div "Co-Founder & CEO Appdec · May 2010 - Present" at bounding box center [237, 189] width 222 height 19
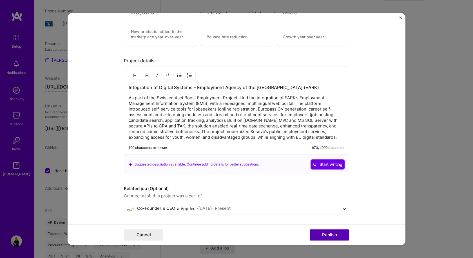
click at [328, 235] on button "Publish" at bounding box center [329, 234] width 39 height 11
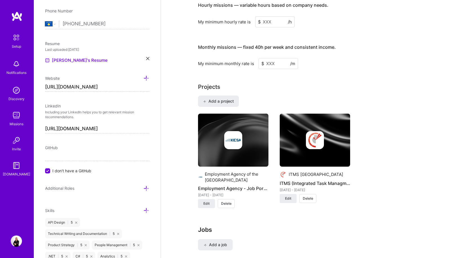
click at [232, 137] on img at bounding box center [233, 140] width 18 height 18
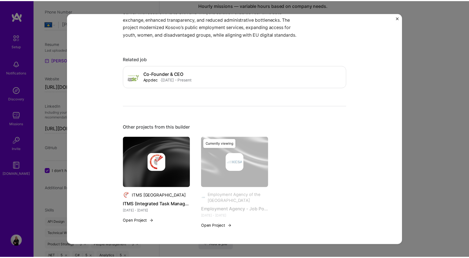
scroll to position [318, 0]
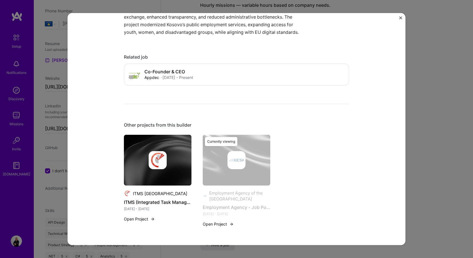
click at [401, 18] on img "Close" at bounding box center [401, 17] width 3 height 3
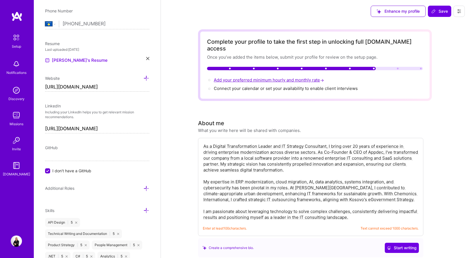
click at [275, 77] on span "Add your preferred minimum hourly and monthly rate →" at bounding box center [269, 79] width 111 height 5
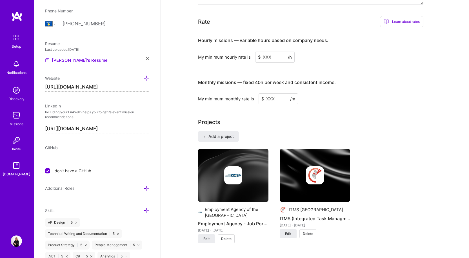
scroll to position [367, 0]
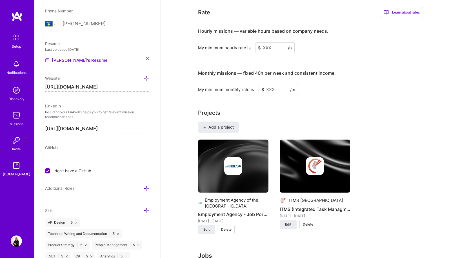
click at [273, 42] on input at bounding box center [274, 47] width 39 height 11
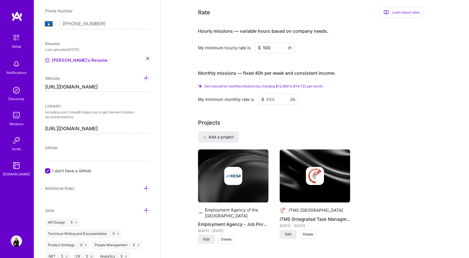
type input "100"
click at [283, 95] on input at bounding box center [278, 99] width 39 height 11
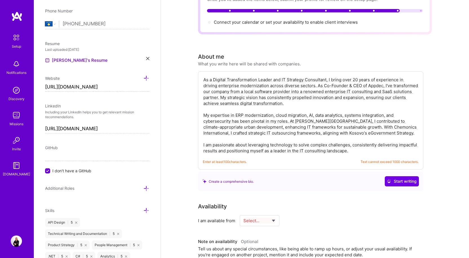
scroll to position [0, 0]
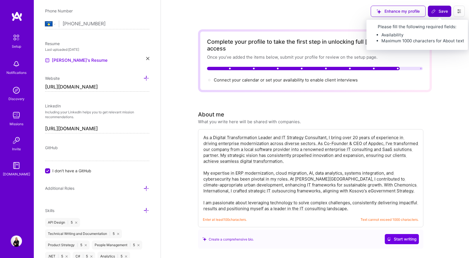
type input "14700"
click at [439, 12] on span "Save" at bounding box center [439, 11] width 17 height 6
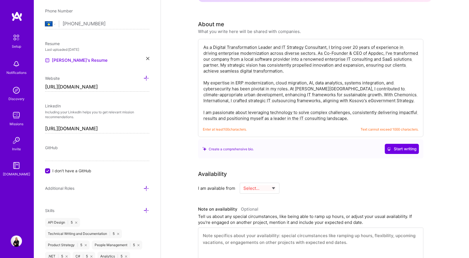
scroll to position [113, 0]
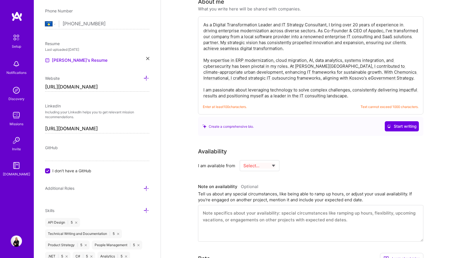
click at [261, 159] on select "Select... Right Now Future Date Not Available" at bounding box center [259, 165] width 32 height 14
select select "Right Now"
click at [243, 158] on select "Select... Right Now Future Date Not Available" at bounding box center [259, 165] width 32 height 14
click at [303, 160] on input at bounding box center [311, 165] width 34 height 11
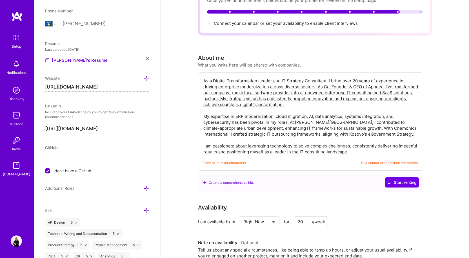
scroll to position [0, 0]
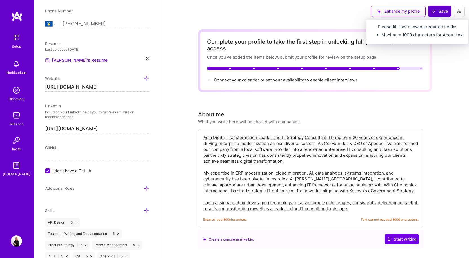
type input "20"
click at [443, 11] on span "Save" at bounding box center [439, 11] width 17 height 6
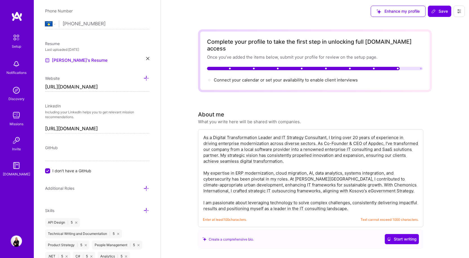
click at [276, 162] on textarea "As a Digital Transformation Leader and IT Strategy Consultant, I bring over 20 …" at bounding box center [311, 173] width 216 height 78
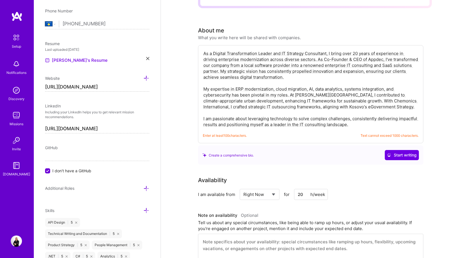
scroll to position [85, 0]
drag, startPoint x: 352, startPoint y: 117, endPoint x: 204, endPoint y: 48, distance: 163.4
click at [204, 49] on textarea "As a Digital Transformation Leader and IT Strategy Consultant, I bring over 20 …" at bounding box center [311, 88] width 216 height 78
click at [273, 79] on textarea "As a Digital Transformation Leader and IT Strategy Consultant, I bring over 20 …" at bounding box center [311, 88] width 216 height 78
click at [268, 76] on textarea "As a Digital Transformation Leader and IT Strategy Consultant, I bring over 20 …" at bounding box center [311, 88] width 216 height 78
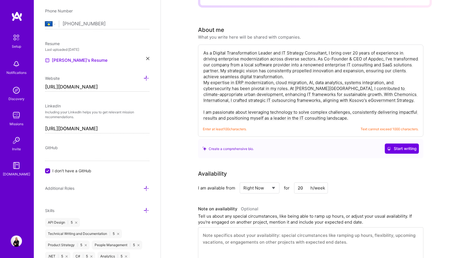
click at [228, 100] on textarea "As a Digital Transformation Leader and IT Strategy Consultant, I bring over 20 …" at bounding box center [311, 85] width 216 height 72
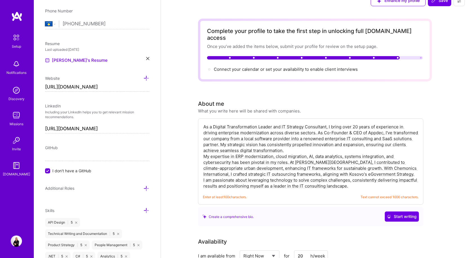
scroll to position [0, 0]
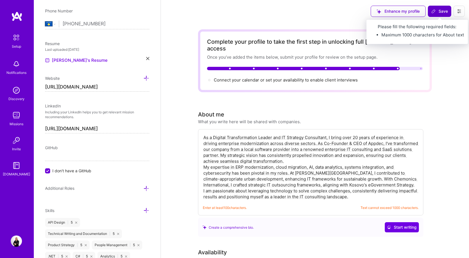
click at [437, 12] on span "Save" at bounding box center [439, 11] width 17 height 6
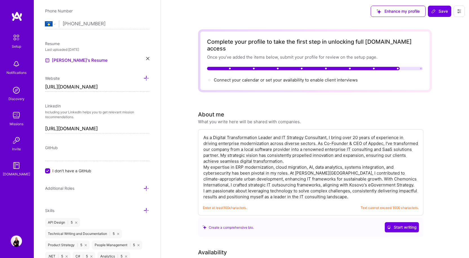
drag, startPoint x: 351, startPoint y: 136, endPoint x: 323, endPoint y: 138, distance: 28.0
click at [323, 136] on textarea "As a Digital Transformation Leader and IT Strategy Consultant, I bring over 20 …" at bounding box center [311, 167] width 216 height 66
click at [298, 149] on textarea "As a Digital Transformation Leader and IT Strategy Consultant, I bring over 20 …" at bounding box center [311, 167] width 216 height 66
click at [266, 157] on textarea "As a Digital Transformation Leader and IT Strategy Consultant, I bring over 20 …" at bounding box center [311, 167] width 216 height 66
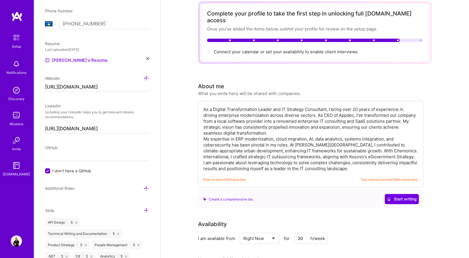
drag, startPoint x: 352, startPoint y: 139, endPoint x: 404, endPoint y: 137, distance: 52.4
click at [404, 137] on textarea "As a Digital Transformation Leader and IT Strategy Consultant, I bring over 20 …" at bounding box center [311, 139] width 216 height 66
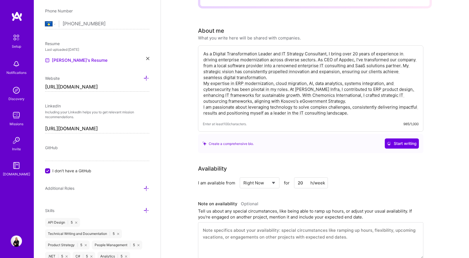
scroll to position [56, 0]
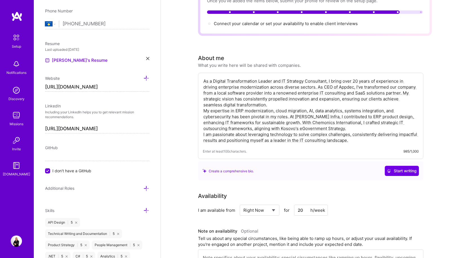
click at [328, 118] on textarea "As a Digital Transformation Leader and IT Strategy Consultant, I bring over 20 …" at bounding box center [311, 110] width 216 height 66
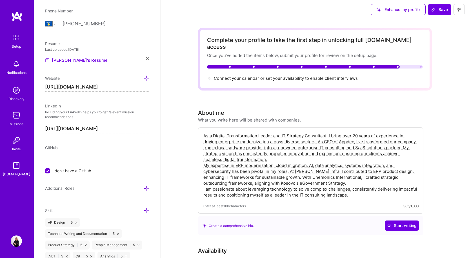
scroll to position [0, 0]
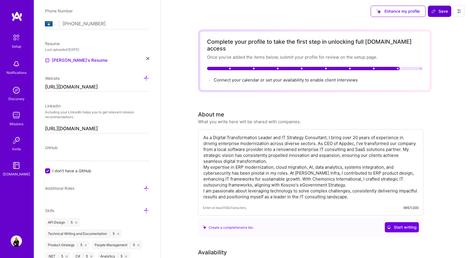
type textarea "As a Digital Transformation Leader and IT Strategy Consultant, I bring over 20 …"
click at [438, 12] on span "Save" at bounding box center [439, 11] width 17 height 6
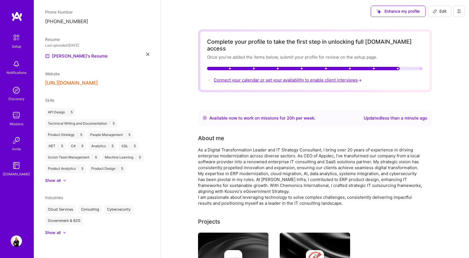
click at [269, 77] on span "Connect your calendar or set your availability to enable client interviews →" at bounding box center [288, 79] width 149 height 5
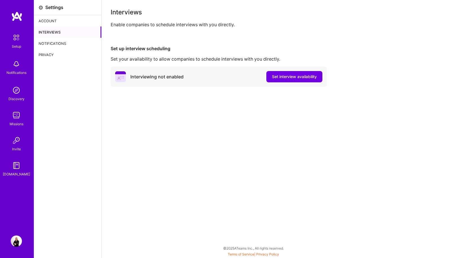
click at [50, 20] on div "Account" at bounding box center [67, 20] width 67 height 11
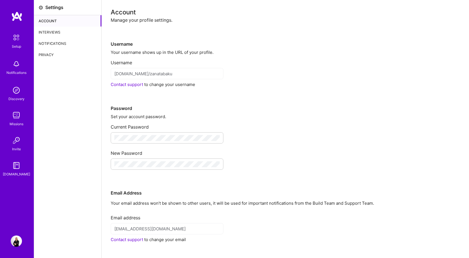
click at [16, 15] on img at bounding box center [16, 16] width 11 height 10
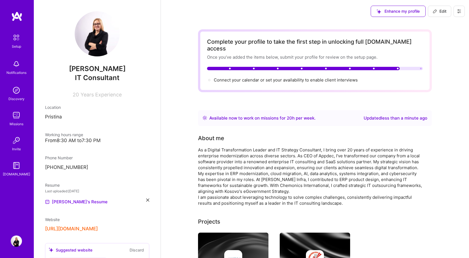
click at [17, 66] on img at bounding box center [16, 63] width 11 height 11
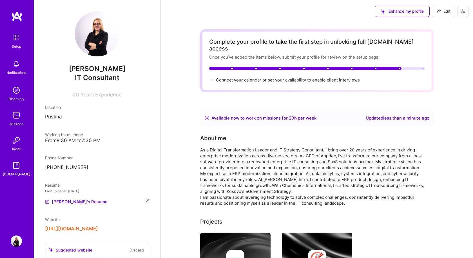
click at [16, 91] on img at bounding box center [16, 90] width 11 height 11
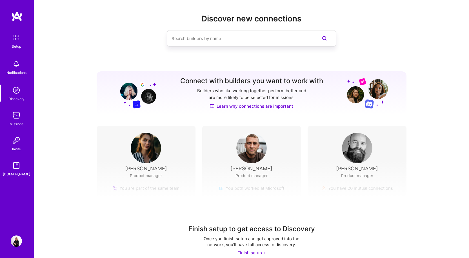
scroll to position [12, 0]
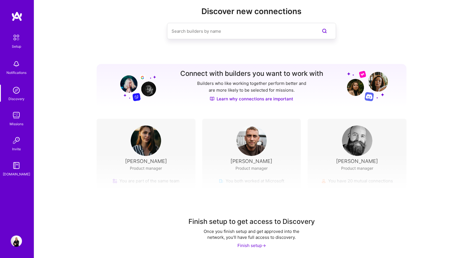
click at [16, 114] on img at bounding box center [16, 115] width 11 height 11
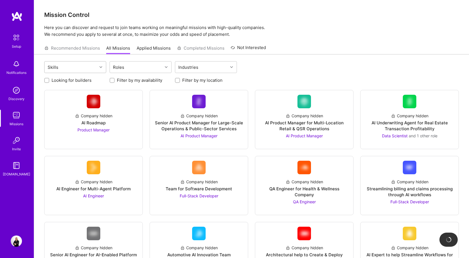
click at [87, 69] on div "Skills" at bounding box center [71, 66] width 53 height 11
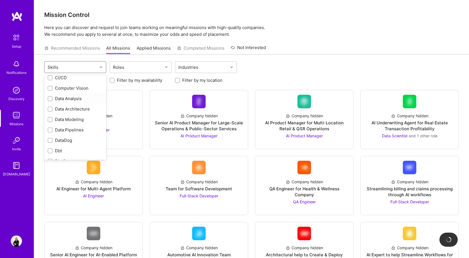
scroll to position [141, 0]
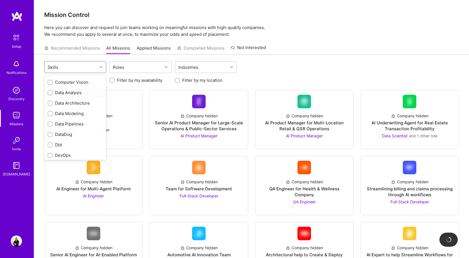
click at [50, 93] on input "checkbox" at bounding box center [51, 93] width 4 height 4
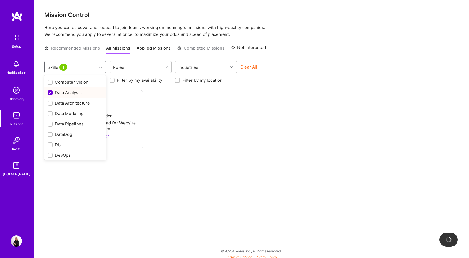
click at [50, 93] on input "checkbox" at bounding box center [50, 92] width 5 height 5
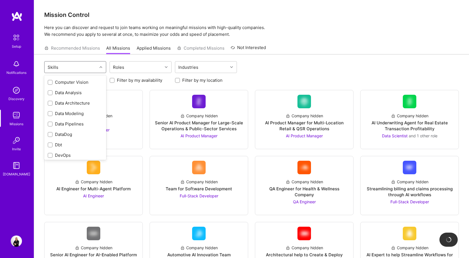
click at [50, 93] on input "checkbox" at bounding box center [51, 93] width 4 height 4
checkbox input "true"
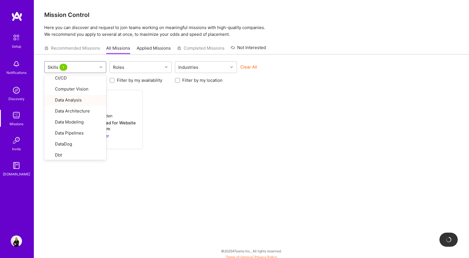
click at [241, 141] on div "Company hidden Performance Marketing Lead for Website Design Platform Growth Ma…" at bounding box center [251, 119] width 415 height 59
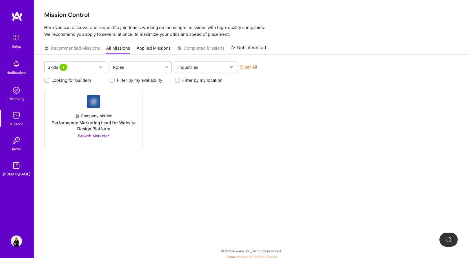
click at [100, 68] on icon at bounding box center [100, 67] width 3 height 3
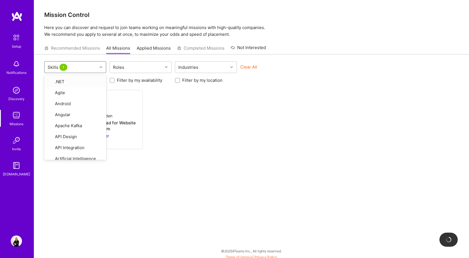
click at [61, 68] on span "1" at bounding box center [63, 67] width 8 height 7
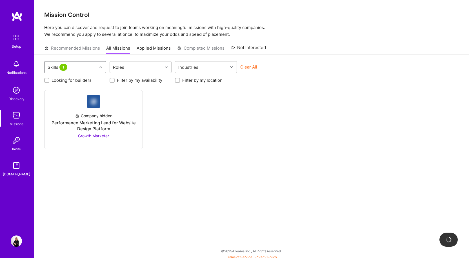
click at [61, 68] on span "1" at bounding box center [63, 67] width 8 height 7
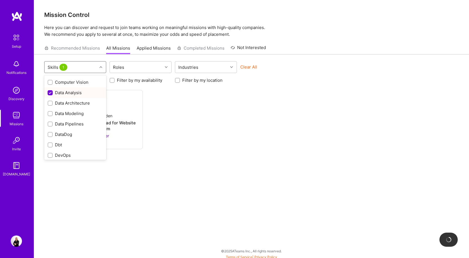
click at [49, 94] on input "checkbox" at bounding box center [50, 92] width 5 height 5
checkbox input "false"
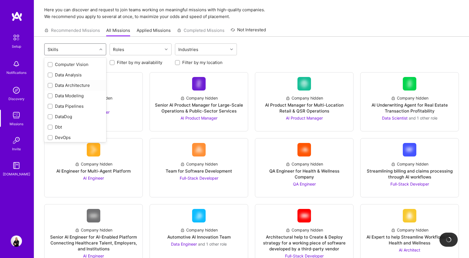
scroll to position [27, 0]
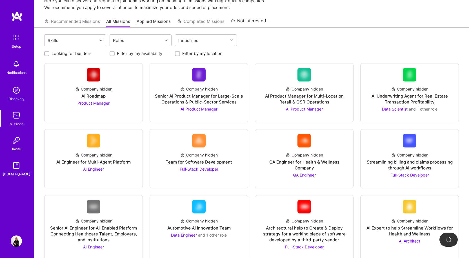
click at [384, 46] on div "Skills Roles Industries" at bounding box center [251, 40] width 415 height 13
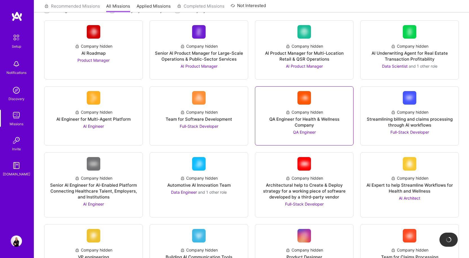
scroll to position [0, 0]
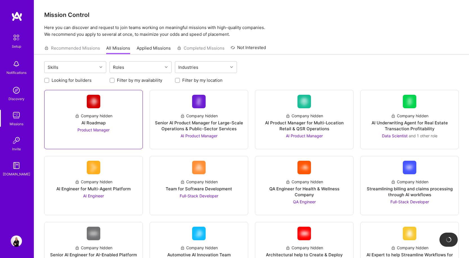
click at [96, 120] on div "AI Roadmap" at bounding box center [93, 123] width 24 height 6
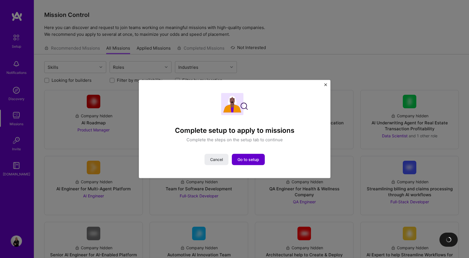
click at [257, 158] on span "Go to setup" at bounding box center [249, 160] width 22 height 6
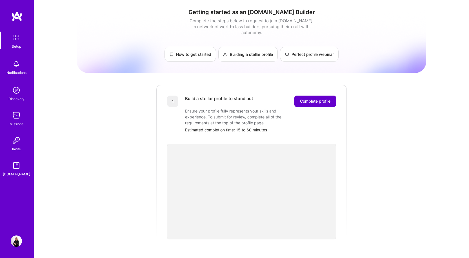
click at [321, 98] on span "Complete profile" at bounding box center [315, 101] width 30 height 6
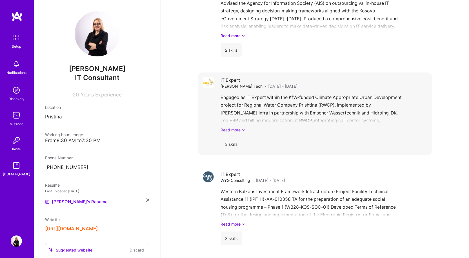
scroll to position [451, 0]
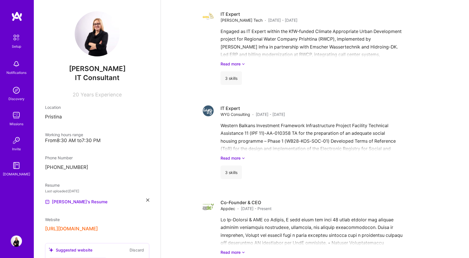
click at [19, 119] on img at bounding box center [16, 115] width 11 height 11
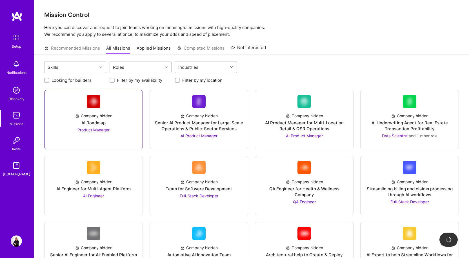
click at [87, 130] on span "Product Manager" at bounding box center [93, 129] width 32 height 5
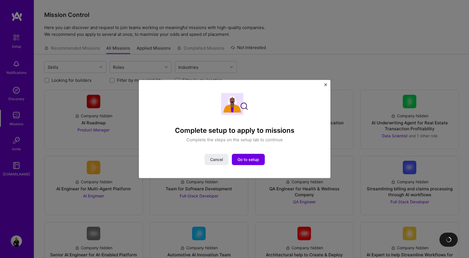
click at [19, 39] on div "Complete setup to apply to missions Complete the steps on the setup tab to cont…" at bounding box center [234, 129] width 469 height 258
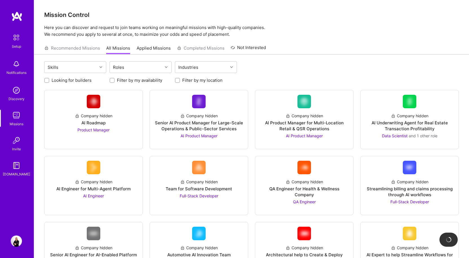
click at [15, 39] on img at bounding box center [16, 38] width 12 height 12
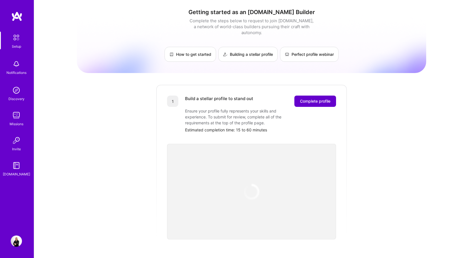
click at [324, 98] on span "Complete profile" at bounding box center [315, 101] width 30 height 6
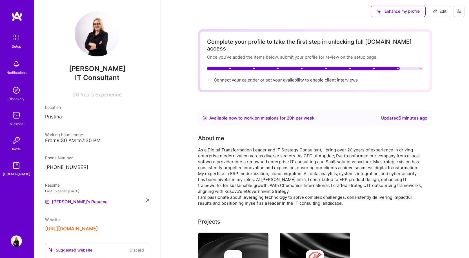
click at [416, 67] on div at bounding box center [315, 68] width 216 height 3
click at [460, 12] on icon at bounding box center [459, 11] width 5 height 5
click at [459, 39] on button "Payment method" at bounding box center [444, 38] width 42 height 14
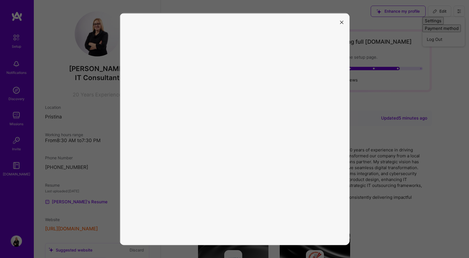
click at [341, 24] on icon "modal" at bounding box center [341, 22] width 3 height 3
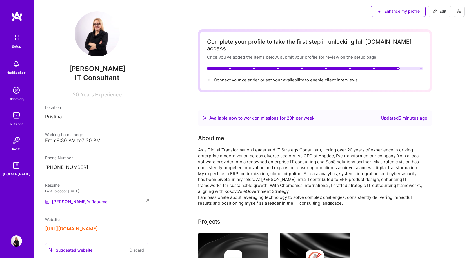
click at [14, 43] on img at bounding box center [16, 38] width 12 height 12
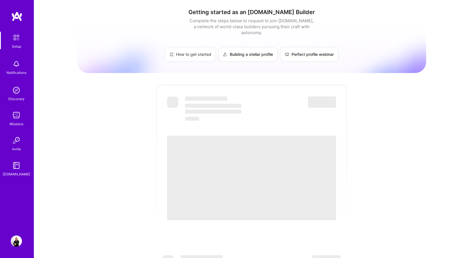
click at [195, 47] on link "How to get started" at bounding box center [191, 54] width 52 height 15
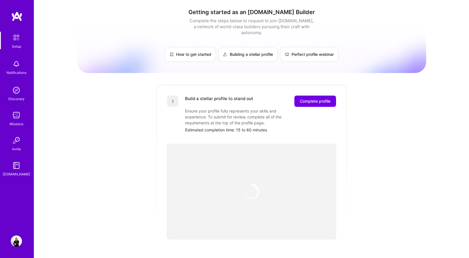
click at [14, 40] on img at bounding box center [16, 38] width 12 height 12
click at [314, 98] on span "Complete profile" at bounding box center [315, 101] width 30 height 6
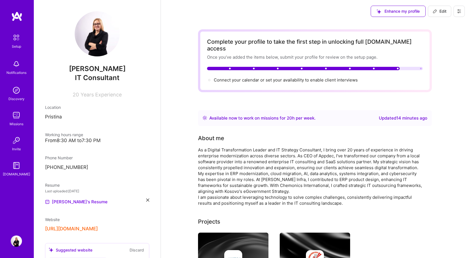
click at [458, 11] on icon at bounding box center [459, 11] width 5 height 5
click at [443, 11] on span "Edit" at bounding box center [440, 11] width 14 height 6
